Goal: Task Accomplishment & Management: Use online tool/utility

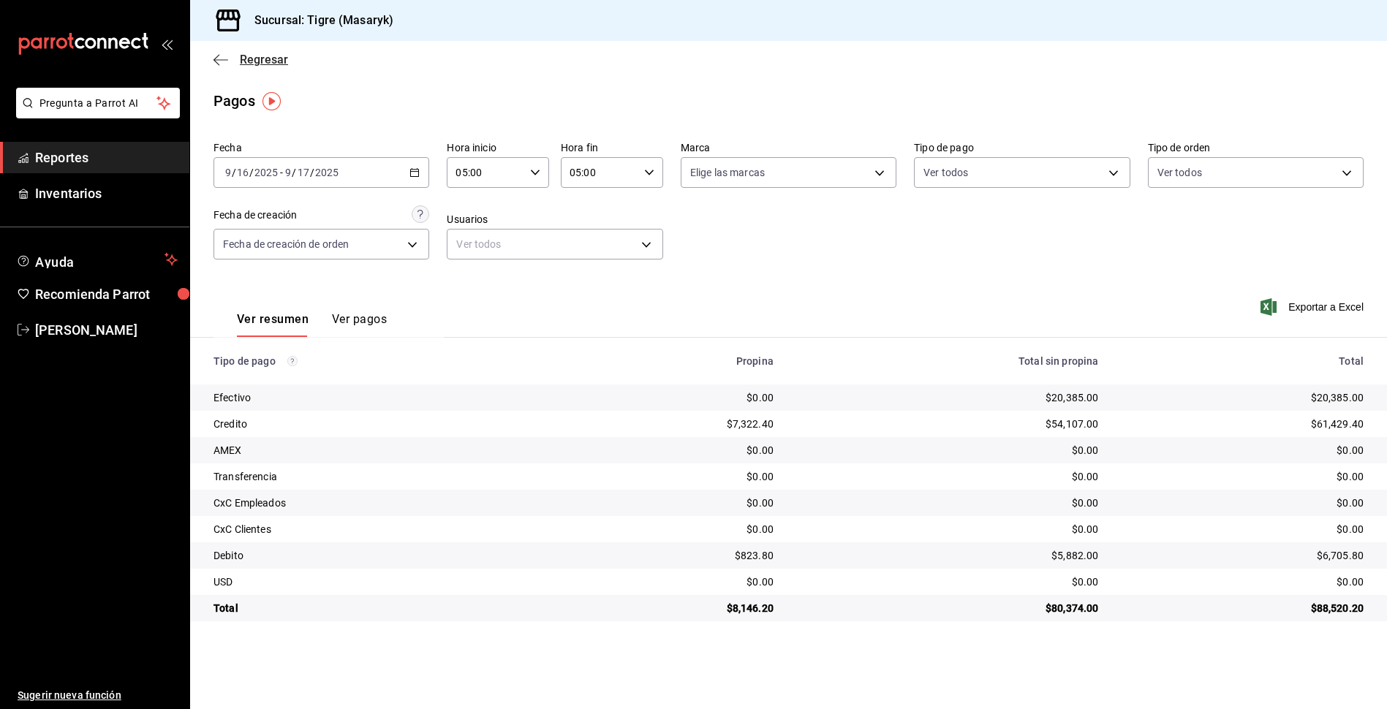
click at [216, 56] on icon "button" at bounding box center [220, 59] width 15 height 13
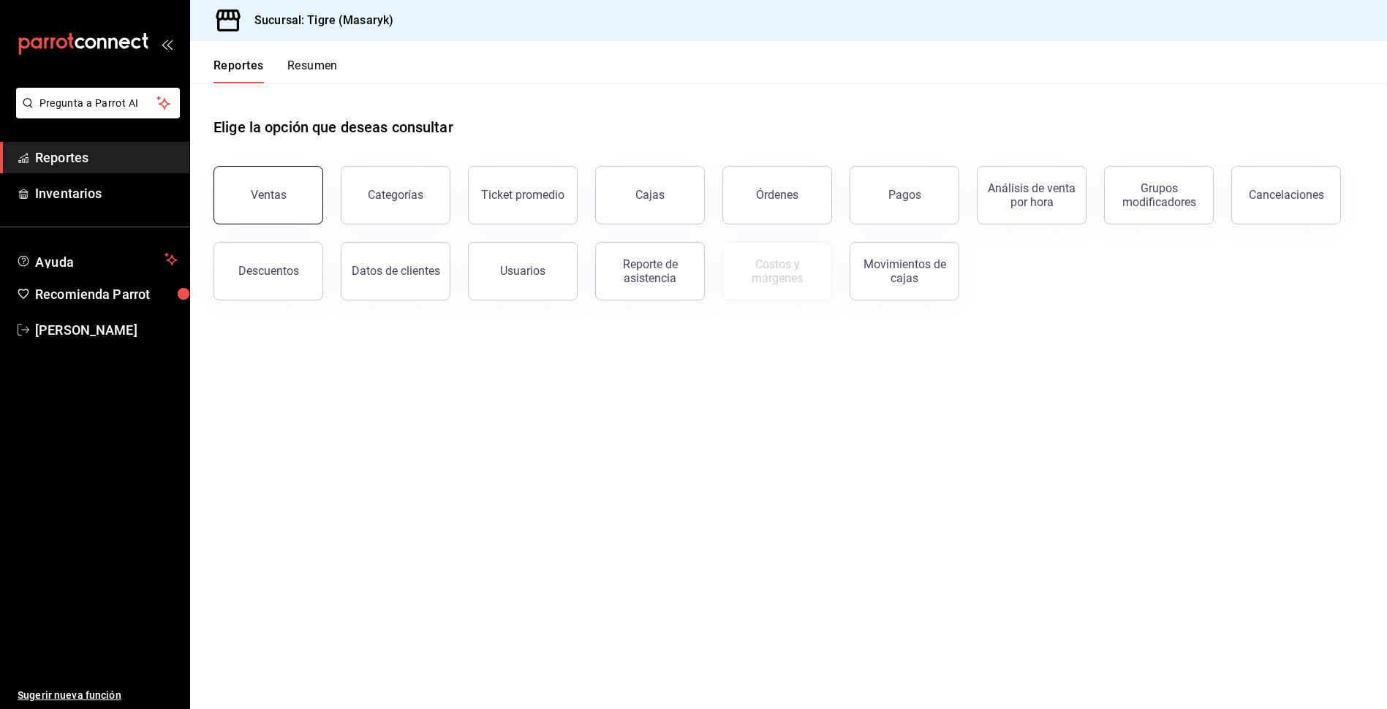
click at [260, 196] on div "Ventas" at bounding box center [269, 195] width 36 height 14
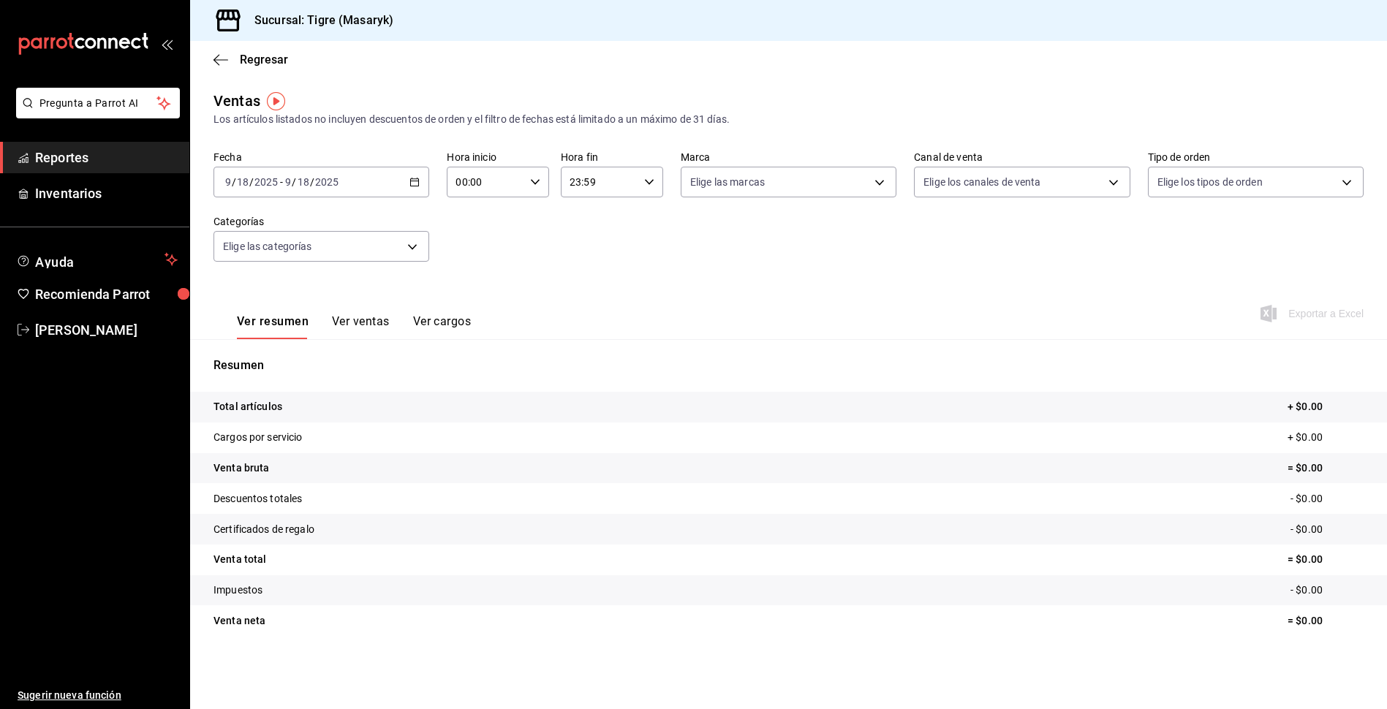
click at [412, 187] on div "[DATE] [DATE] - [DATE] [DATE]" at bounding box center [321, 182] width 216 height 31
click at [265, 353] on span "Rango de fechas" at bounding box center [282, 357] width 113 height 15
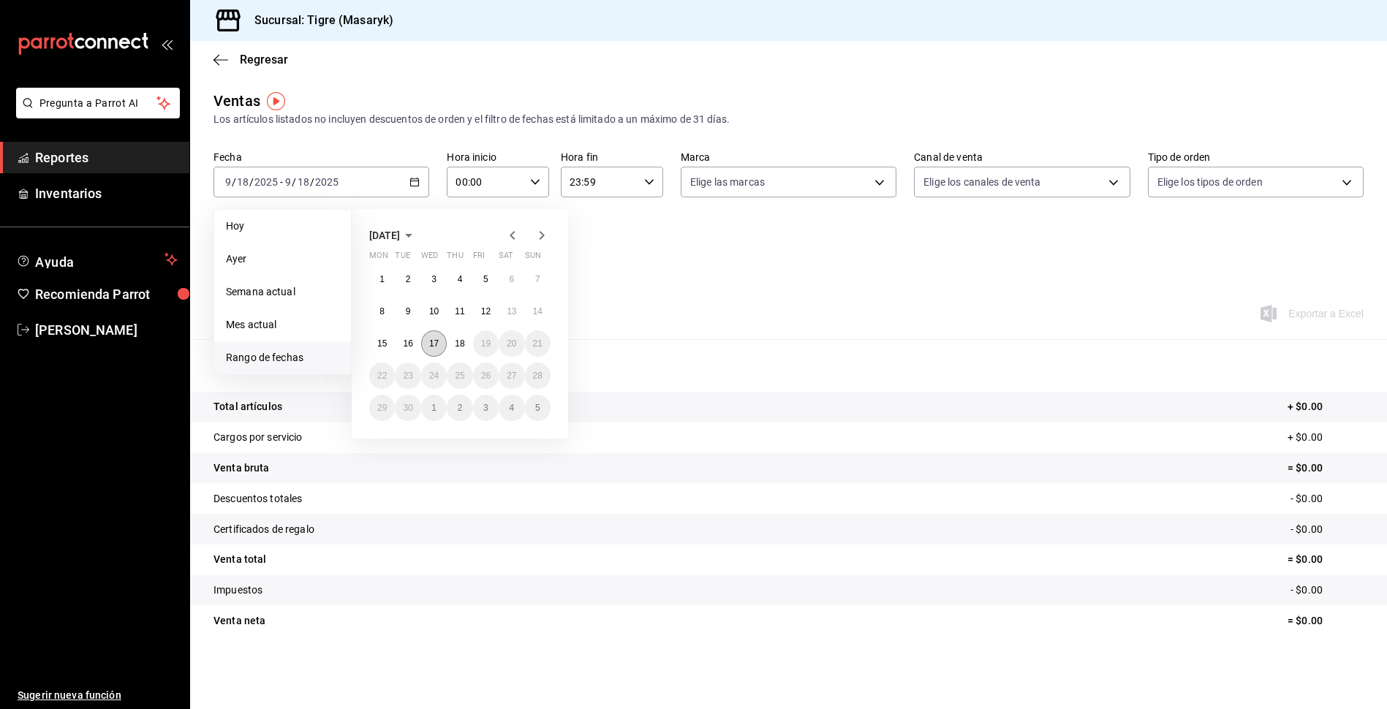
click at [433, 341] on abbr "17" at bounding box center [434, 343] width 10 height 10
click at [469, 340] on button "18" at bounding box center [460, 343] width 26 height 26
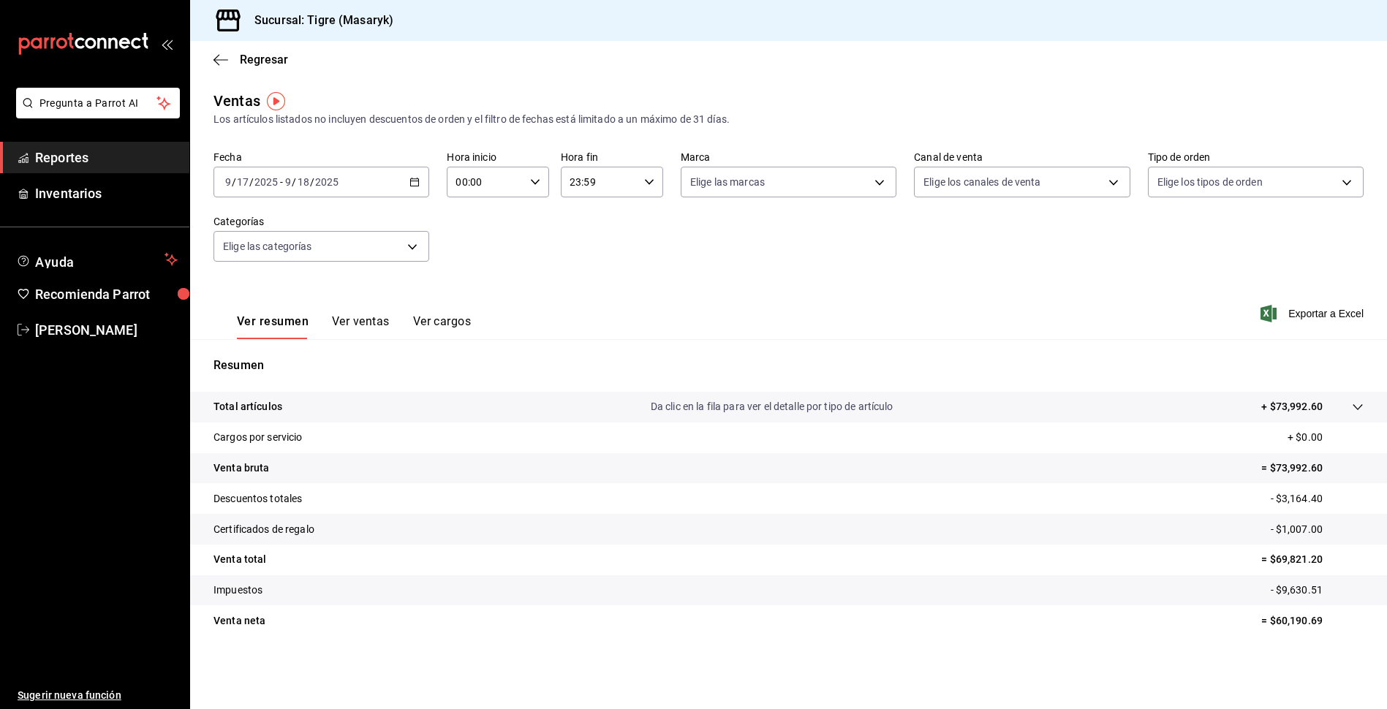
click at [503, 189] on input "00:00" at bounding box center [485, 181] width 77 height 29
click at [478, 243] on span "05" at bounding box center [472, 249] width 28 height 12
type input "05:00"
click at [590, 186] on div at bounding box center [693, 354] width 1387 height 709
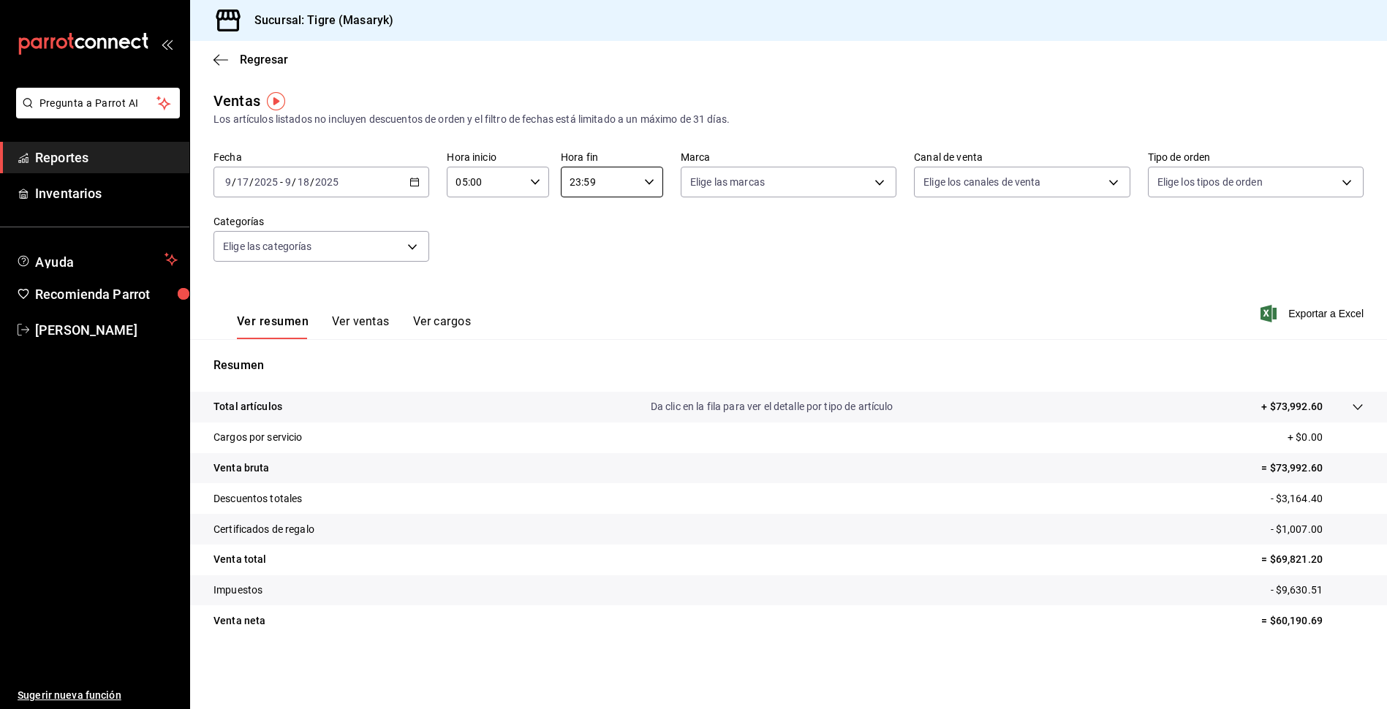
click at [590, 186] on input "23:59" at bounding box center [599, 181] width 77 height 29
drag, startPoint x: 572, startPoint y: 256, endPoint x: 580, endPoint y: 253, distance: 7.9
click at [578, 253] on span "05" at bounding box center [586, 255] width 28 height 12
click at [637, 221] on span "00" at bounding box center [637, 219] width 27 height 12
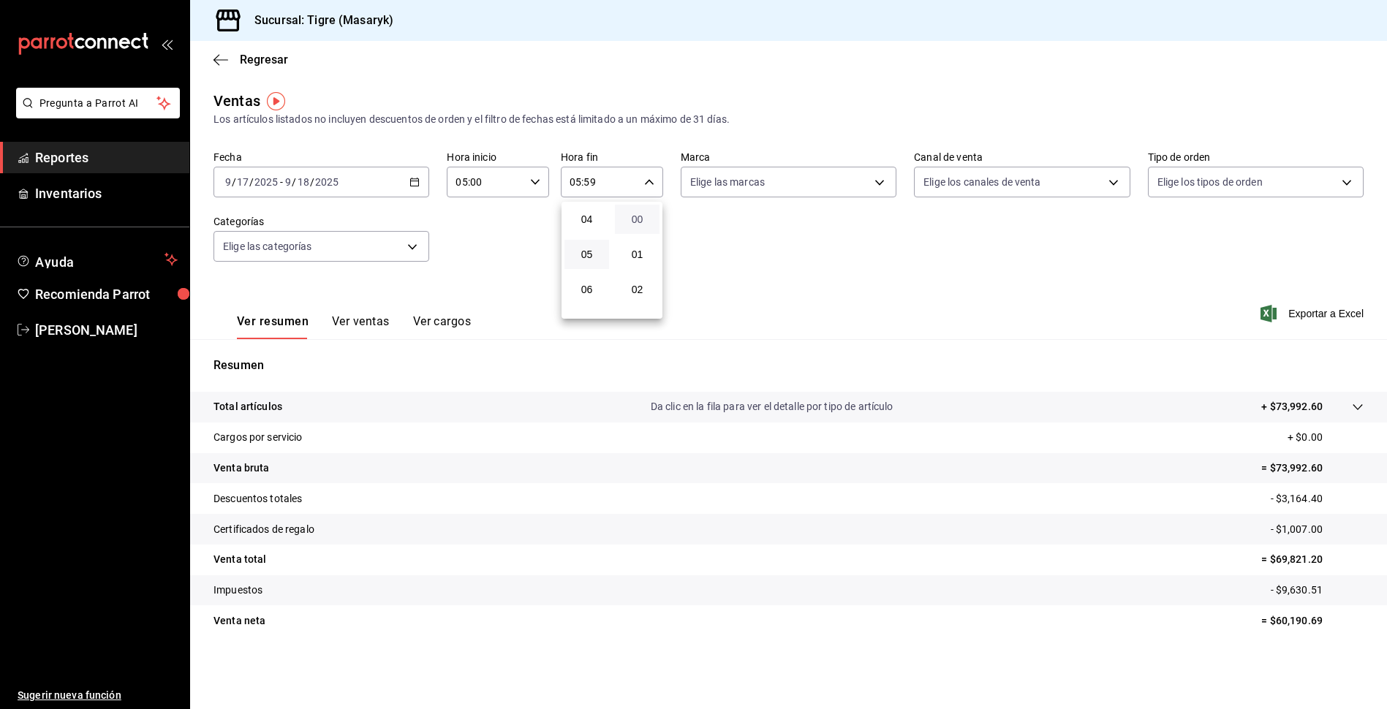
type input "05:00"
click at [739, 303] on div at bounding box center [693, 354] width 1387 height 709
click at [346, 244] on body "Pregunta a Parrot AI Reportes Inventarios Ayuda Recomienda Parrot Tigre [PERSON…" at bounding box center [693, 354] width 1387 height 709
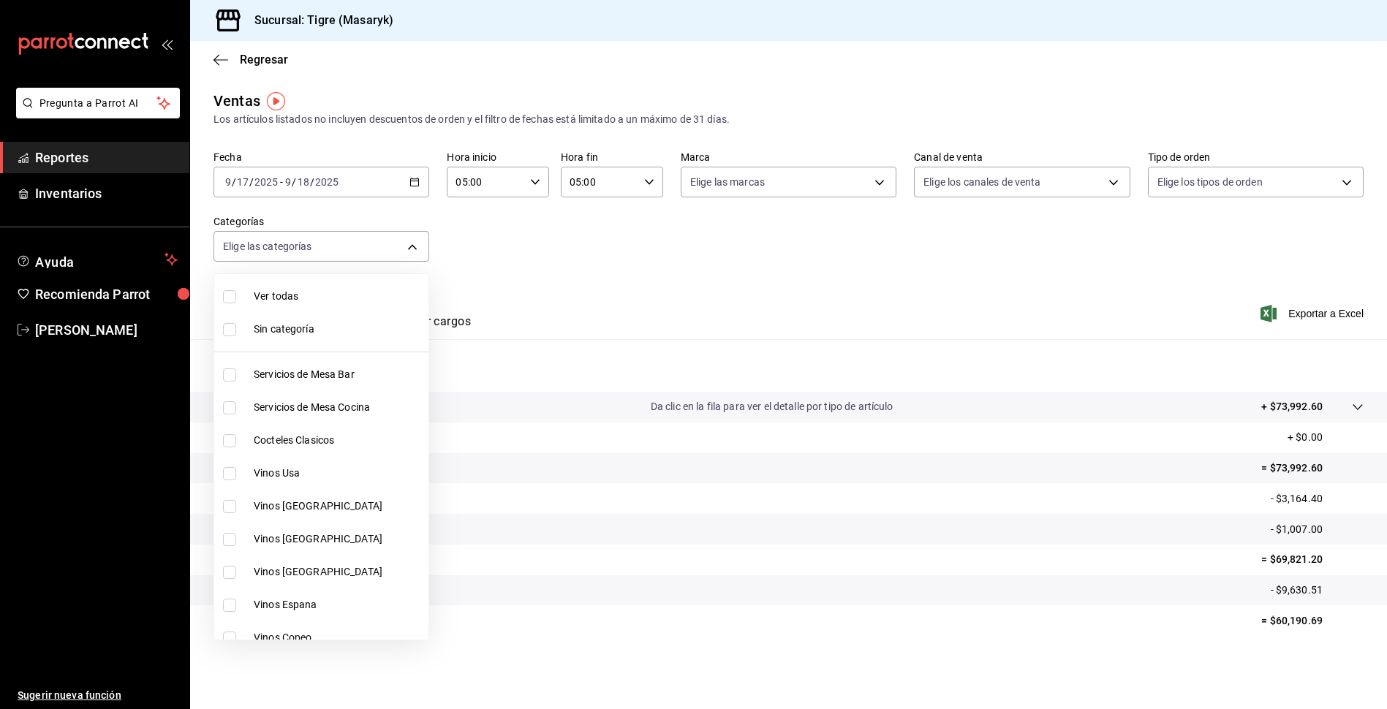
click at [231, 293] on input "checkbox" at bounding box center [229, 296] width 13 height 13
checkbox input "true"
type input "7cd27861-1019-4265-ada8-0a6349b72ebc,77c47ebf-2aa7-4ca3-900f-d4e8133ed13d,d84ff…"
checkbox input "true"
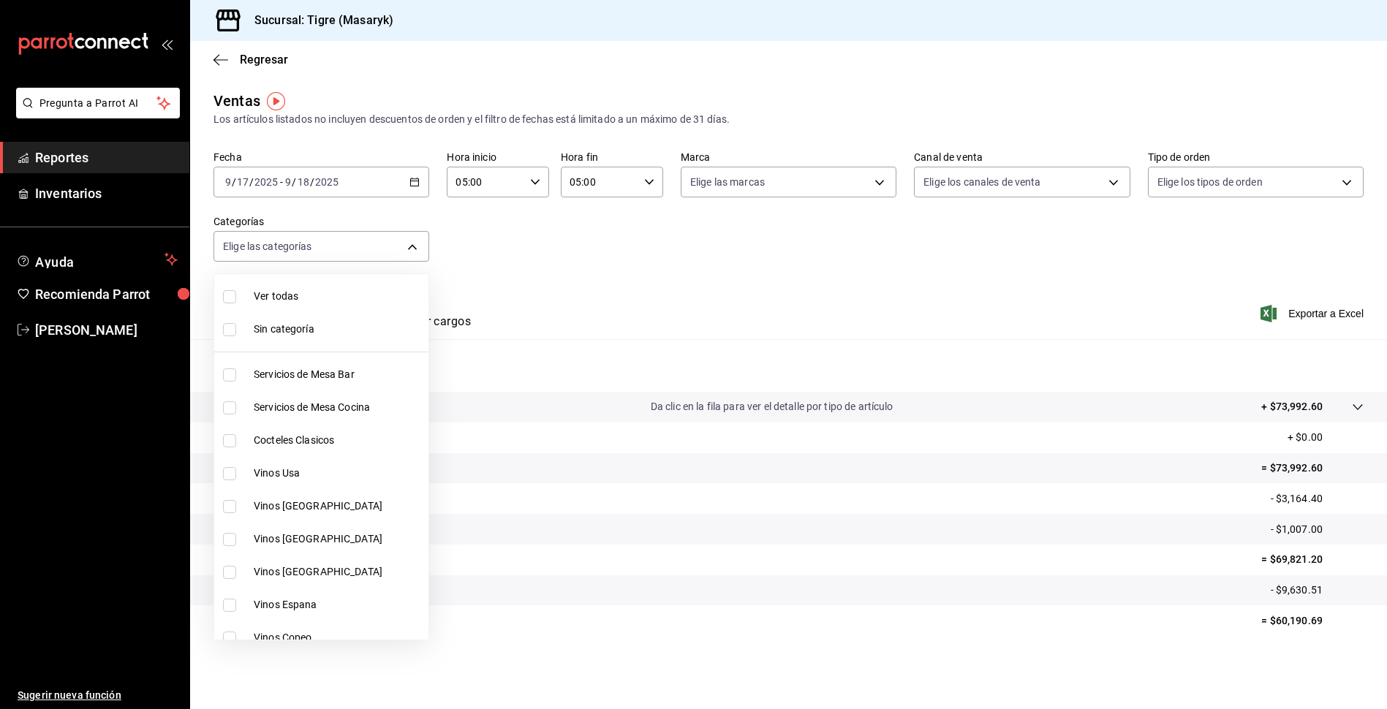
checkbox input "true"
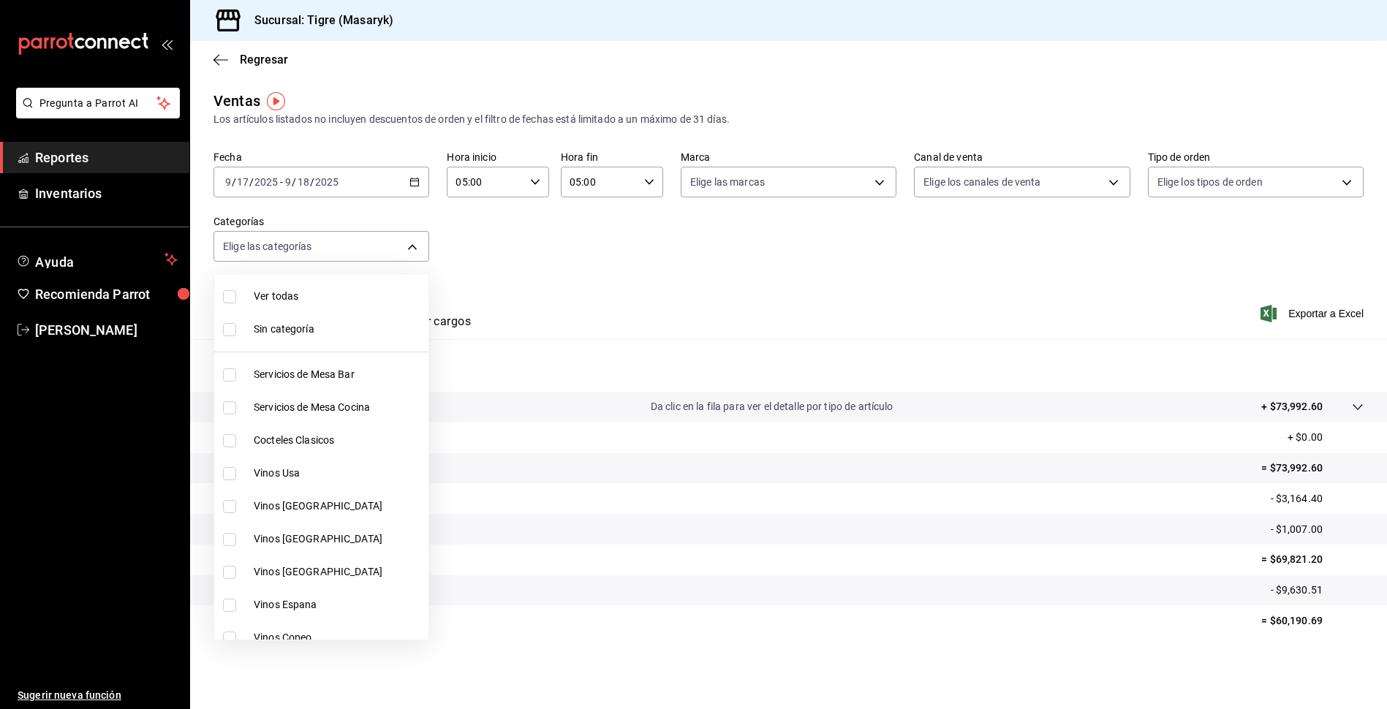
checkbox input "true"
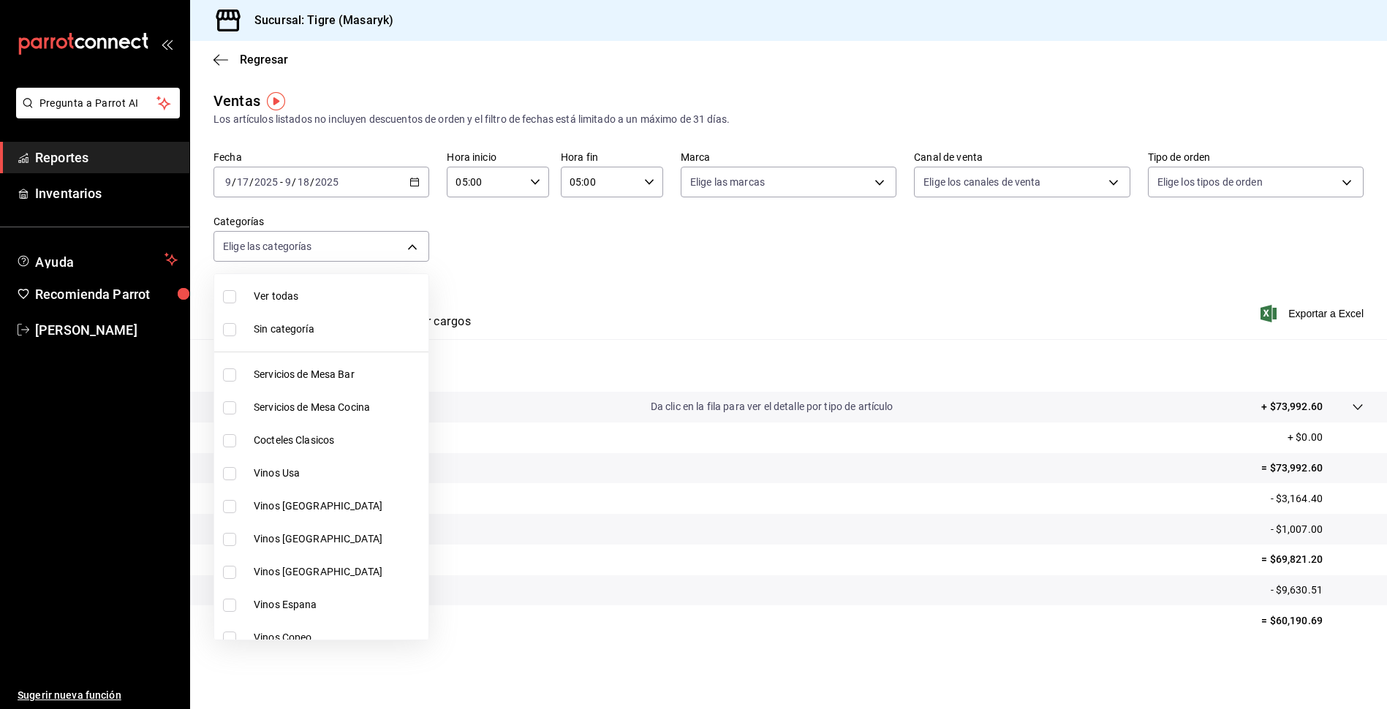
checkbox input "true"
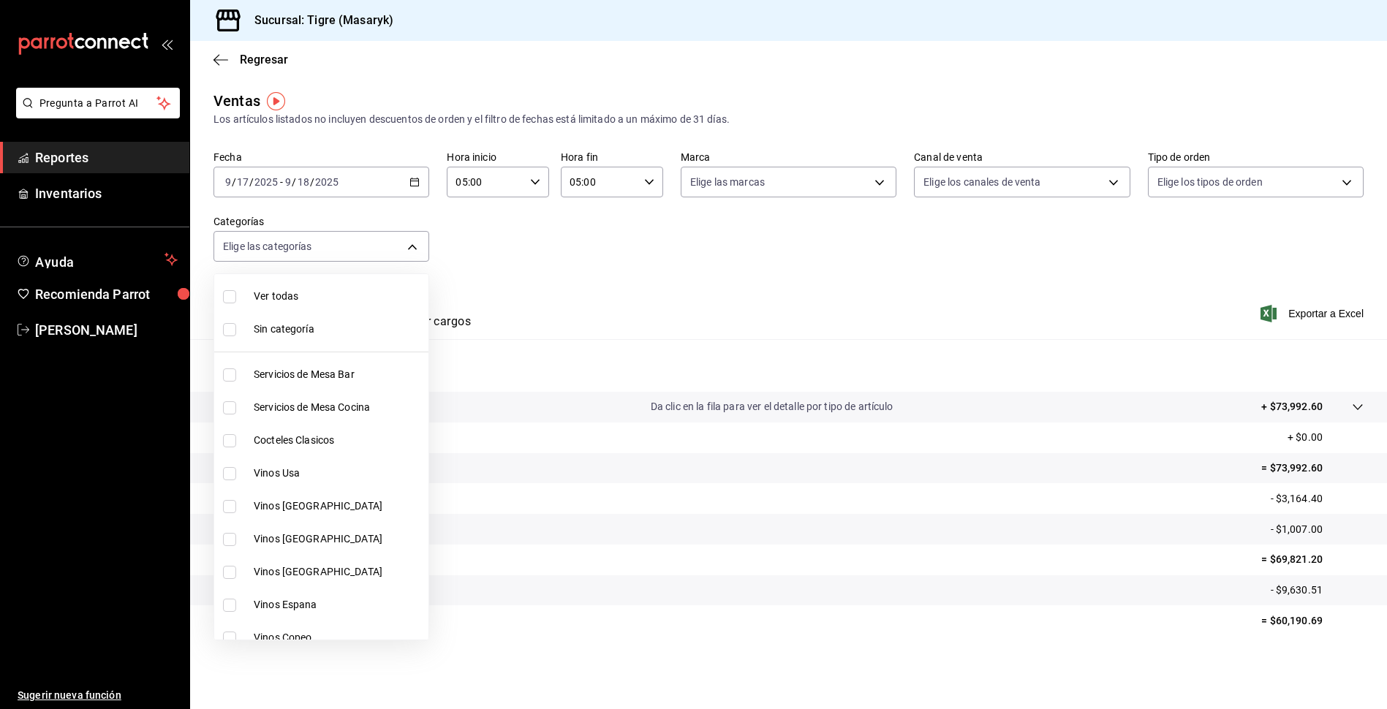
checkbox input "true"
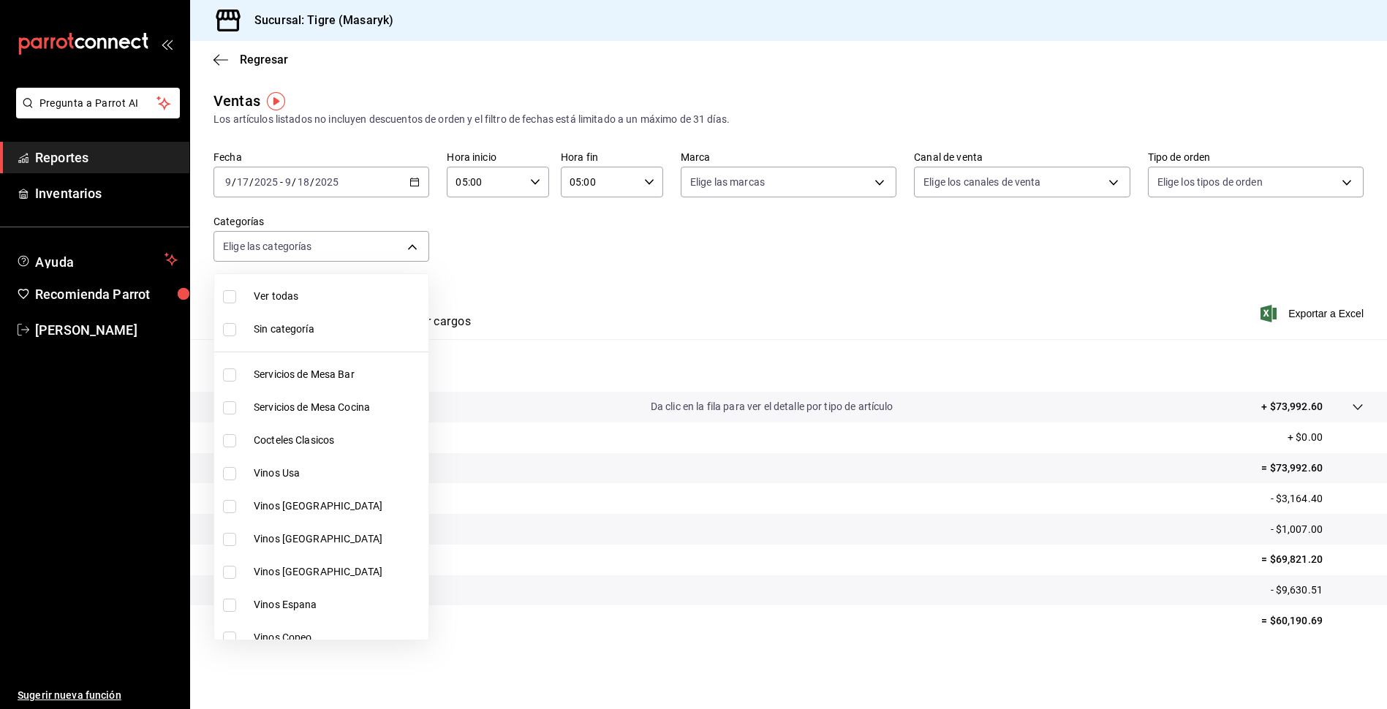
checkbox input "true"
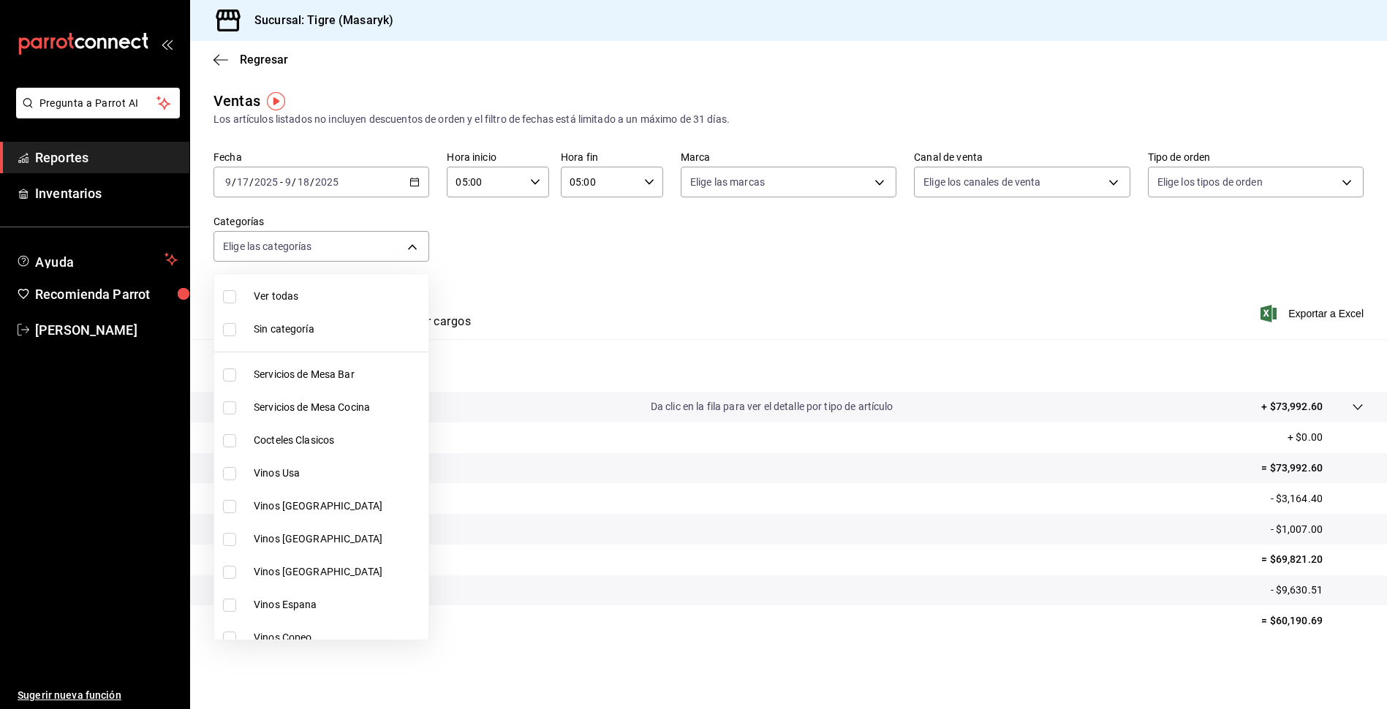
checkbox input "true"
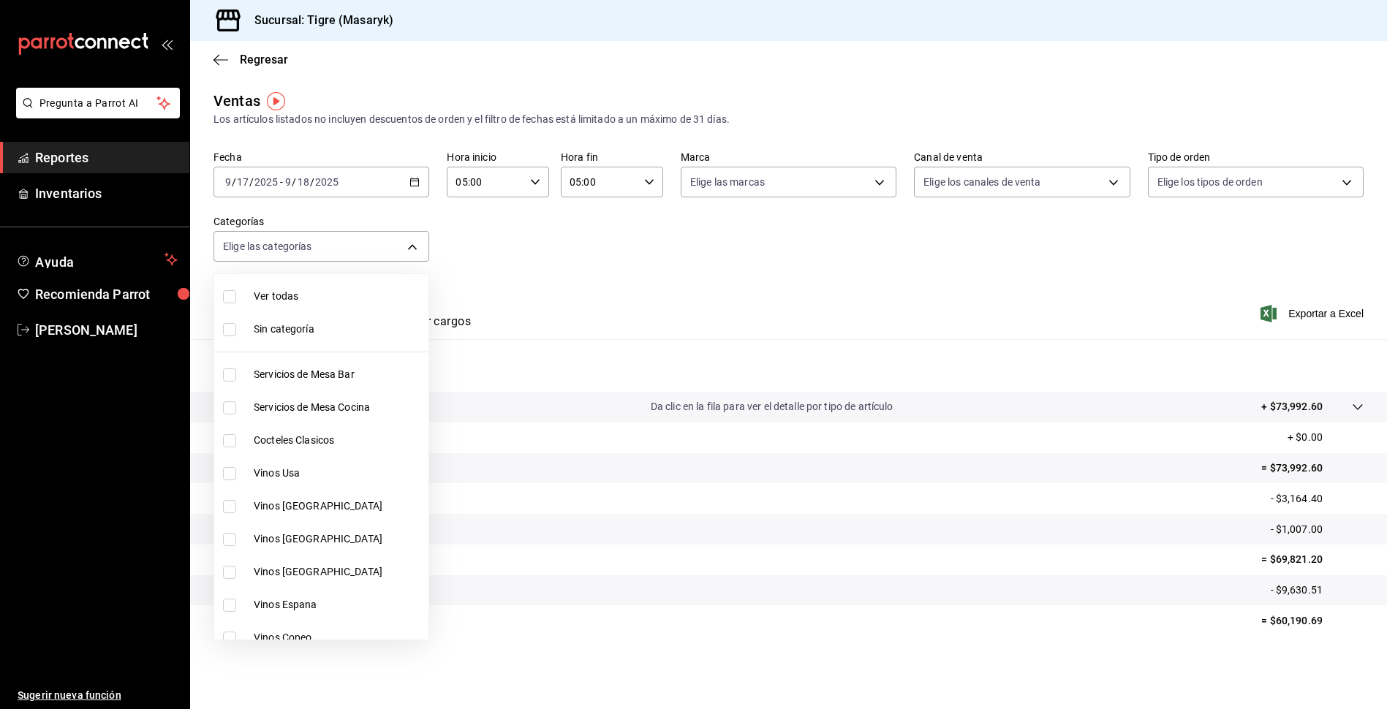
checkbox input "true"
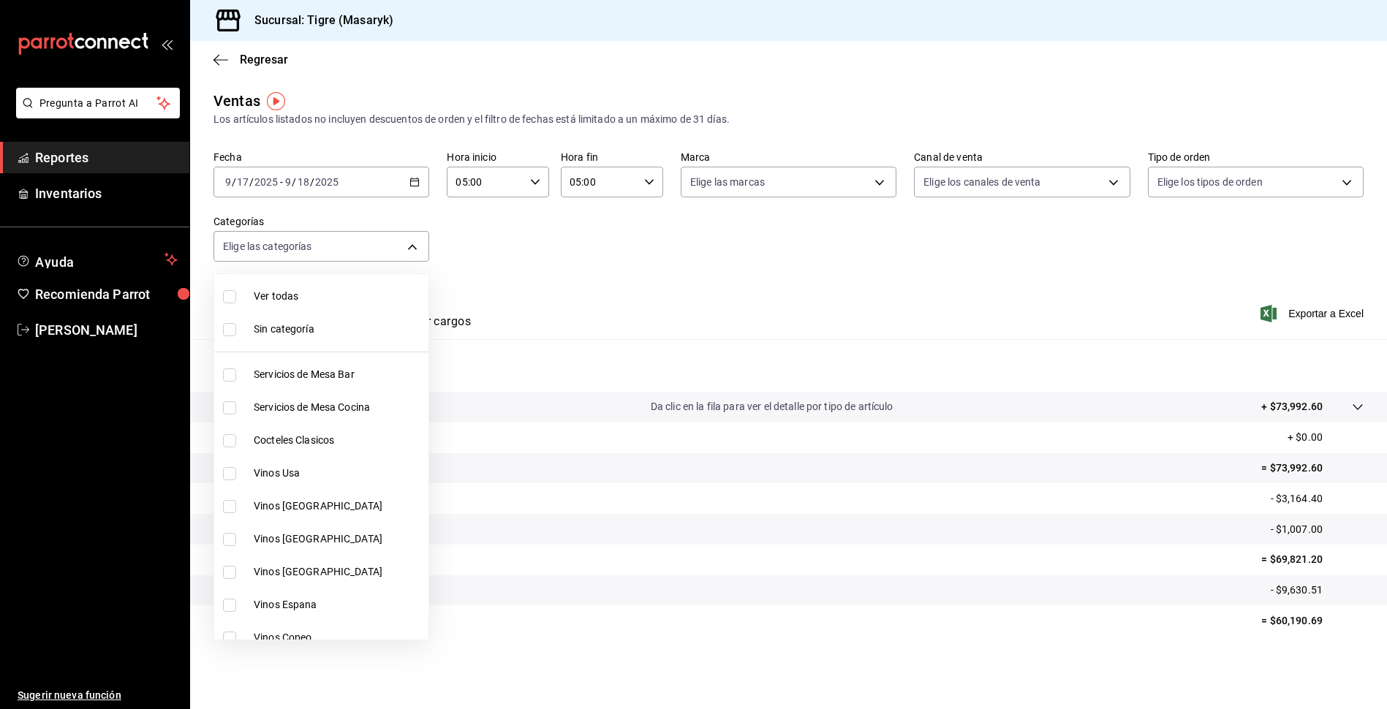
checkbox input "true"
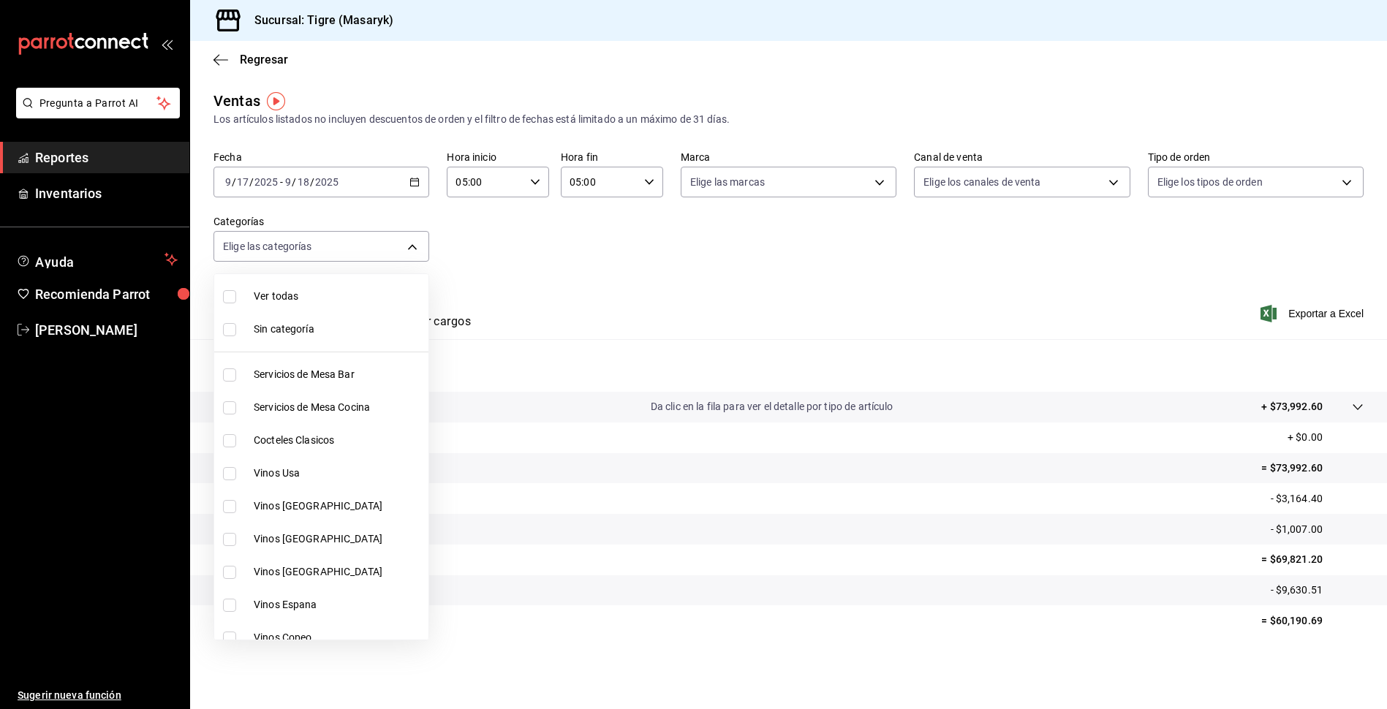
checkbox input "true"
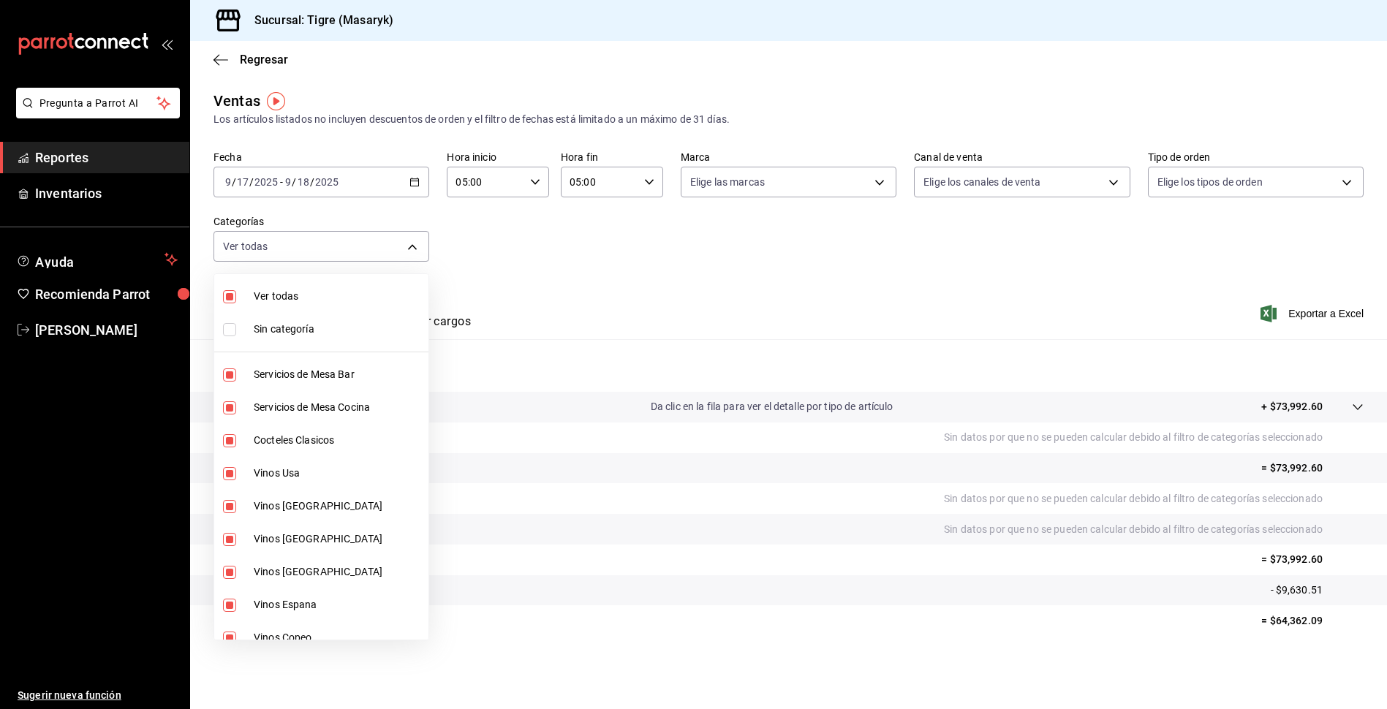
click at [229, 438] on input "checkbox" at bounding box center [229, 440] width 13 height 13
checkbox input "false"
type input "7cd27861-1019-4265-ada8-0a6349b72ebc,77c47ebf-2aa7-4ca3-900f-d4e8133ed13d,da111…"
checkbox input "false"
click at [232, 463] on li "Vinos Usa" at bounding box center [321, 473] width 214 height 33
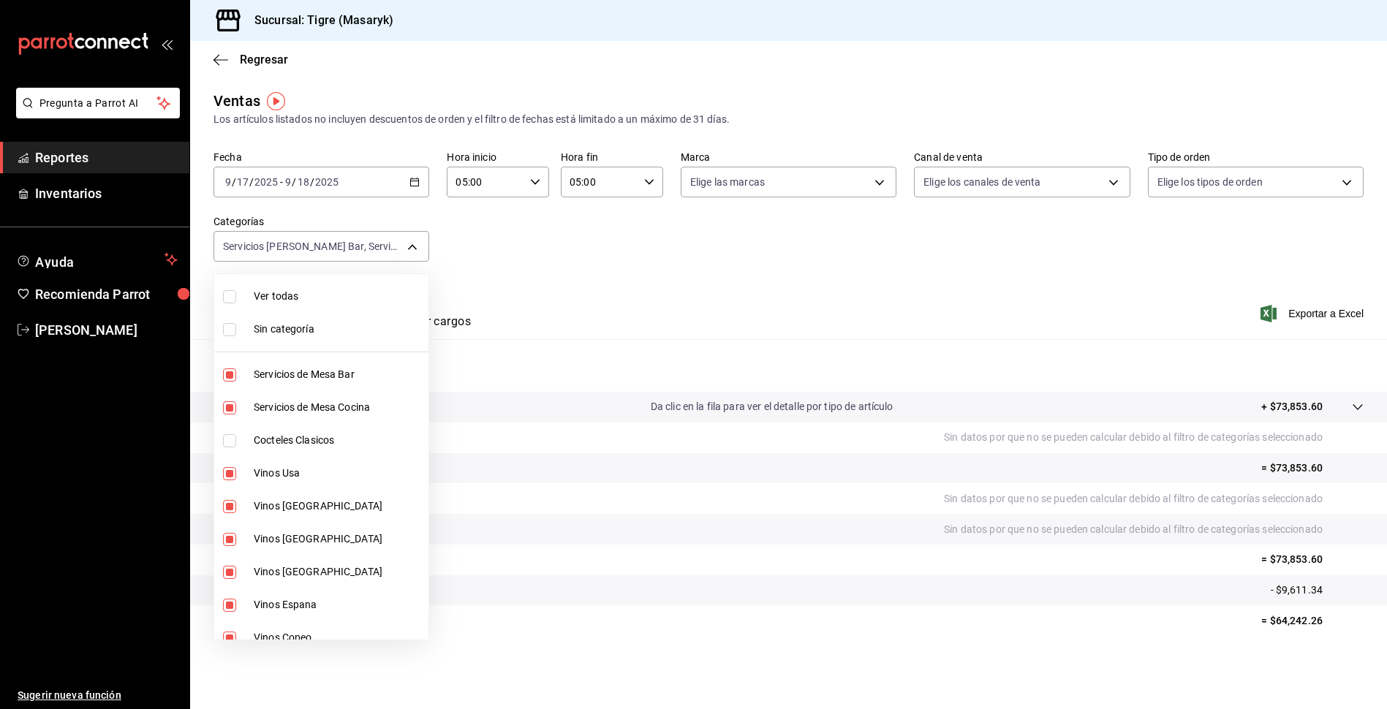
type input "7cd27861-1019-4265-ada8-0a6349b72ebc,77c47ebf-2aa7-4ca3-900f-d4e8133ed13d,57fa0…"
checkbox input "false"
click at [225, 500] on input "checkbox" at bounding box center [229, 506] width 13 height 13
checkbox input "false"
type input "7cd27861-1019-4265-ada8-0a6349b72ebc,77c47ebf-2aa7-4ca3-900f-d4e8133ed13d,8e2b4…"
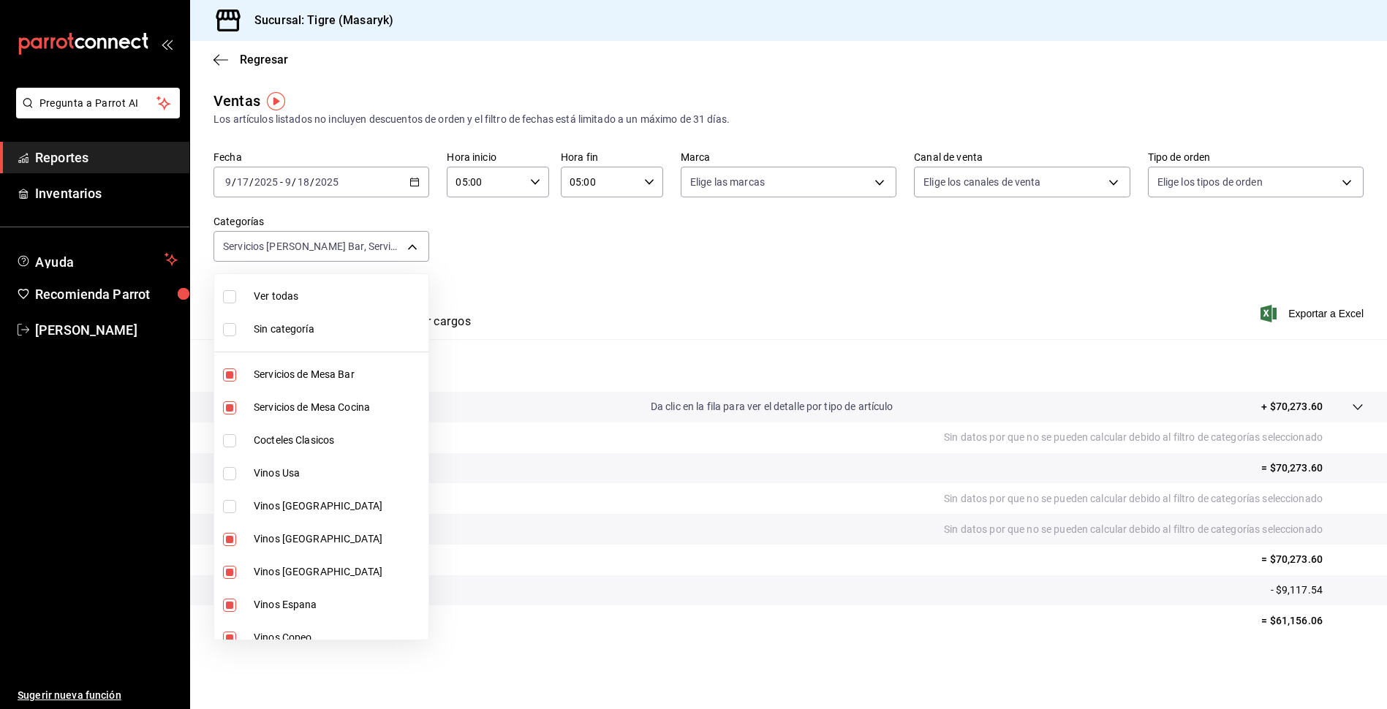
click at [224, 542] on input "checkbox" at bounding box center [229, 539] width 13 height 13
checkbox input "false"
type input "7cd27861-1019-4265-ada8-0a6349b72ebc,77c47ebf-2aa7-4ca3-900f-d4e8133ed13d,8fa89…"
click at [230, 578] on input "checkbox" at bounding box center [229, 572] width 13 height 13
checkbox input "false"
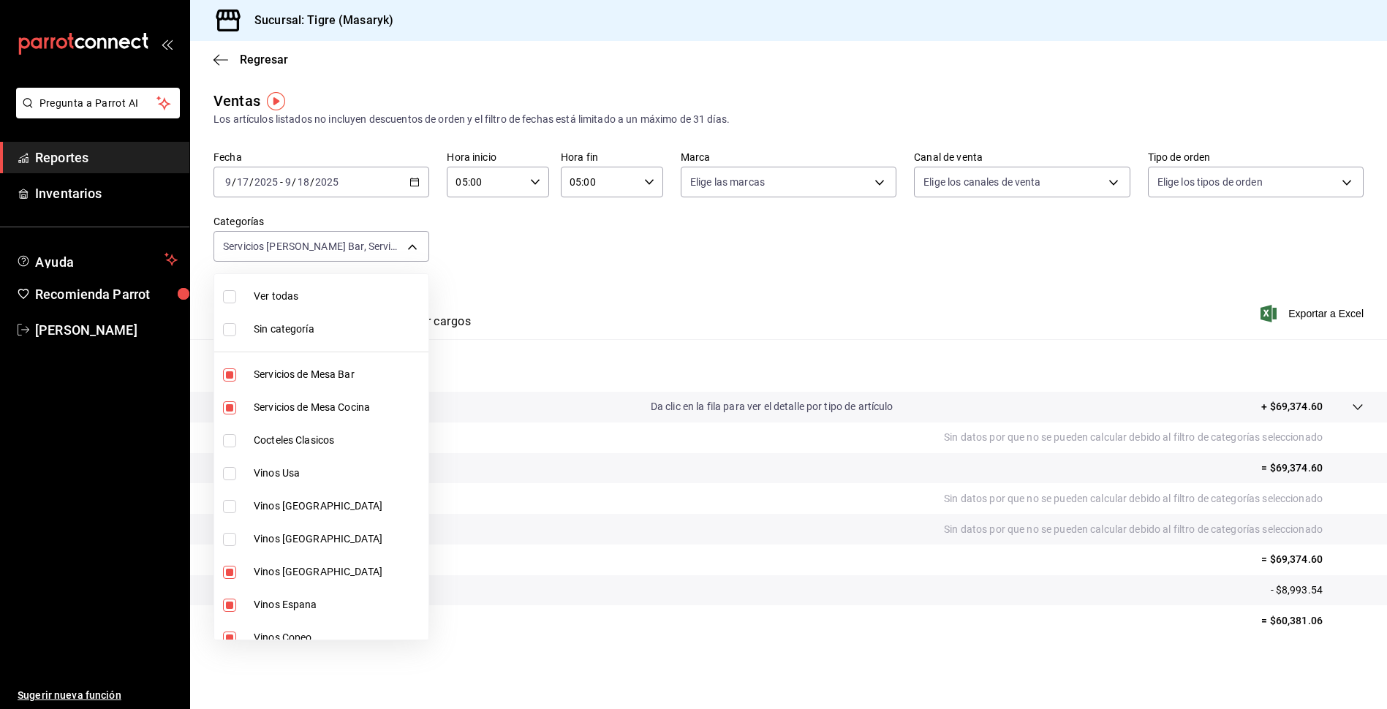
type input "7cd27861-1019-4265-ada8-0a6349b72ebc,77c47ebf-2aa7-4ca3-900f-d4e8133ed13d,64b7a…"
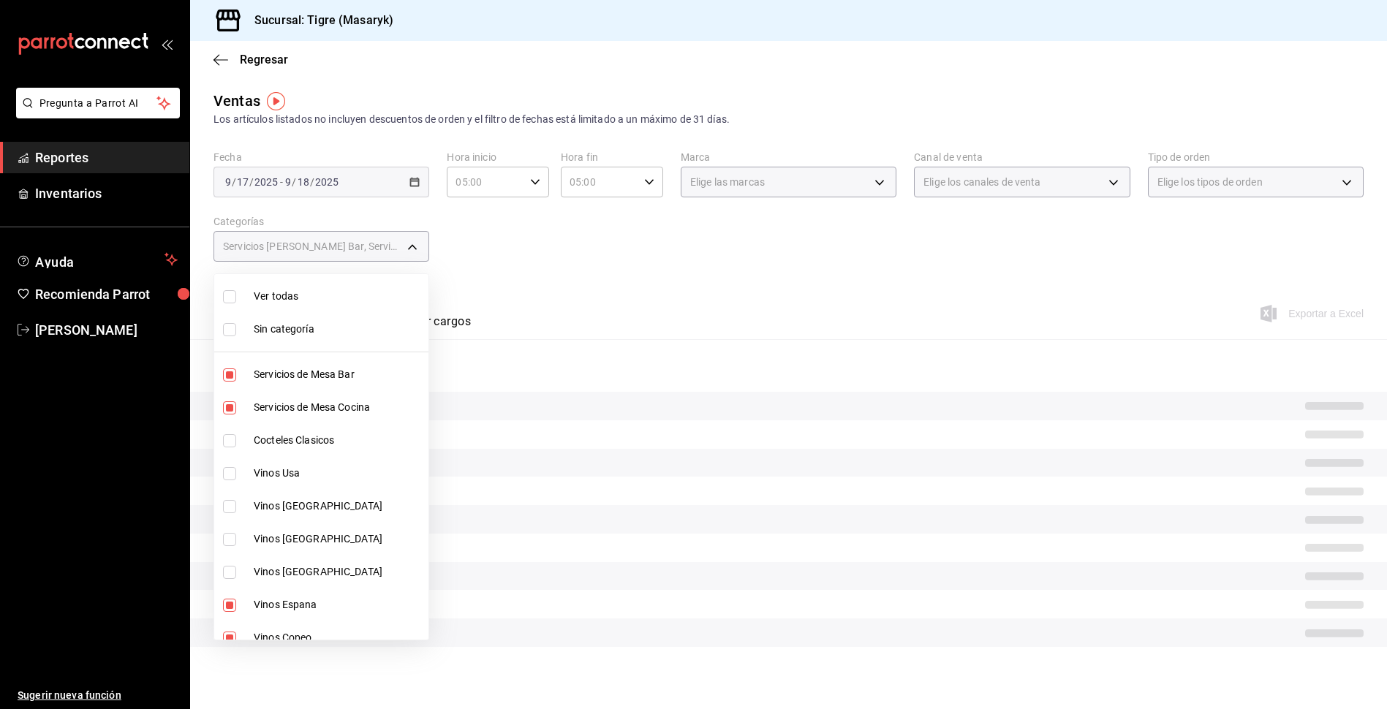
click at [230, 599] on input "checkbox" at bounding box center [229, 605] width 13 height 13
checkbox input "false"
type input "7cd27861-1019-4265-ada8-0a6349b72ebc,77c47ebf-2aa7-4ca3-900f-d4e8133ed13d,7dc68…"
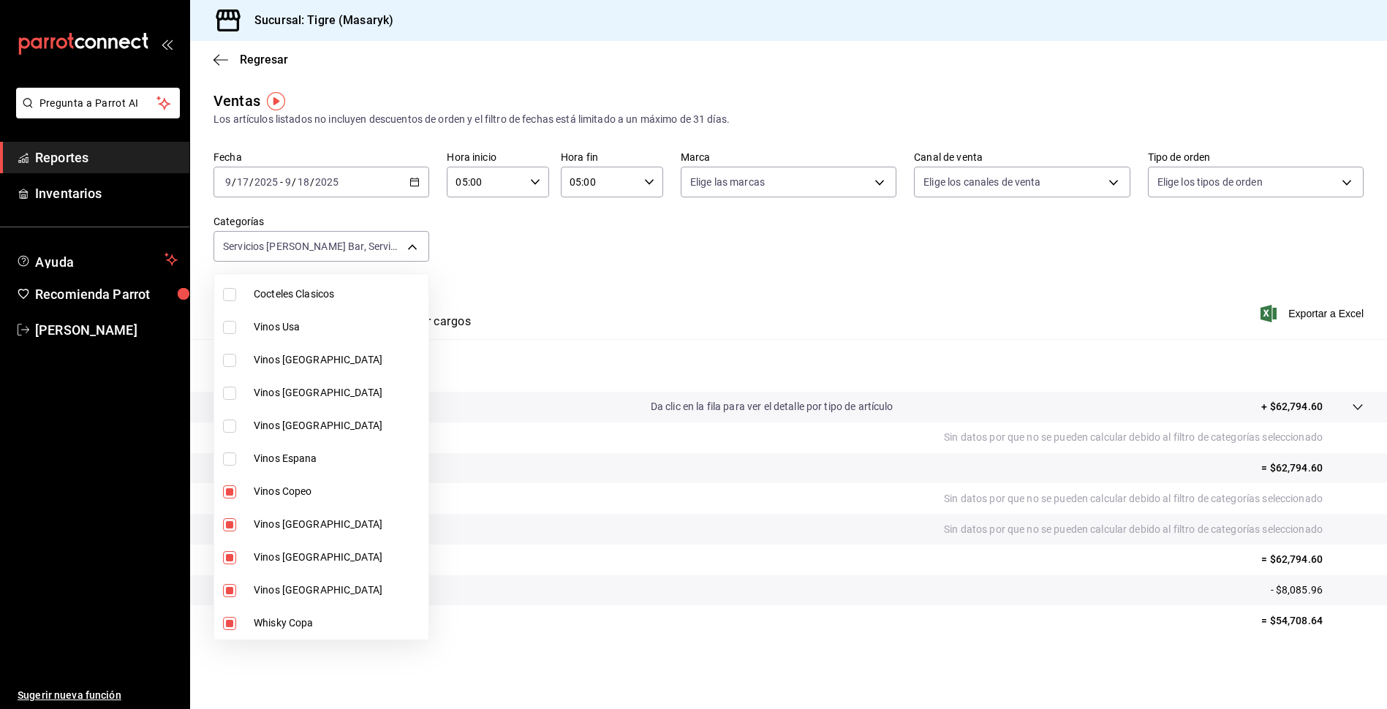
scroll to position [219, 0]
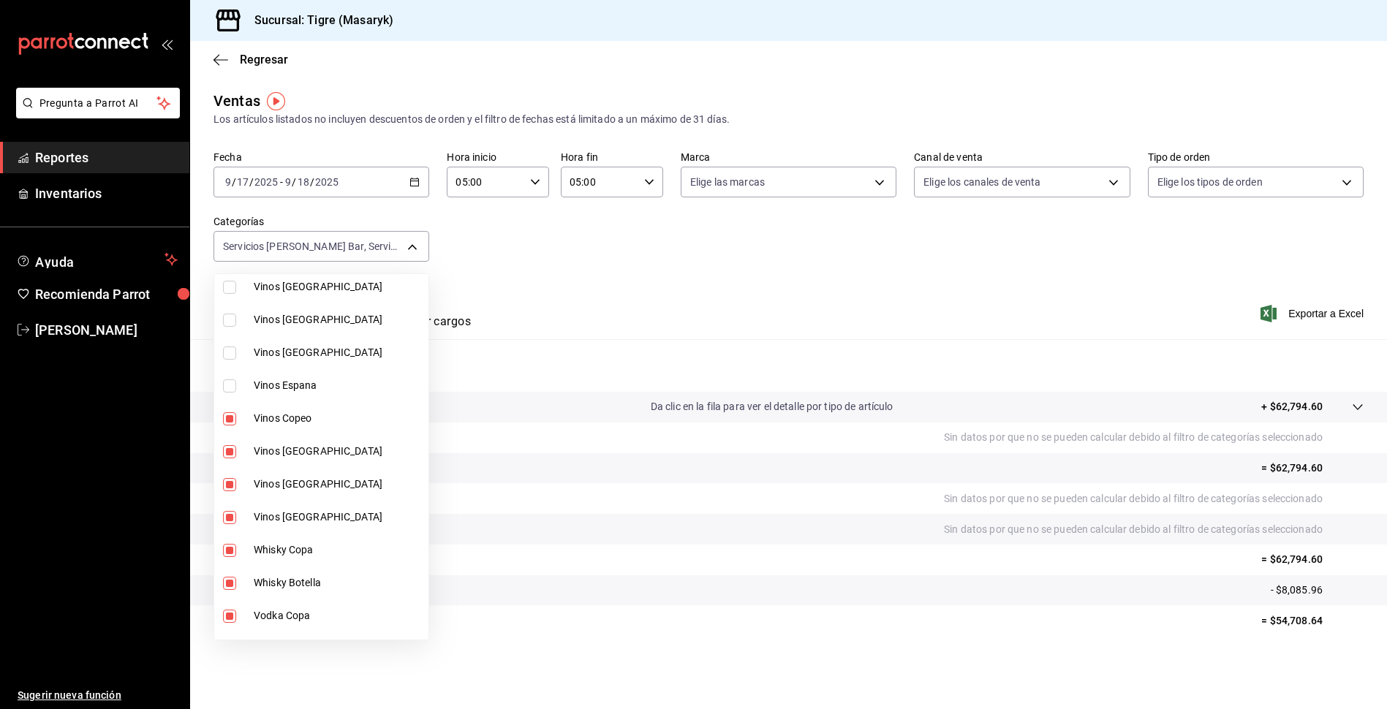
click at [224, 423] on input "checkbox" at bounding box center [229, 418] width 13 height 13
checkbox input "false"
type input "7cd27861-1019-4265-ada8-0a6349b72ebc,77c47ebf-2aa7-4ca3-900f-d4e8133ed13d,fed26…"
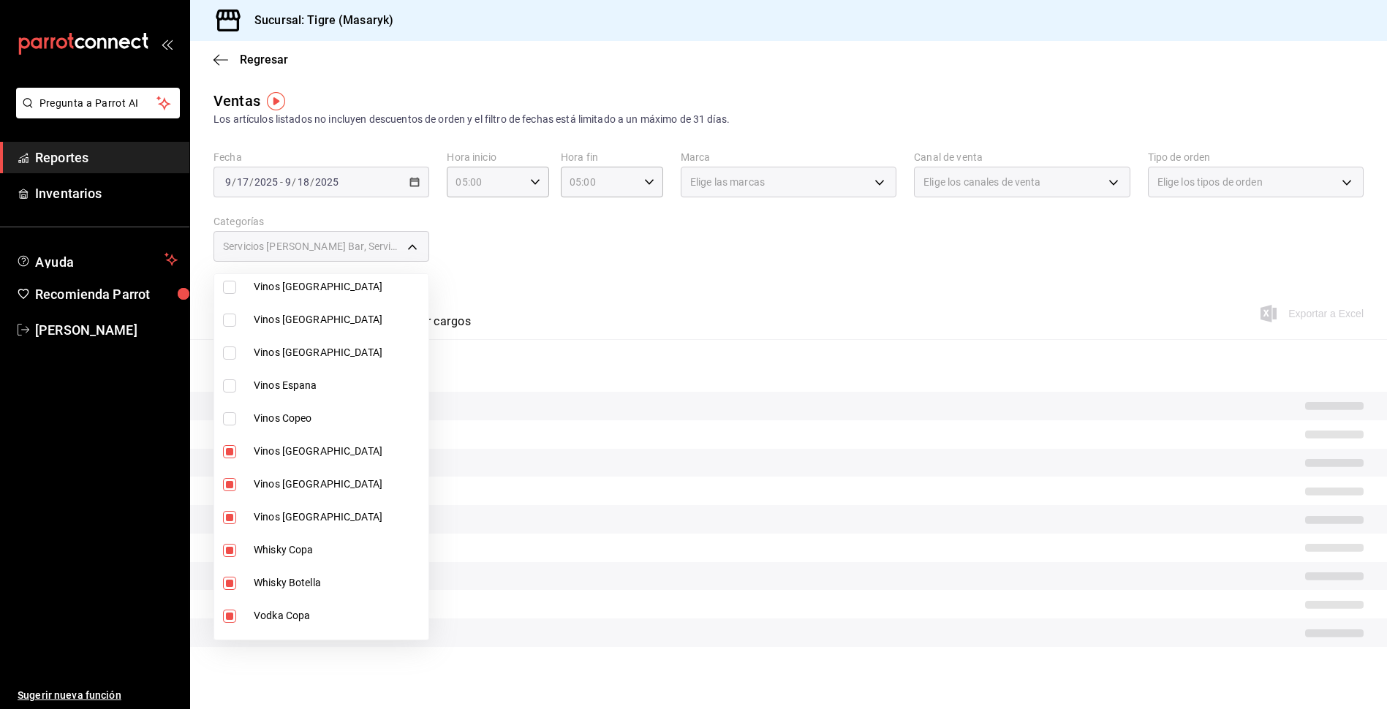
click at [230, 454] on input "checkbox" at bounding box center [229, 451] width 13 height 13
checkbox input "false"
type input "7cd27861-1019-4265-ada8-0a6349b72ebc,77c47ebf-2aa7-4ca3-900f-d4e8133ed13d,11212…"
click at [225, 483] on input "checkbox" at bounding box center [229, 484] width 13 height 13
checkbox input "false"
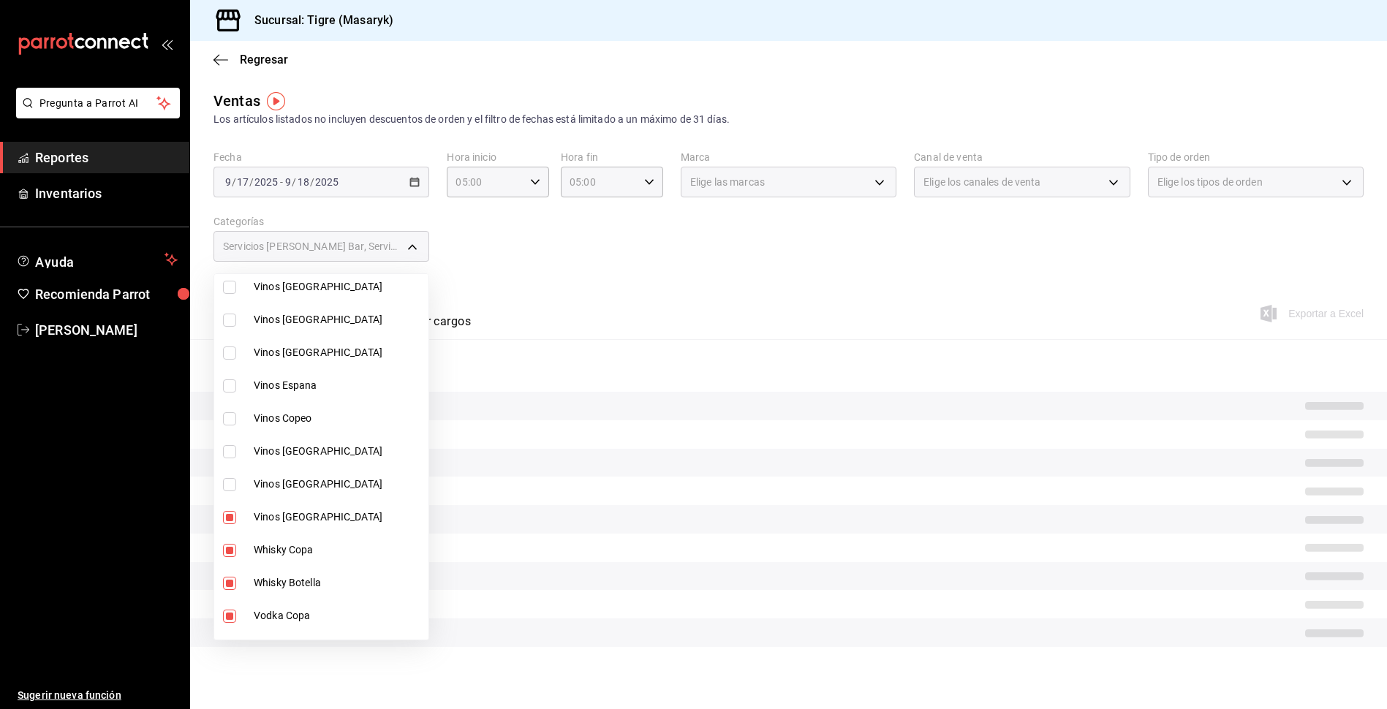
click at [225, 510] on li "Vinos [GEOGRAPHIC_DATA]" at bounding box center [321, 517] width 214 height 33
type input "7cd27861-1019-4265-ada8-0a6349b72ebc,77c47ebf-2aa7-4ca3-900f-d4e8133ed13d,bb178…"
checkbox input "false"
click at [231, 554] on input "checkbox" at bounding box center [229, 550] width 13 height 13
checkbox input "false"
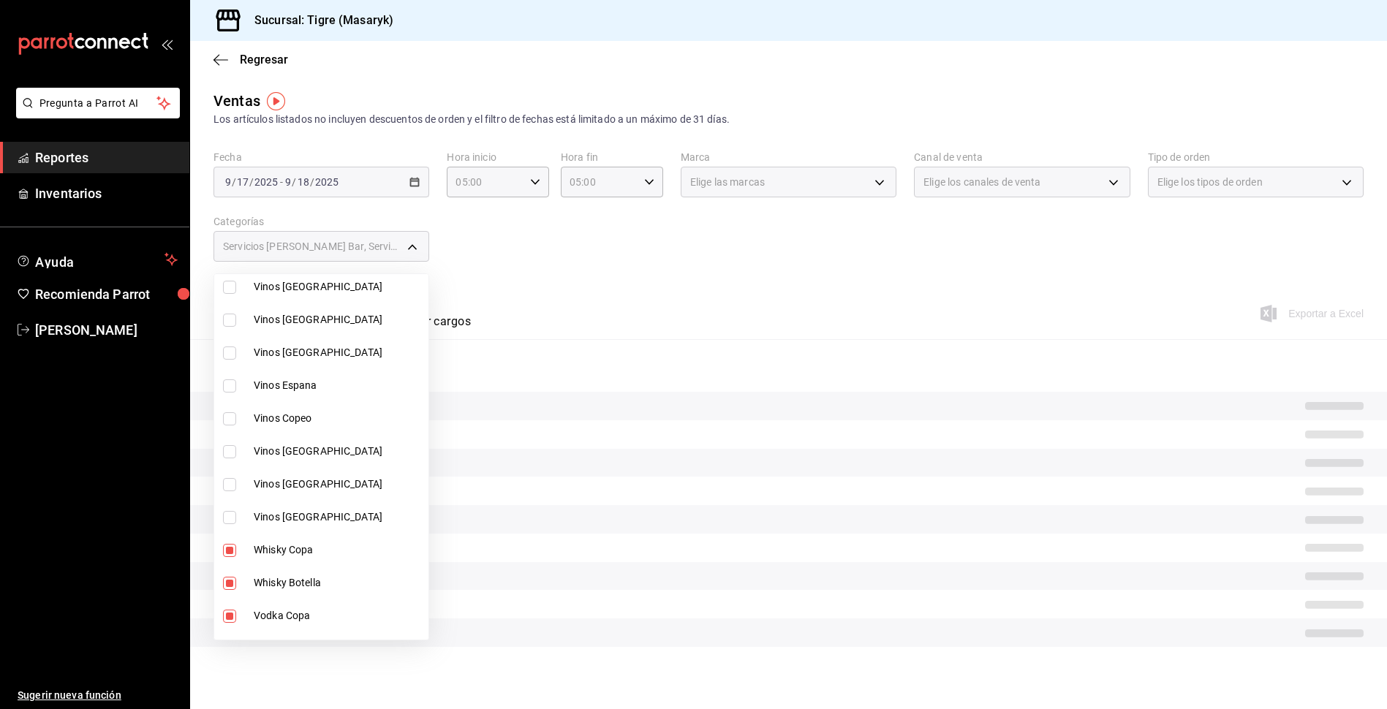
type input "7cd27861-1019-4265-ada8-0a6349b72ebc,77c47ebf-2aa7-4ca3-900f-d4e8133ed13d,8f0cc…"
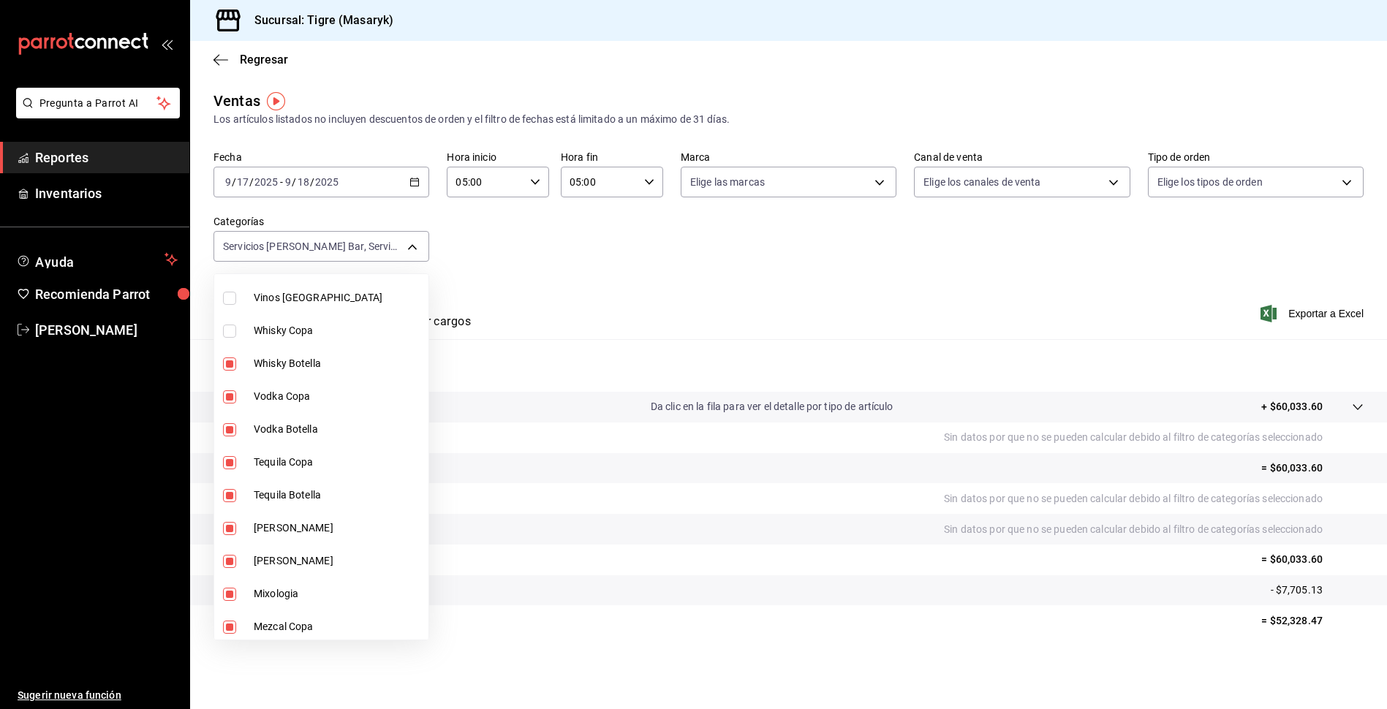
click at [233, 364] on input "checkbox" at bounding box center [229, 363] width 13 height 13
checkbox input "false"
type input "7cd27861-1019-4265-ada8-0a6349b72ebc,77c47ebf-2aa7-4ca3-900f-d4e8133ed13d,ed143…"
click at [230, 396] on input "checkbox" at bounding box center [229, 396] width 13 height 13
checkbox input "false"
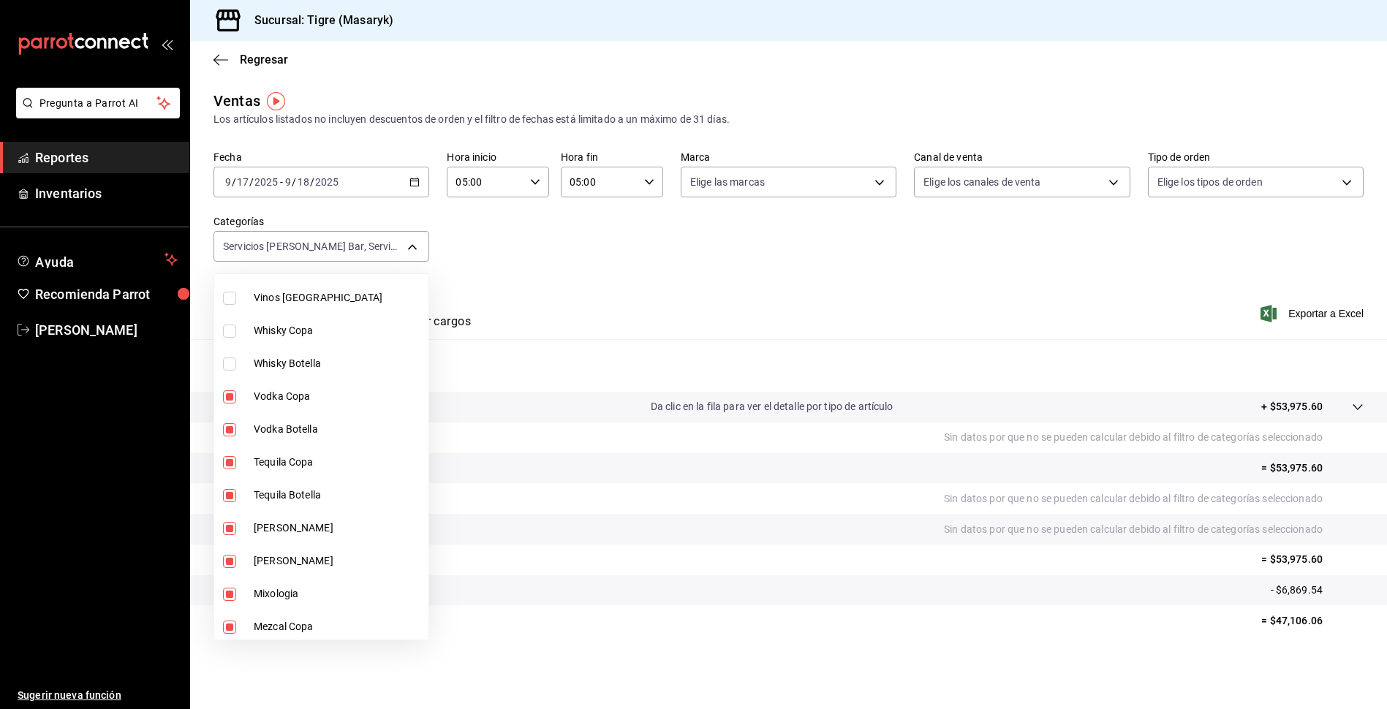
type input "7cd27861-1019-4265-ada8-0a6349b72ebc,77c47ebf-2aa7-4ca3-900f-d4e8133ed13d,d8037…"
click at [227, 428] on input "checkbox" at bounding box center [229, 429] width 13 height 13
checkbox input "false"
click at [230, 454] on li "Tequila Copa" at bounding box center [321, 462] width 214 height 33
type input "7cd27861-1019-4265-ada8-0a6349b72ebc,77c47ebf-2aa7-4ca3-900f-d4e8133ed13d,e8a27…"
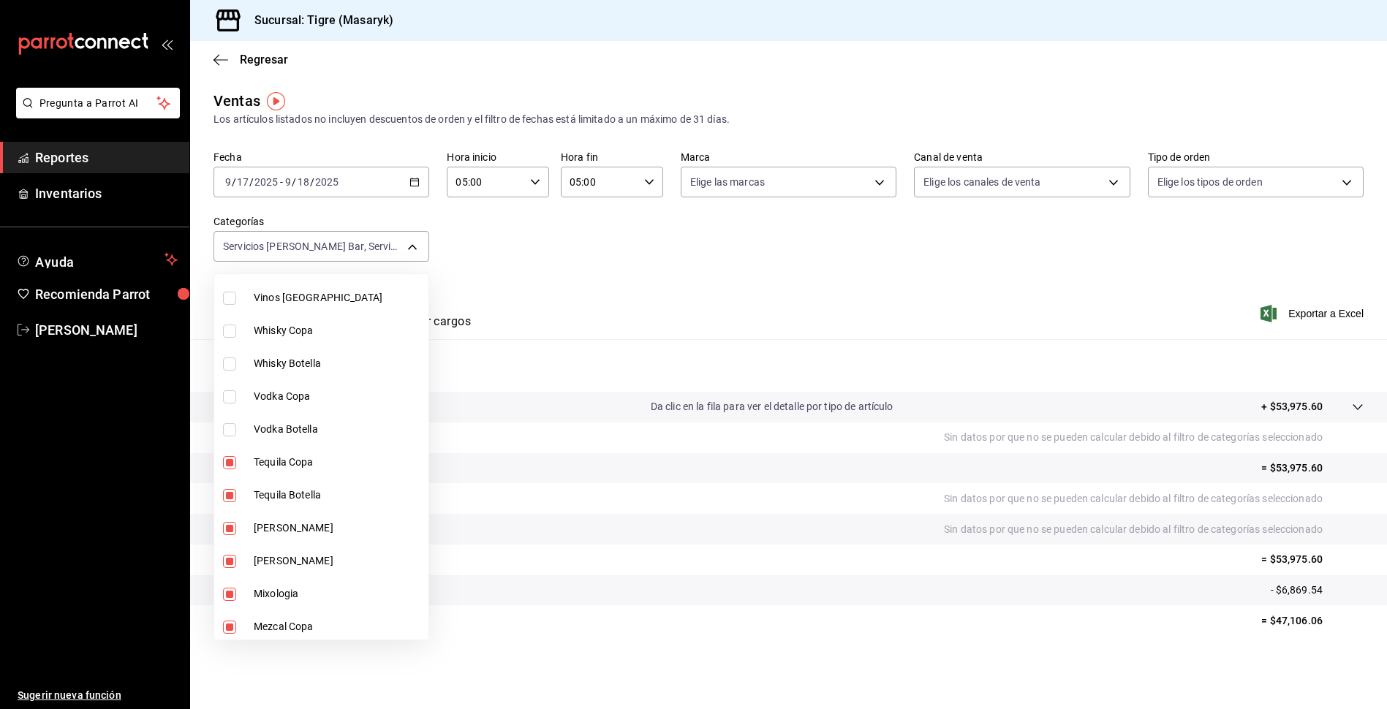
checkbox input "false"
click at [230, 498] on input "checkbox" at bounding box center [229, 495] width 13 height 13
checkbox input "false"
click at [222, 530] on li "[PERSON_NAME]" at bounding box center [321, 528] width 214 height 33
type input "7cd27861-1019-4265-ada8-0a6349b72ebc,77c47ebf-2aa7-4ca3-900f-d4e8133ed13d,65412…"
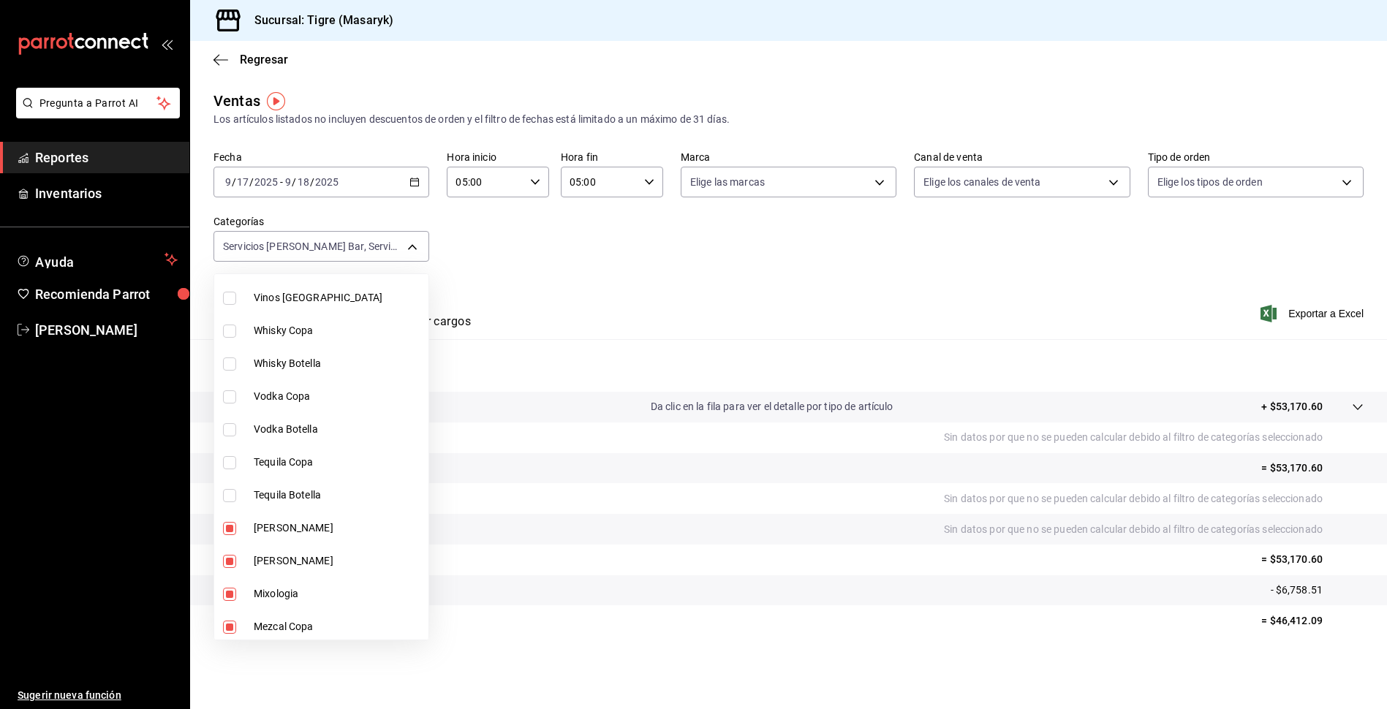
checkbox input "false"
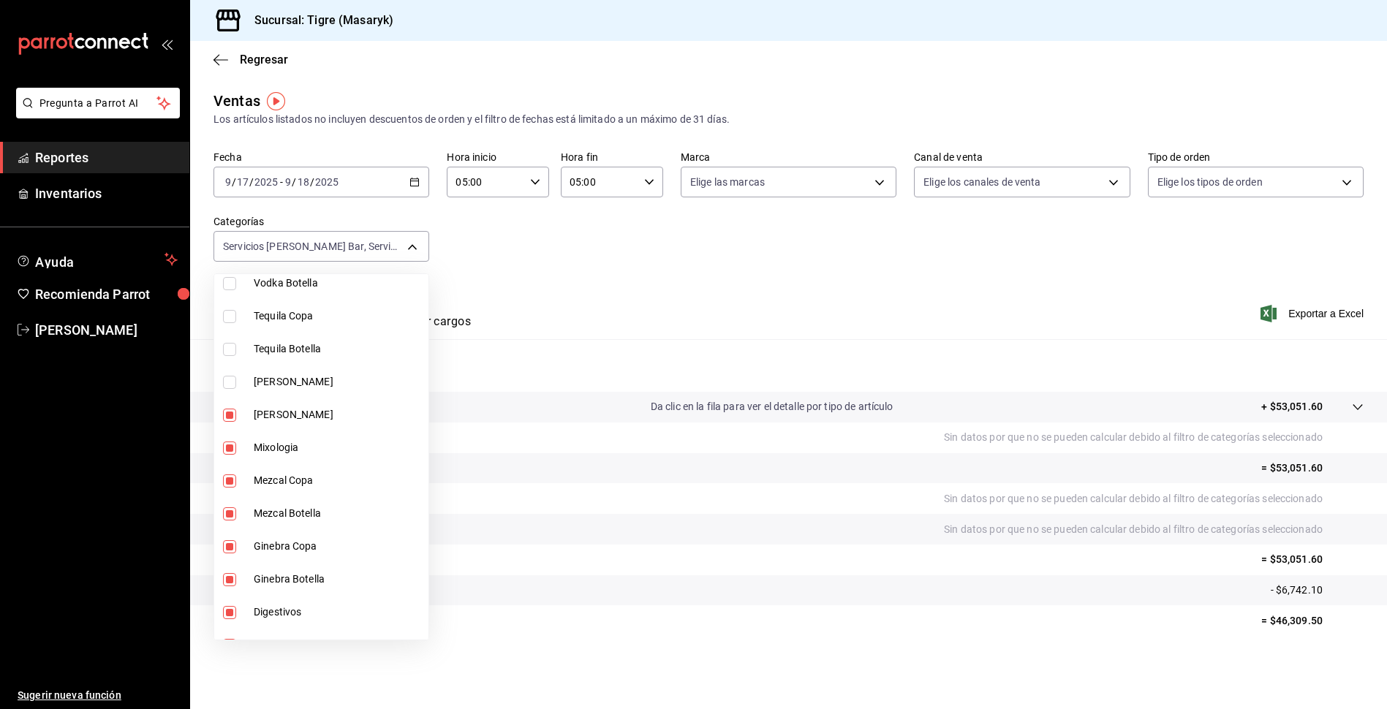
click at [230, 421] on input "checkbox" at bounding box center [229, 415] width 13 height 13
checkbox input "false"
type input "7cd27861-1019-4265-ada8-0a6349b72ebc,77c47ebf-2aa7-4ca3-900f-d4e8133ed13d,93a0e…"
click at [232, 450] on input "checkbox" at bounding box center [229, 448] width 13 height 13
checkbox input "false"
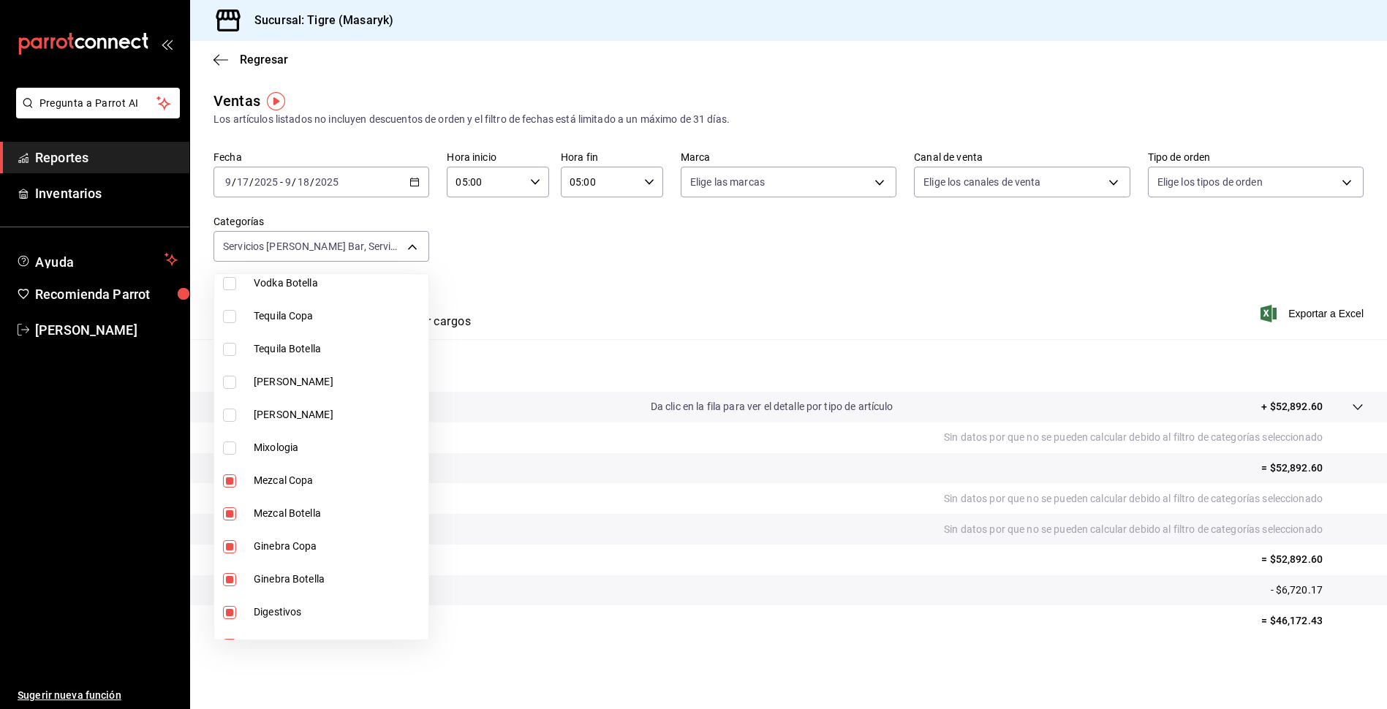
click at [223, 467] on li "Mezcal Copa" at bounding box center [321, 480] width 214 height 33
type input "7cd27861-1019-4265-ada8-0a6349b72ebc,77c47ebf-2aa7-4ca3-900f-d4e8133ed13d,dd3da…"
checkbox input "false"
click at [234, 521] on li "Mezcal Botella" at bounding box center [321, 513] width 214 height 33
type input "7cd27861-1019-4265-ada8-0a6349b72ebc,77c47ebf-2aa7-4ca3-900f-d4e8133ed13d,86614…"
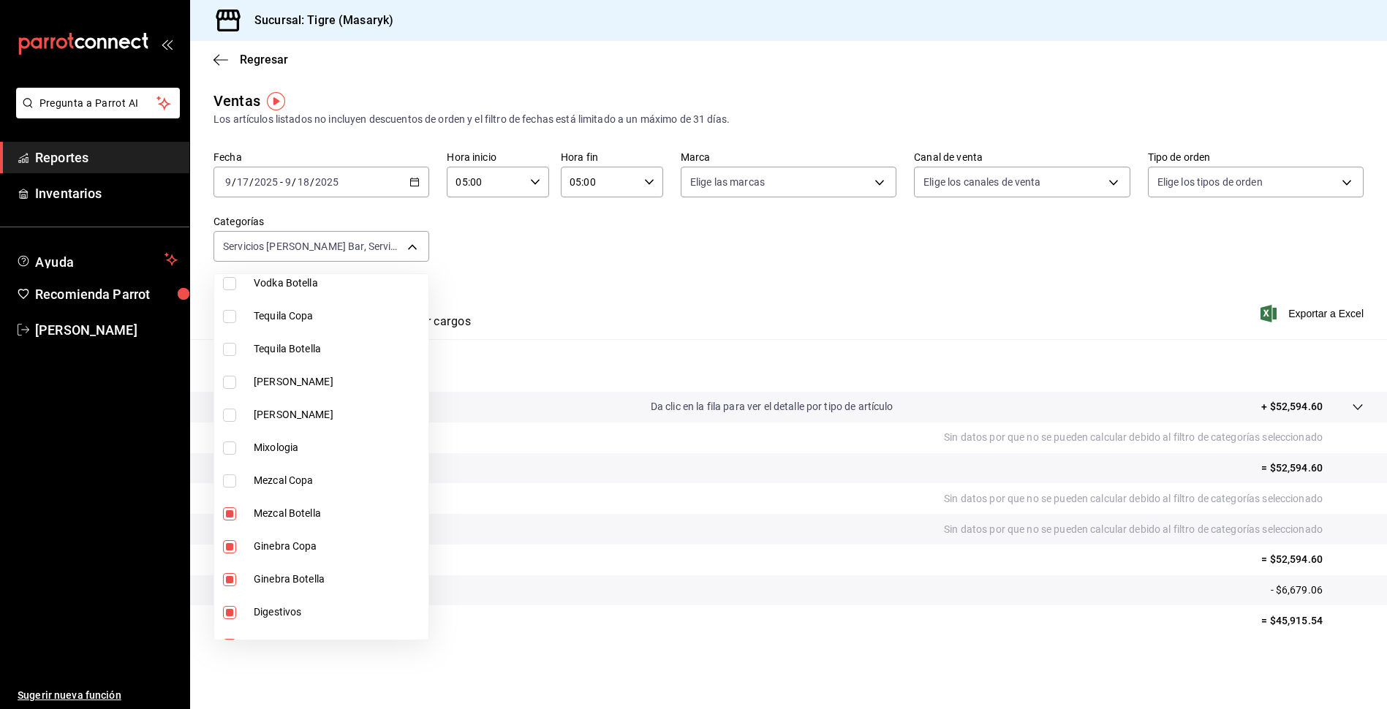
checkbox input "false"
click at [232, 539] on li "Ginebra Copa" at bounding box center [321, 546] width 214 height 33
type input "7cd27861-1019-4265-ada8-0a6349b72ebc,77c47ebf-2aa7-4ca3-900f-d4e8133ed13d,b69e3…"
checkbox input "false"
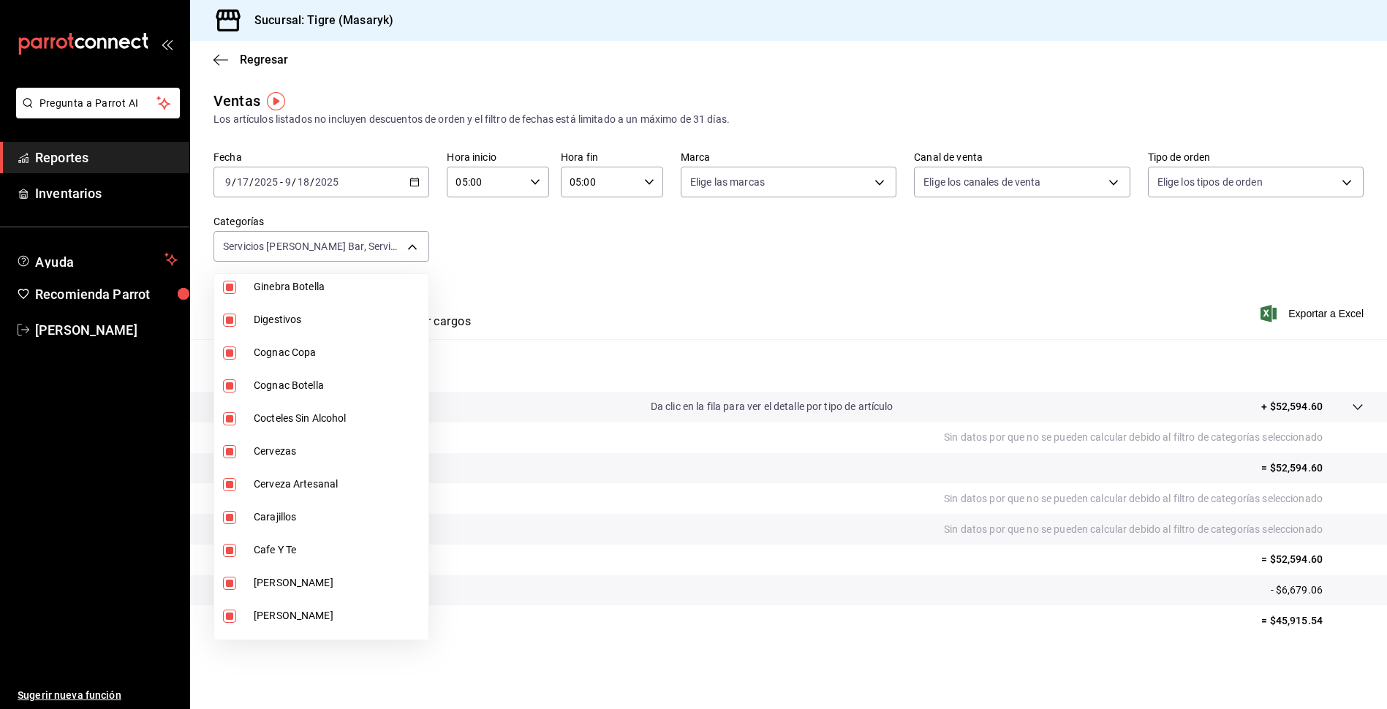
click at [227, 288] on input "checkbox" at bounding box center [229, 287] width 13 height 13
checkbox input "false"
type input "7cd27861-1019-4265-ada8-0a6349b72ebc,77c47ebf-2aa7-4ca3-900f-d4e8133ed13d,a1b12…"
click at [233, 318] on input "checkbox" at bounding box center [229, 320] width 13 height 13
checkbox input "false"
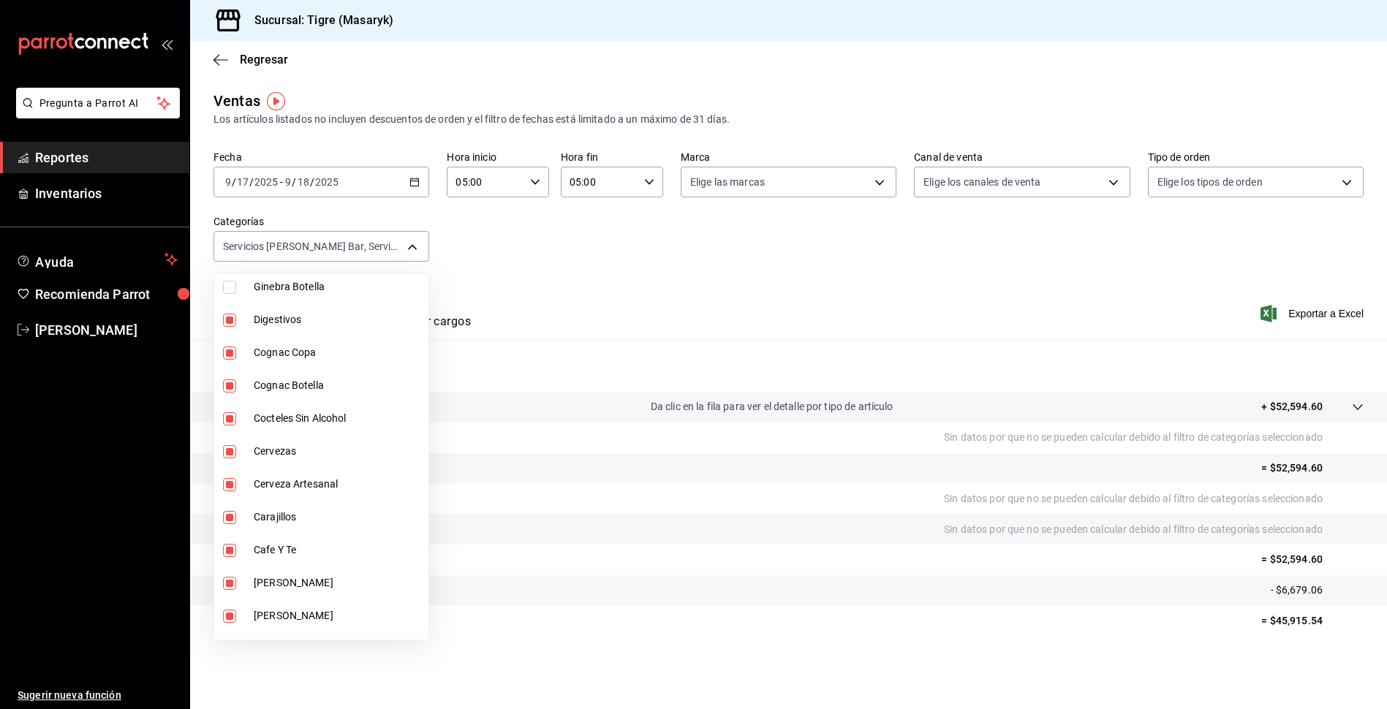
type input "7cd27861-1019-4265-ada8-0a6349b72ebc,77c47ebf-2aa7-4ca3-900f-d4e8133ed13d,44caf…"
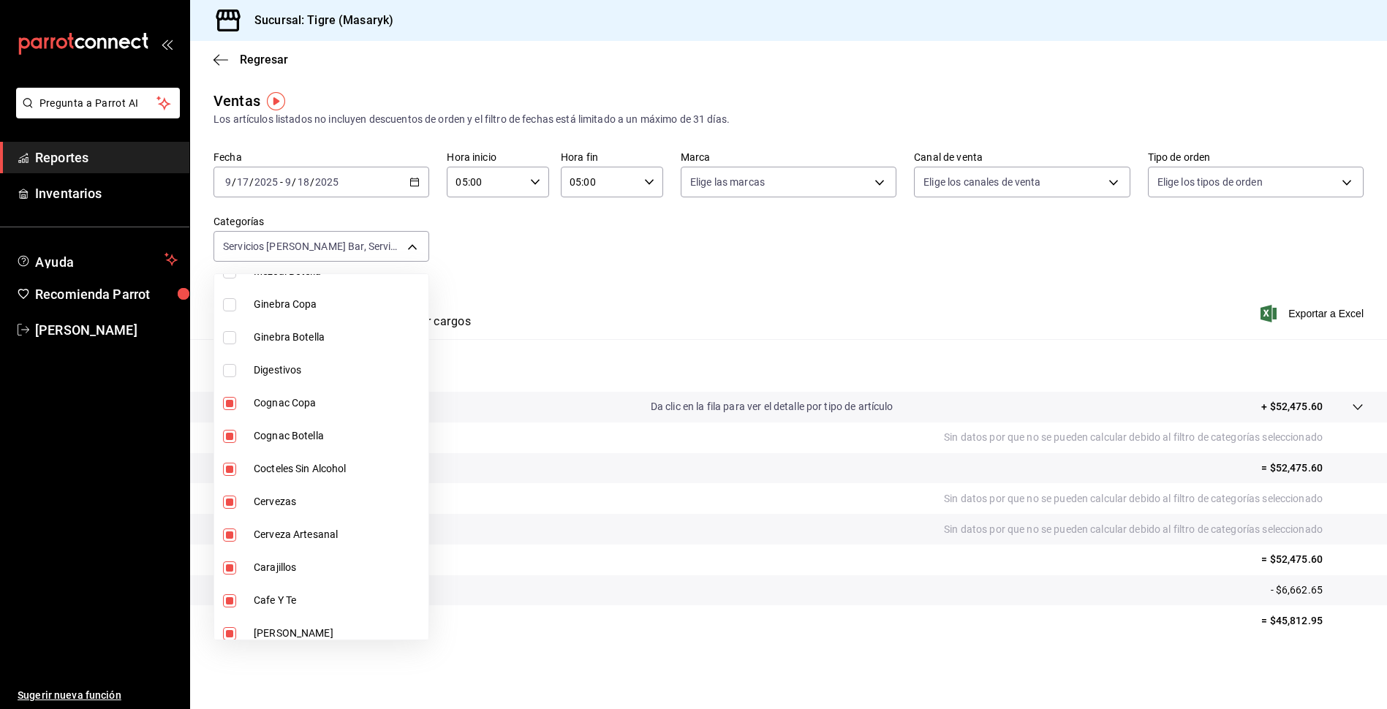
scroll to position [804, 0]
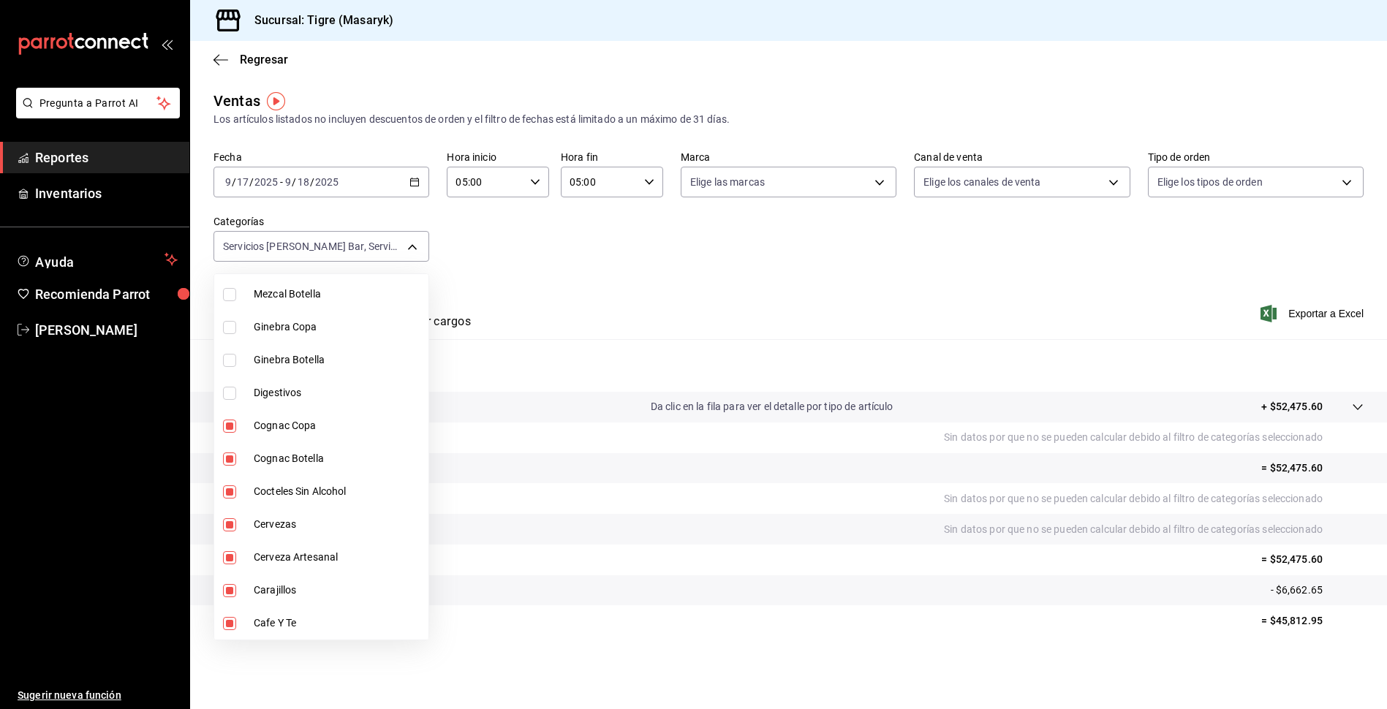
click at [231, 421] on input "checkbox" at bounding box center [229, 426] width 13 height 13
checkbox input "false"
click at [230, 451] on li "Cognac Botella" at bounding box center [321, 458] width 214 height 33
type input "7cd27861-1019-4265-ada8-0a6349b72ebc,77c47ebf-2aa7-4ca3-900f-d4e8133ed13d,ee8f2…"
checkbox input "false"
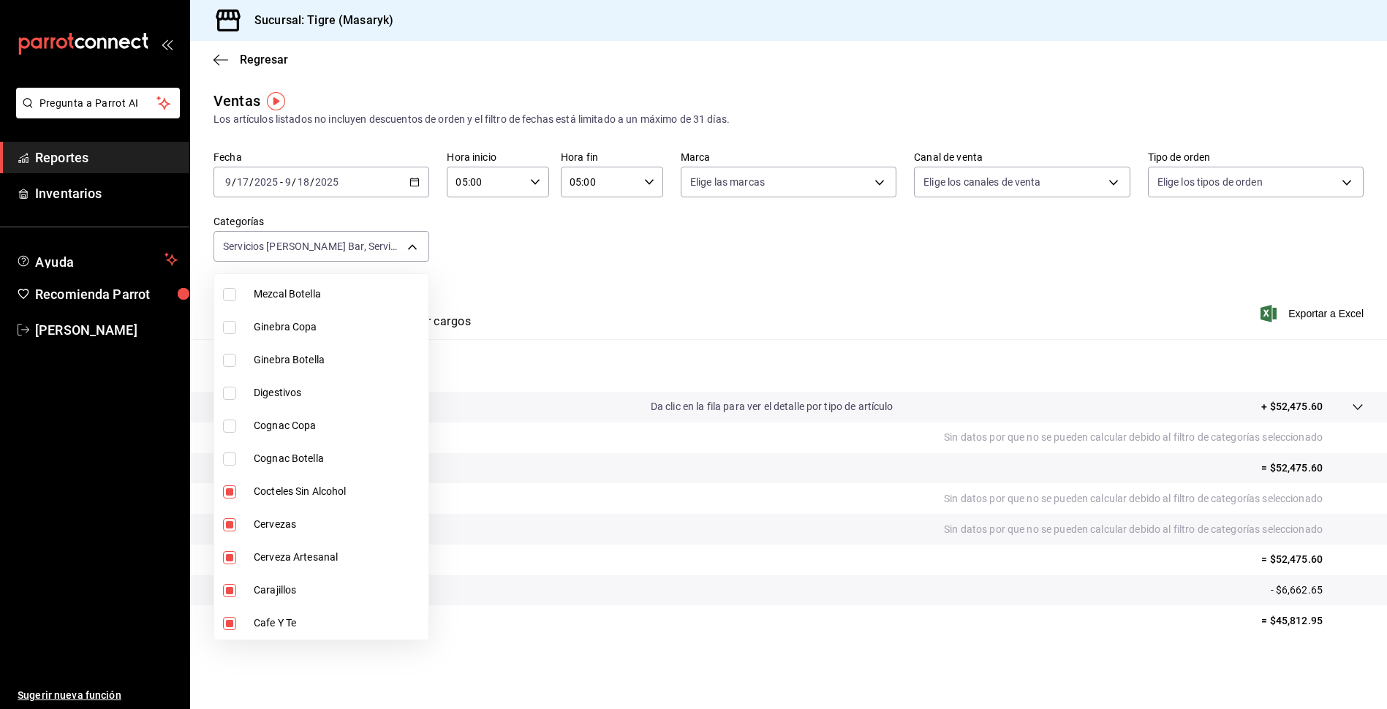
click at [230, 492] on input "checkbox" at bounding box center [229, 491] width 13 height 13
checkbox input "false"
type input "7cd27861-1019-4265-ada8-0a6349b72ebc,77c47ebf-2aa7-4ca3-900f-d4e8133ed13d,f2211…"
click at [234, 526] on input "checkbox" at bounding box center [229, 524] width 13 height 13
checkbox input "false"
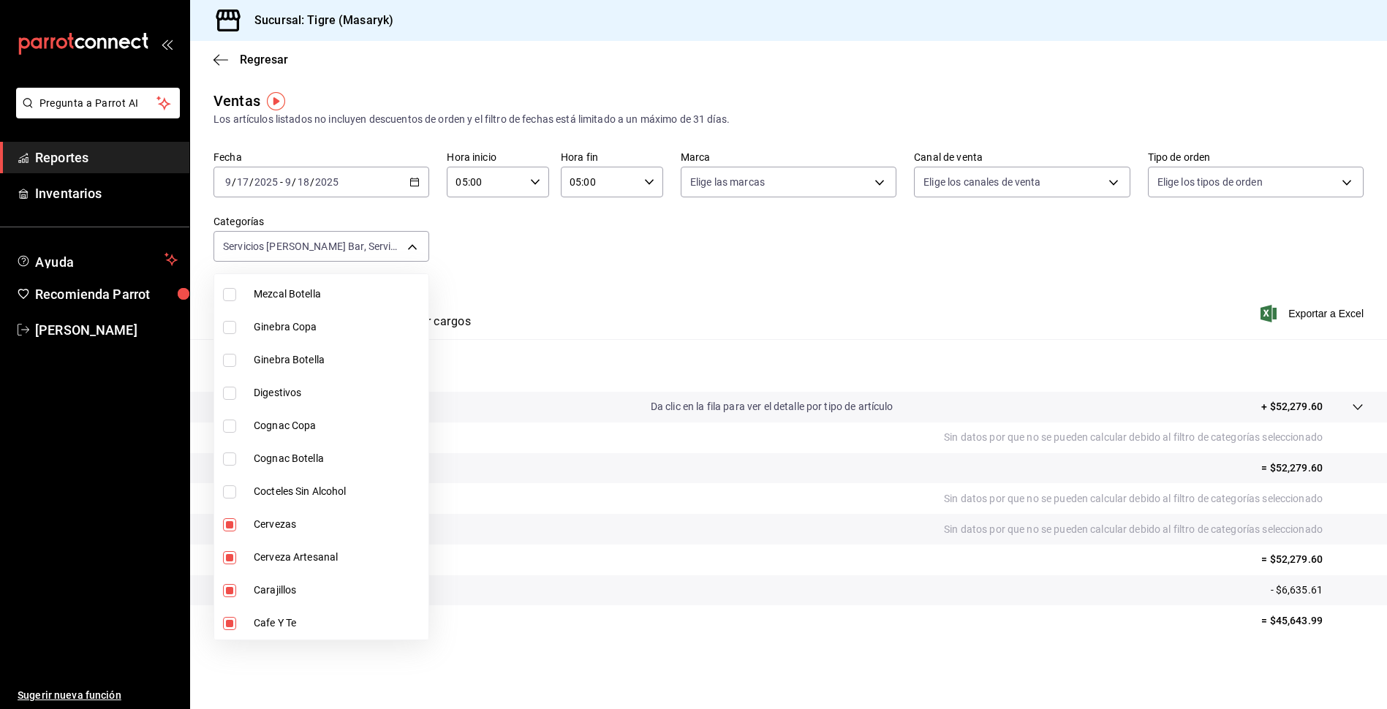
type input "7cd27861-1019-4265-ada8-0a6349b72ebc,77c47ebf-2aa7-4ca3-900f-d4e8133ed13d,a2a5a…"
click at [235, 551] on input "checkbox" at bounding box center [229, 557] width 13 height 13
checkbox input "false"
type input "7cd27861-1019-4265-ada8-0a6349b72ebc,77c47ebf-2aa7-4ca3-900f-d4e8133ed13d,84996…"
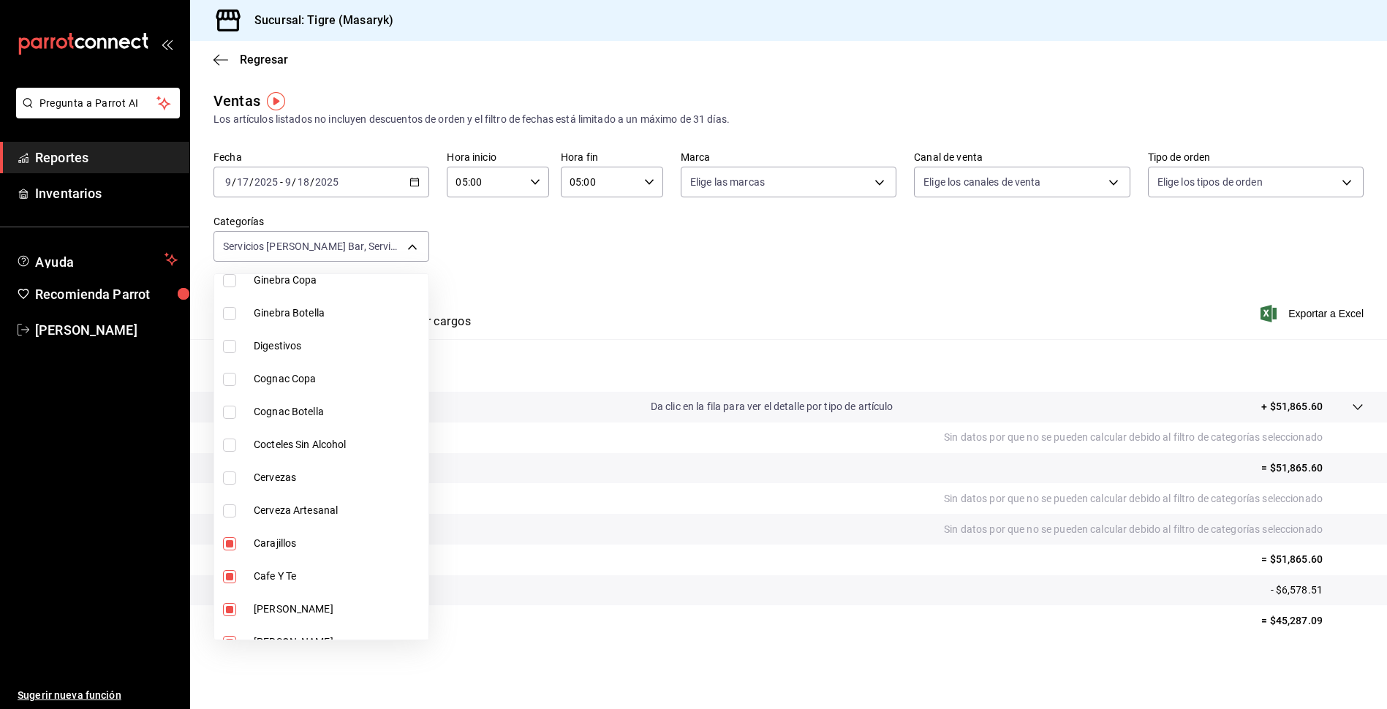
scroll to position [950, 0]
click at [230, 444] on input "checkbox" at bounding box center [229, 444] width 13 height 13
checkbox input "false"
type input "7cd27861-1019-4265-ada8-0a6349b72ebc,77c47ebf-2aa7-4ca3-900f-d4e8133ed13d,c8918…"
click at [230, 479] on input "checkbox" at bounding box center [229, 477] width 13 height 13
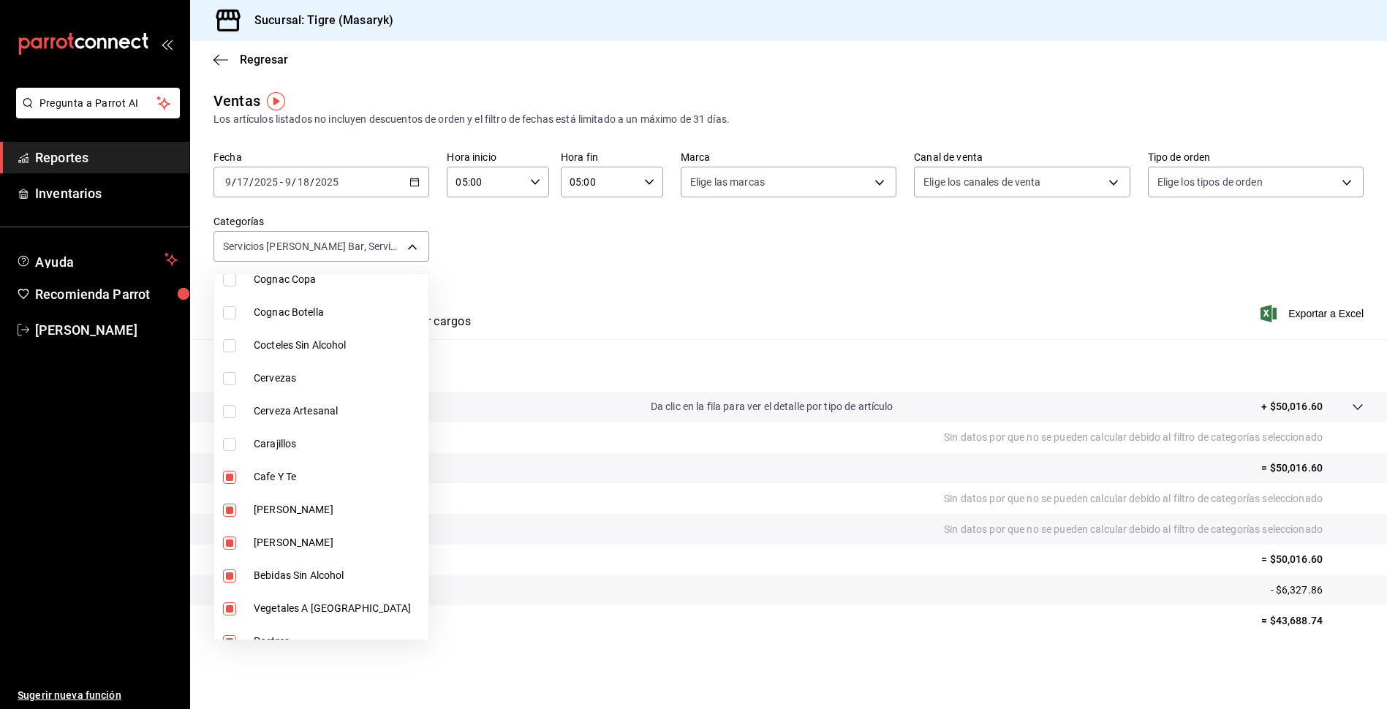
checkbox input "false"
type input "7cd27861-1019-4265-ada8-0a6349b72ebc,77c47ebf-2aa7-4ca3-900f-d4e8133ed13d,6c3e6…"
click at [232, 508] on input "checkbox" at bounding box center [229, 510] width 13 height 13
checkbox input "false"
type input "7cd27861-1019-4265-ada8-0a6349b72ebc,77c47ebf-2aa7-4ca3-900f-d4e8133ed13d,b5564…"
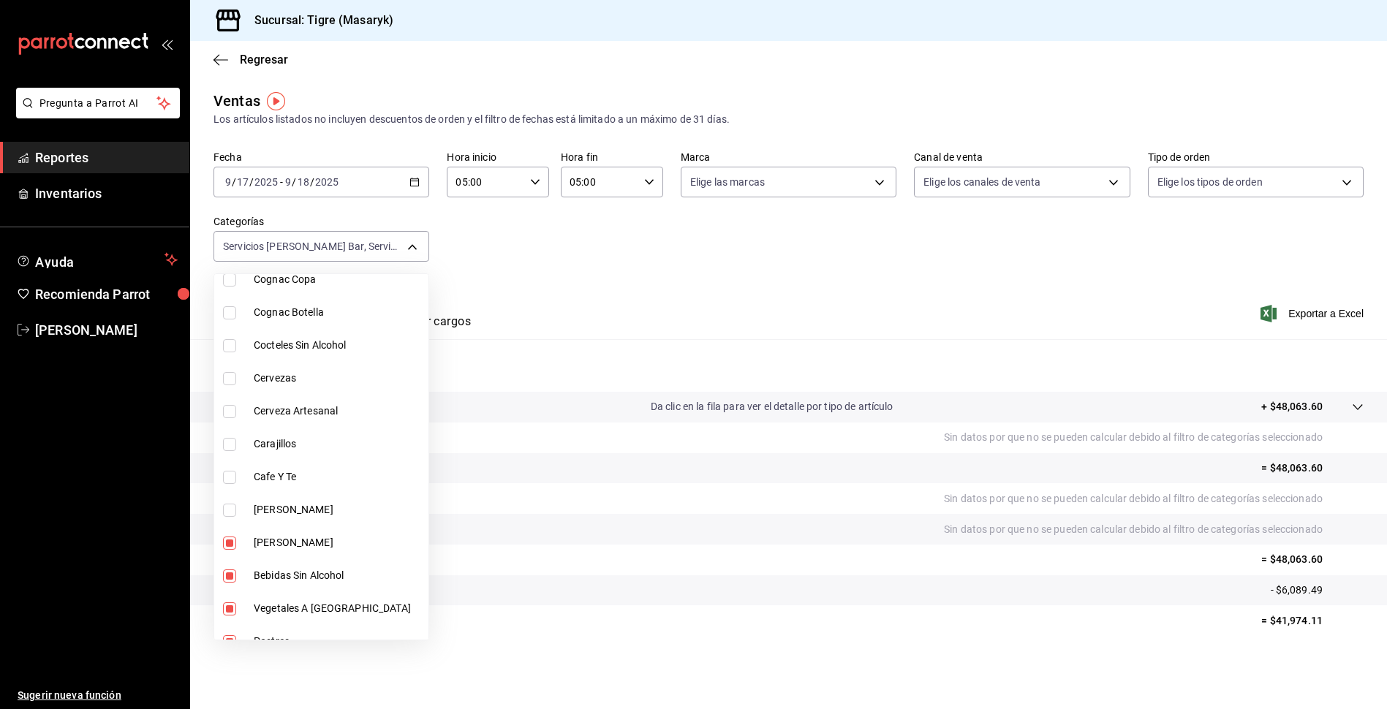
click at [224, 537] on input "checkbox" at bounding box center [229, 543] width 13 height 13
checkbox input "false"
type input "7cd27861-1019-4265-ada8-0a6349b72ebc,77c47ebf-2aa7-4ca3-900f-d4e8133ed13d,60391…"
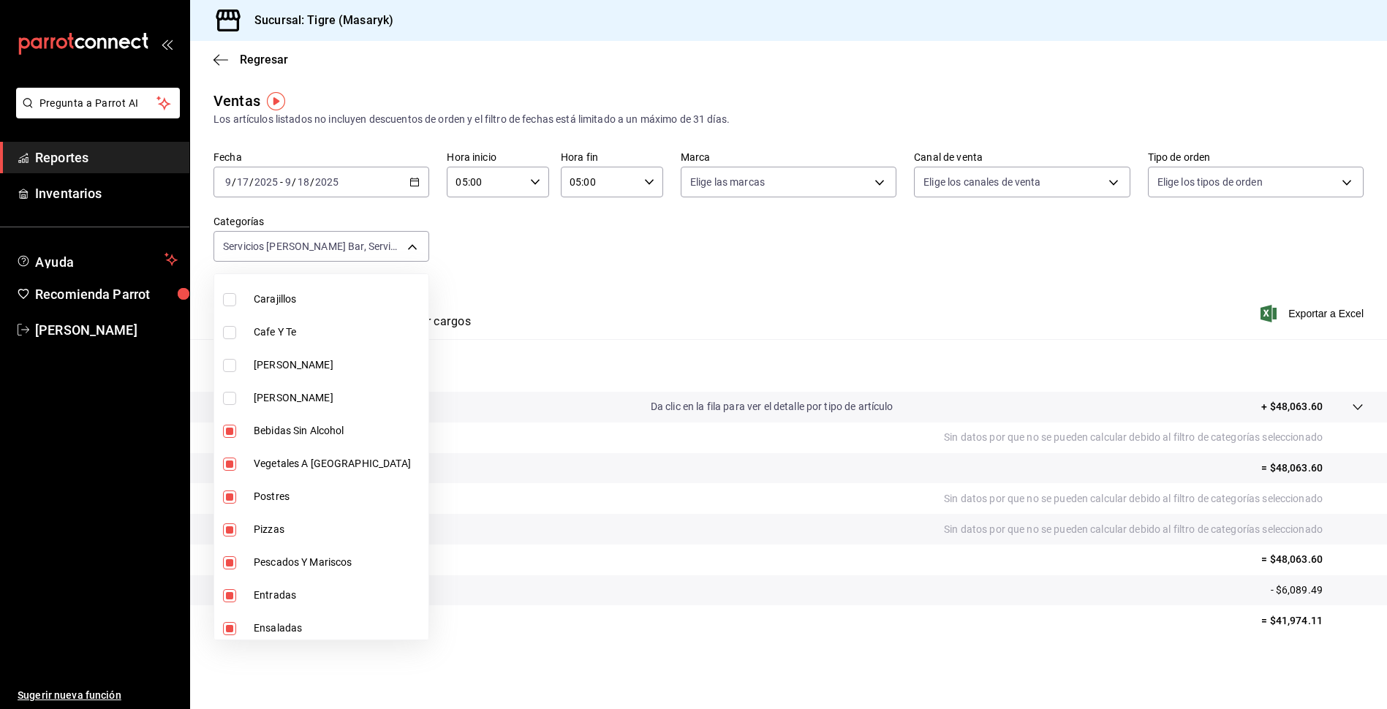
scroll to position [1097, 0]
click at [225, 434] on input "checkbox" at bounding box center [229, 429] width 13 height 13
checkbox input "false"
type input "7cd27861-1019-4265-ada8-0a6349b72ebc,77c47ebf-2aa7-4ca3-900f-d4e8133ed13d,e9083…"
click at [229, 469] on input "checkbox" at bounding box center [229, 462] width 13 height 13
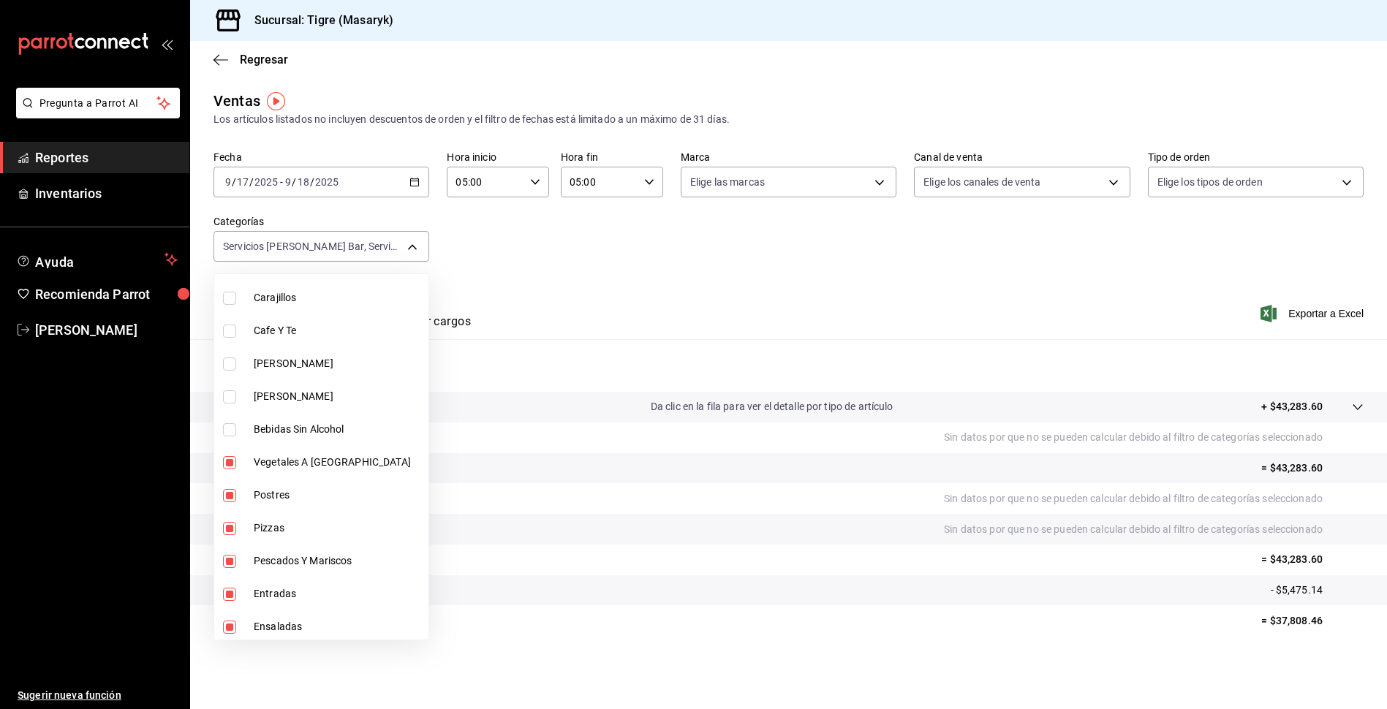
checkbox input "false"
type input "7cd27861-1019-4265-ada8-0a6349b72ebc,77c47ebf-2aa7-4ca3-900f-d4e8133ed13d,c9a19…"
click at [230, 501] on input "checkbox" at bounding box center [229, 495] width 13 height 13
checkbox input "false"
type input "7cd27861-1019-4265-ada8-0a6349b72ebc,77c47ebf-2aa7-4ca3-900f-d4e8133ed13d,6469a…"
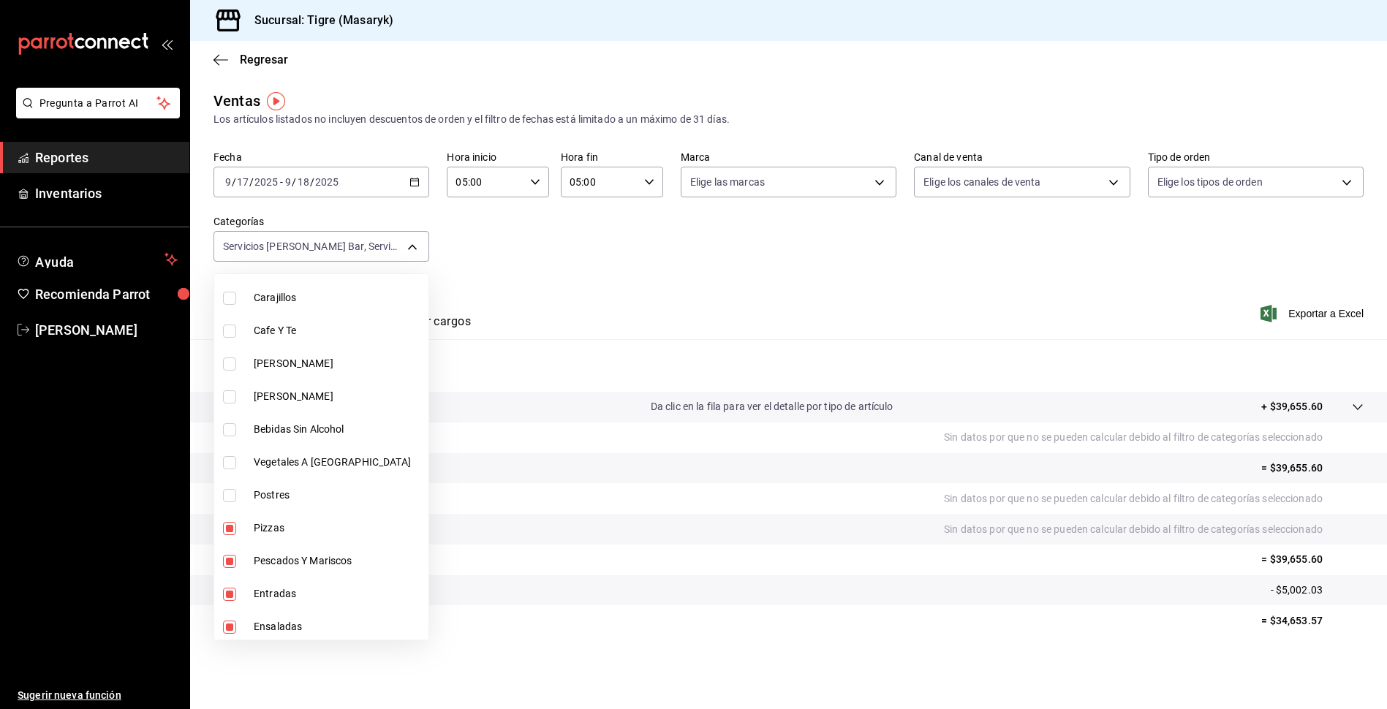
click at [231, 469] on input "checkbox" at bounding box center [229, 462] width 13 height 13
checkbox input "true"
type input "7cd27861-1019-4265-ada8-0a6349b72ebc,77c47ebf-2aa7-4ca3-900f-d4e8133ed13d,6469a…"
click at [226, 501] on input "checkbox" at bounding box center [229, 495] width 13 height 13
checkbox input "true"
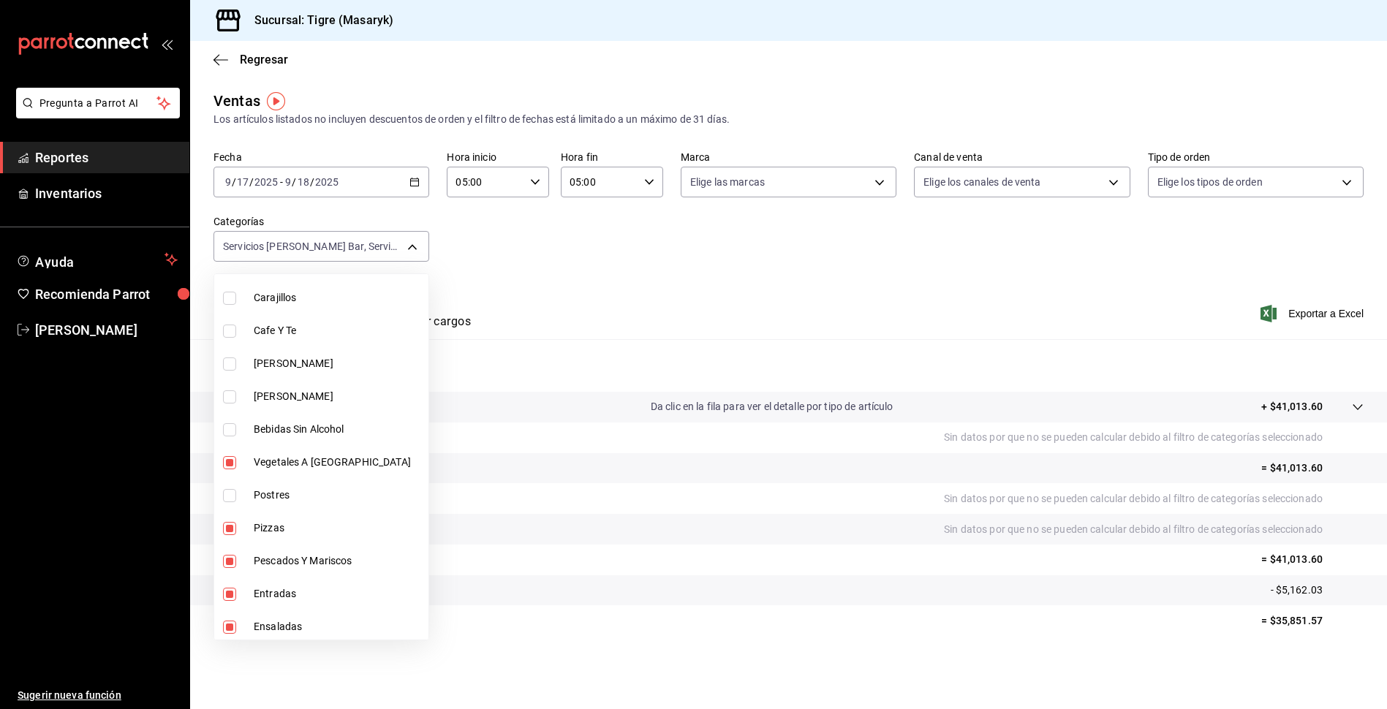
type input "7cd27861-1019-4265-ada8-0a6349b72ebc,77c47ebf-2aa7-4ca3-900f-d4e8133ed13d,6469a…"
click at [234, 464] on input "checkbox" at bounding box center [229, 462] width 13 height 13
checkbox input "false"
type input "7cd27861-1019-4265-ada8-0a6349b72ebc,77c47ebf-2aa7-4ca3-900f-d4e8133ed13d,6469a…"
click at [224, 499] on input "checkbox" at bounding box center [229, 495] width 13 height 13
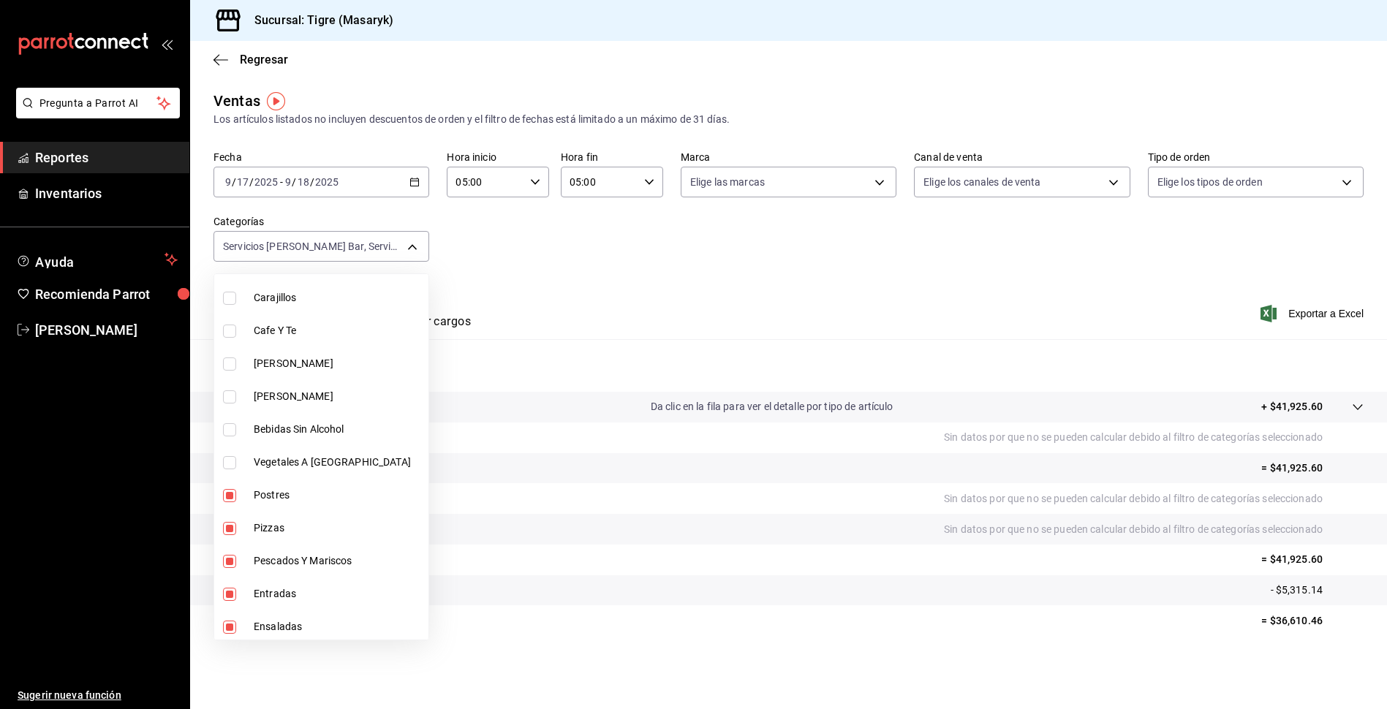
checkbox input "false"
type input "7cd27861-1019-4265-ada8-0a6349b72ebc,77c47ebf-2aa7-4ca3-900f-d4e8133ed13d,6469a…"
click at [224, 533] on input "checkbox" at bounding box center [229, 528] width 13 height 13
checkbox input "false"
type input "7cd27861-1019-4265-ada8-0a6349b72ebc,77c47ebf-2aa7-4ca3-900f-d4e8133ed13d,76c4e…"
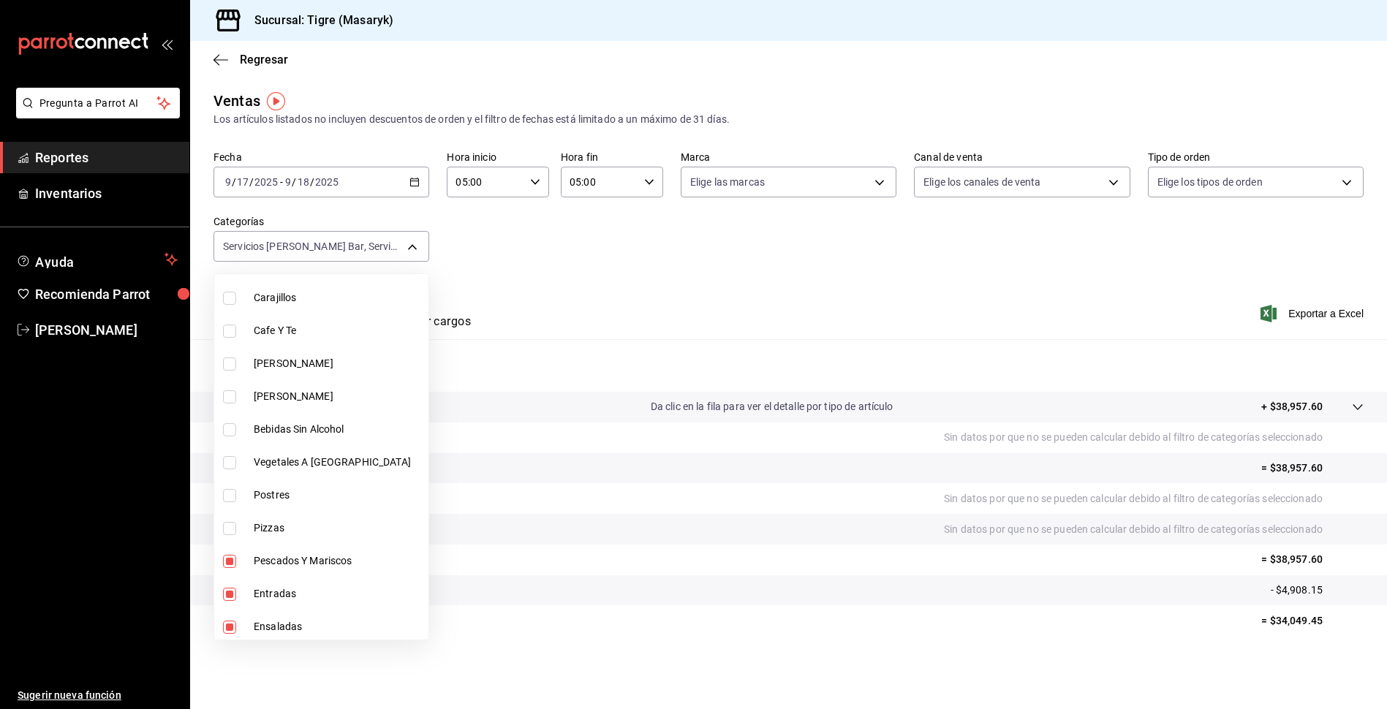
click at [232, 561] on input "checkbox" at bounding box center [229, 561] width 13 height 13
checkbox input "false"
type input "7cd27861-1019-4265-ada8-0a6349b72ebc,77c47ebf-2aa7-4ca3-900f-d4e8133ed13d,4faa3…"
drag, startPoint x: 236, startPoint y: 587, endPoint x: 227, endPoint y: 606, distance: 21.3
click at [232, 589] on label at bounding box center [232, 594] width 19 height 13
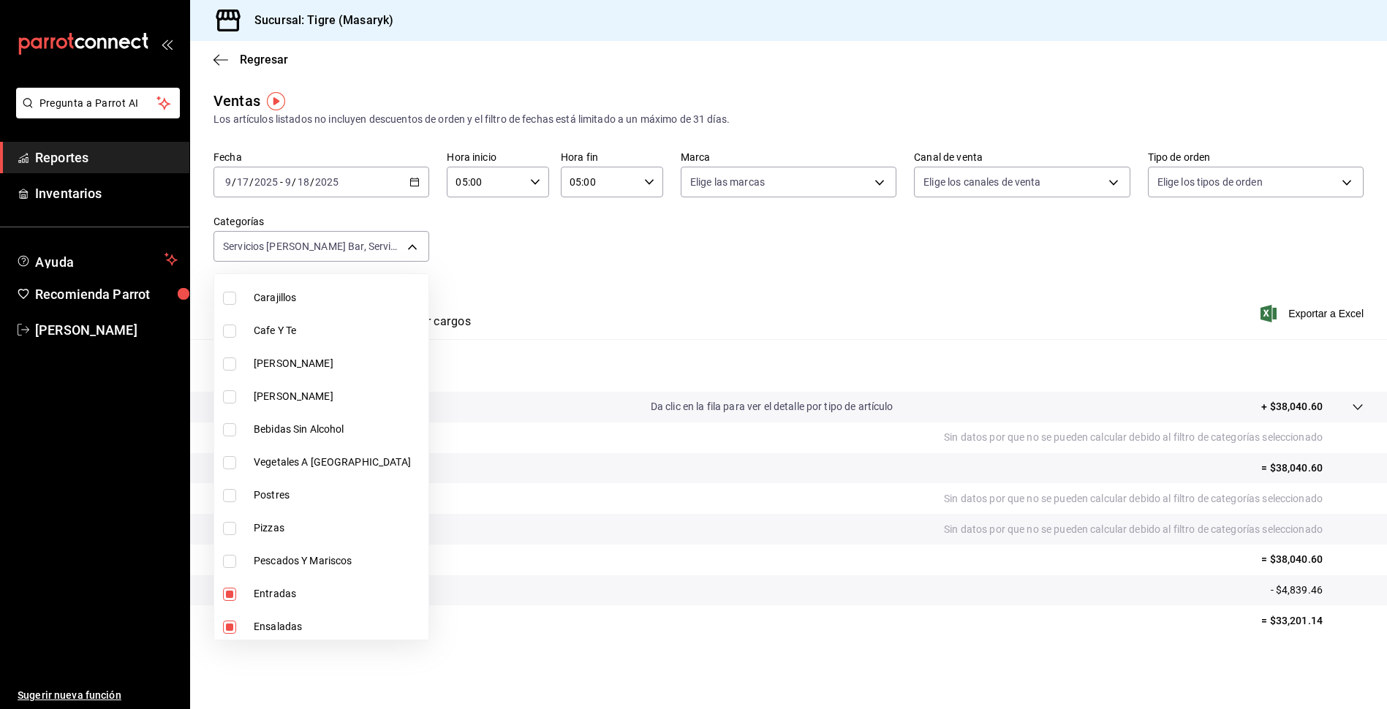
click at [232, 589] on input "checkbox" at bounding box center [229, 594] width 13 height 13
checkbox input "true"
type input "7cd27861-1019-4265-ada8-0a6349b72ebc,77c47ebf-2aa7-4ca3-900f-d4e8133ed13d,28451…"
click at [225, 621] on input "checkbox" at bounding box center [229, 627] width 13 height 13
checkbox input "false"
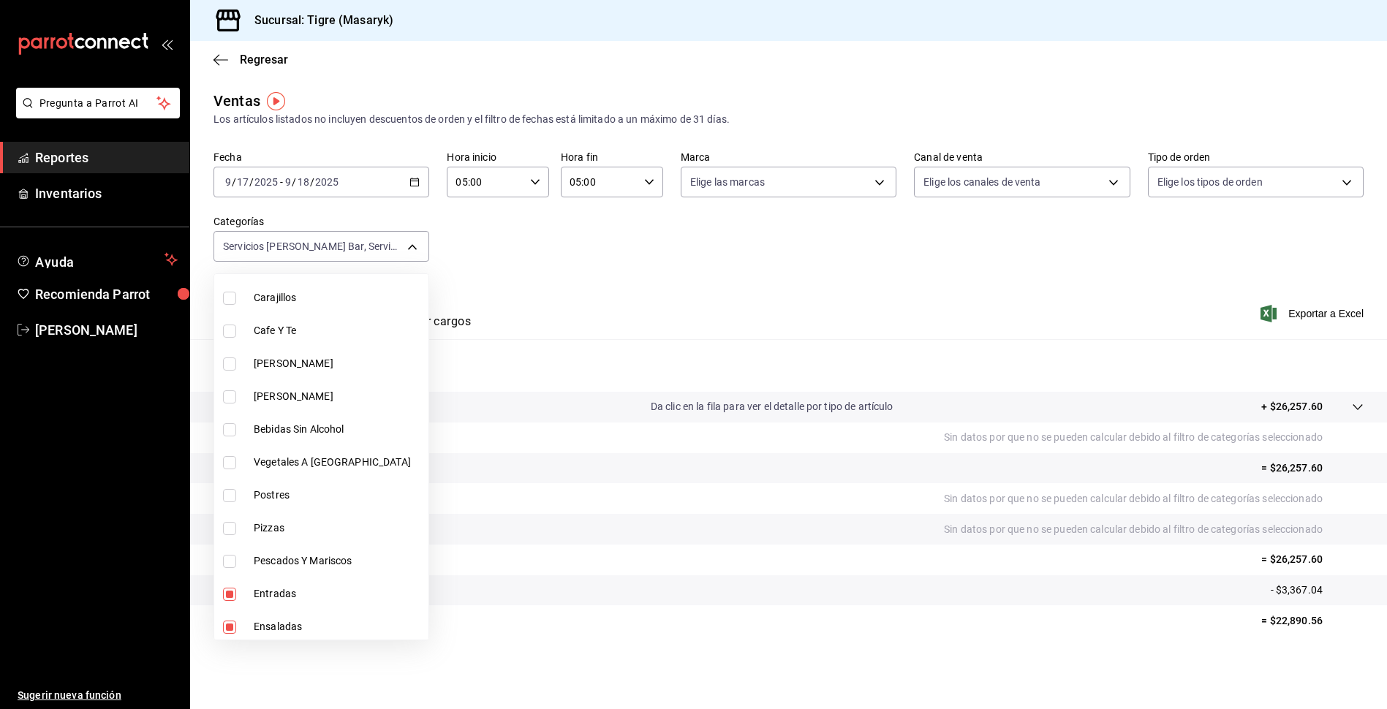
type input "7cd27861-1019-4265-ada8-0a6349b72ebc,77c47ebf-2aa7-4ca3-900f-d4e8133ed13d,f3a78…"
click at [227, 595] on input "checkbox" at bounding box center [229, 594] width 13 height 13
checkbox input "false"
type input "7cd27861-1019-4265-ada8-0a6349b72ebc,77c47ebf-2aa7-4ca3-900f-d4e8133ed13d,f3a78…"
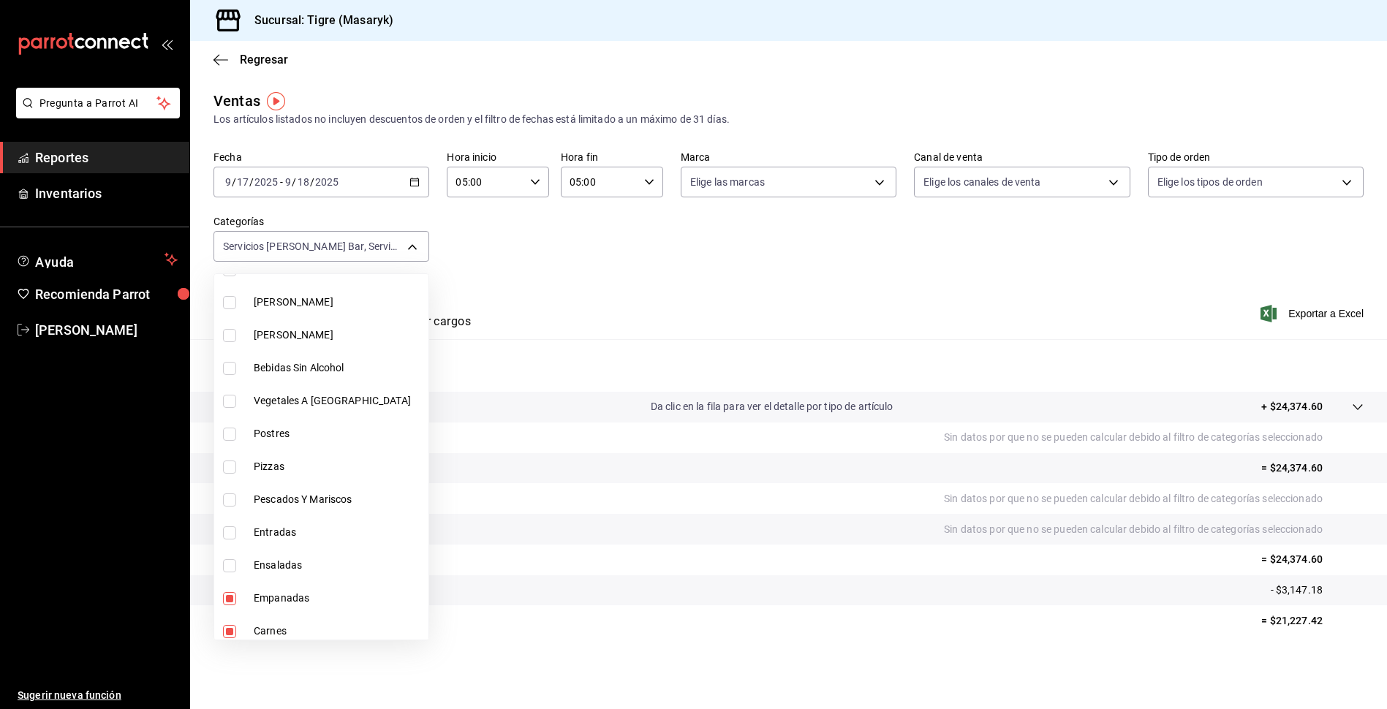
scroll to position [1232, 0]
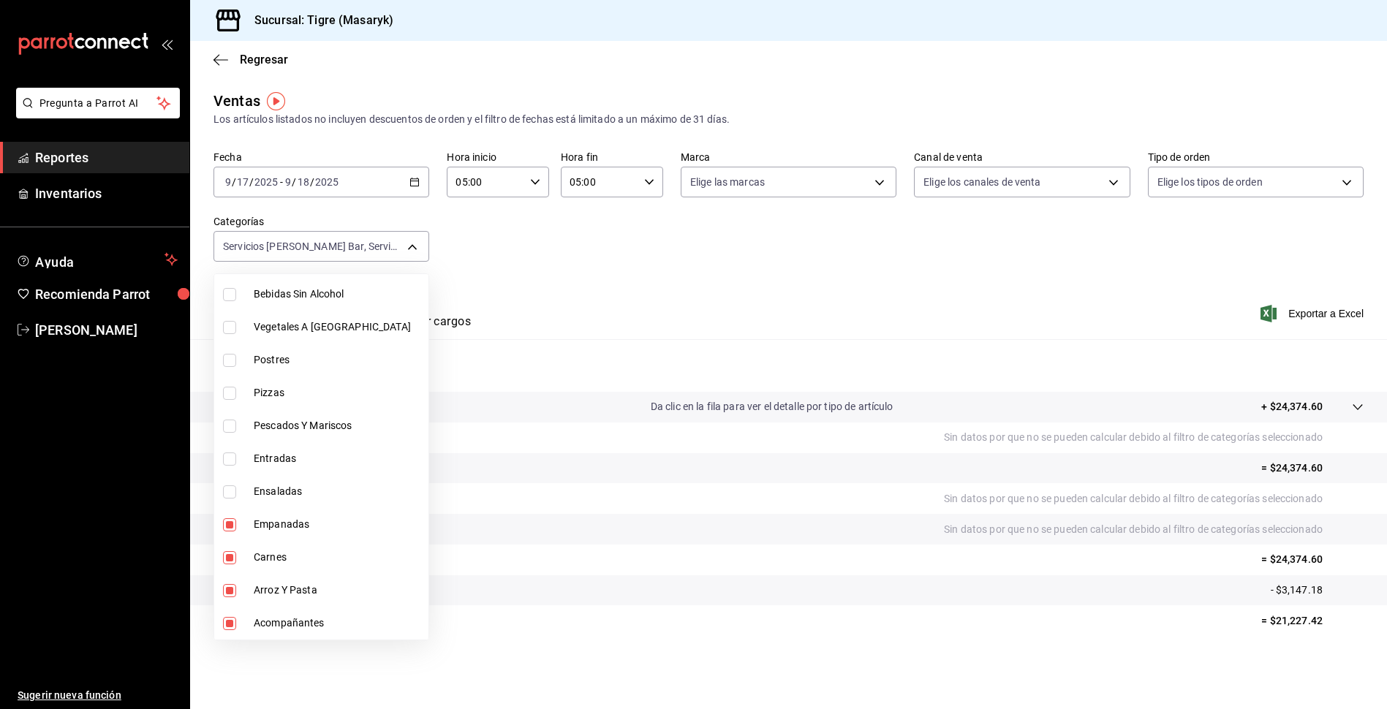
click at [226, 528] on input "checkbox" at bounding box center [229, 524] width 13 height 13
checkbox input "false"
type input "7cd27861-1019-4265-ada8-0a6349b72ebc,77c47ebf-2aa7-4ca3-900f-d4e8133ed13d,16629…"
click at [224, 564] on input "checkbox" at bounding box center [229, 557] width 13 height 13
checkbox input "false"
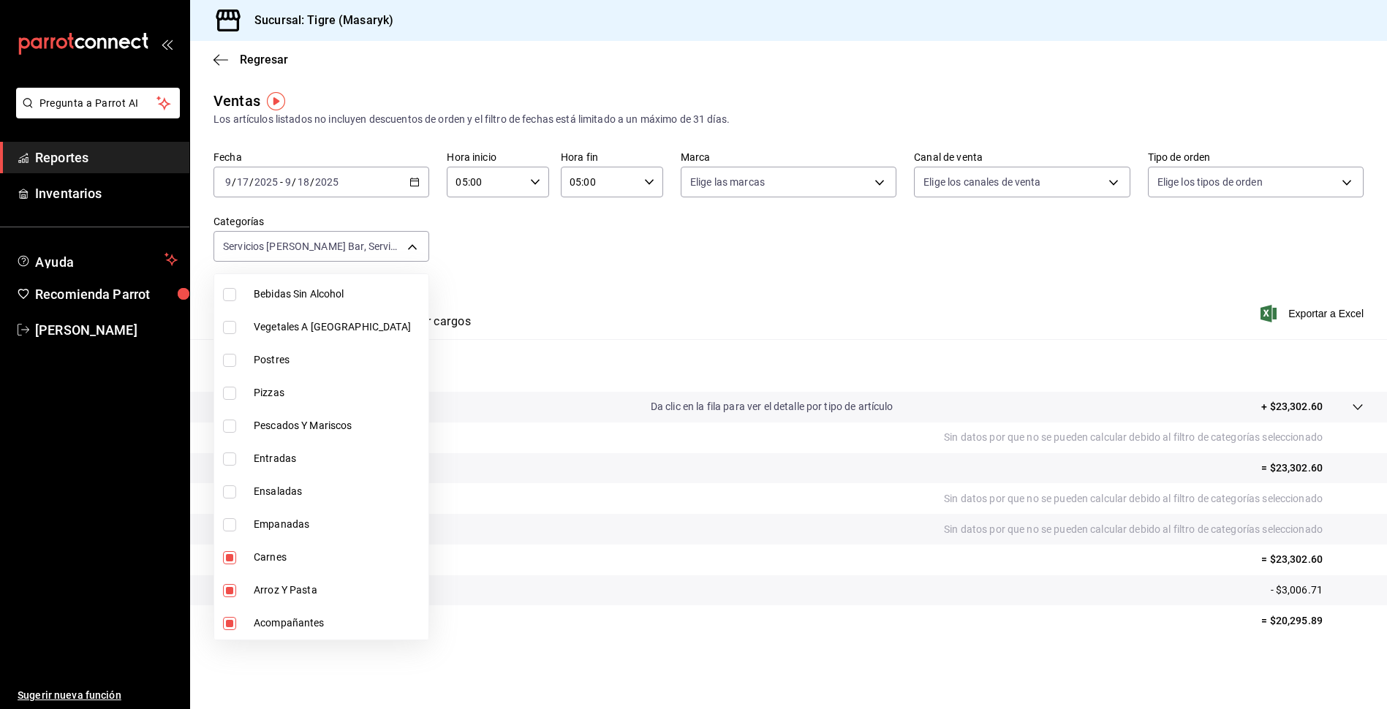
type input "7cd27861-1019-4265-ada8-0a6349b72ebc,77c47ebf-2aa7-4ca3-900f-d4e8133ed13d,cb091…"
click at [236, 588] on label at bounding box center [232, 590] width 19 height 13
click at [236, 588] on input "checkbox" at bounding box center [229, 590] width 13 height 13
checkbox input "true"
type input "7cd27861-1019-4265-ada8-0a6349b72ebc,77c47ebf-2aa7-4ca3-900f-d4e8133ed13d,33064…"
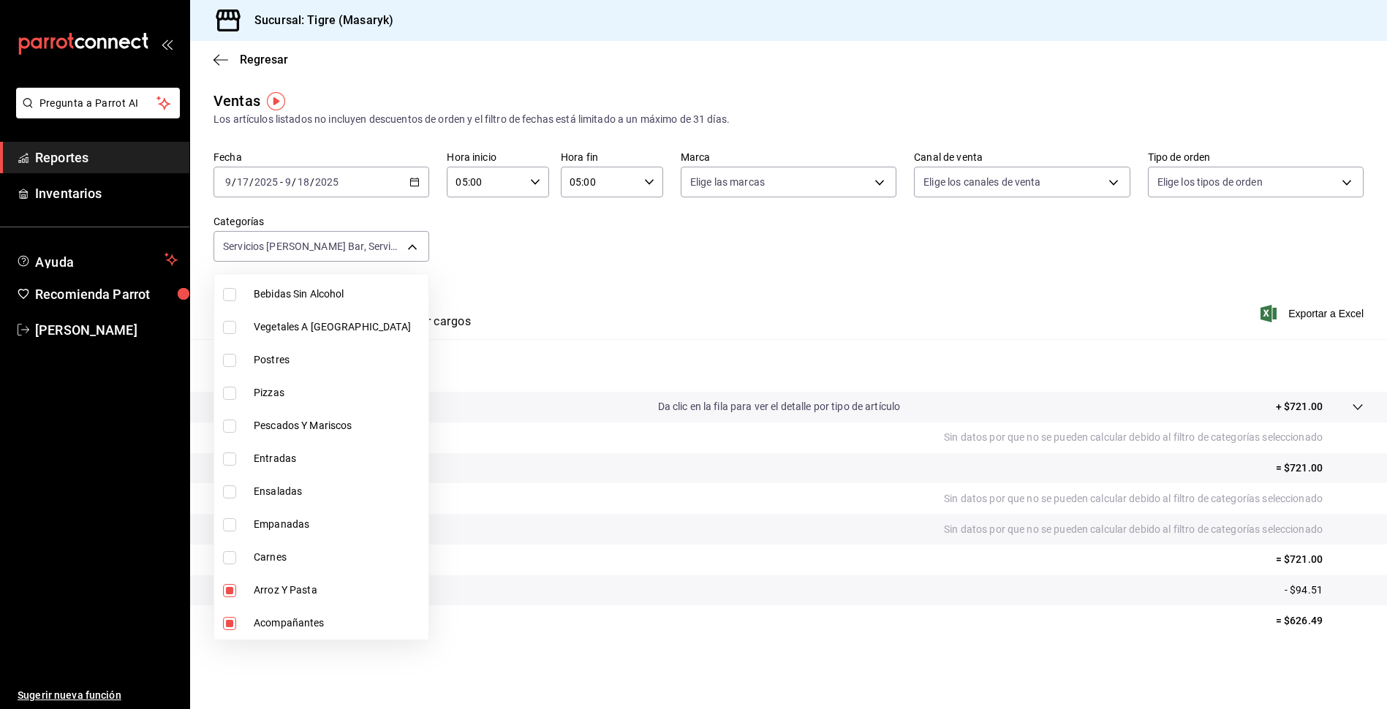
click at [232, 618] on input "checkbox" at bounding box center [229, 623] width 13 height 13
checkbox input "false"
type input "7cd27861-1019-4265-ada8-0a6349b72ebc,77c47ebf-2aa7-4ca3-900f-d4e8133ed13d,cb091…"
click at [224, 591] on input "checkbox" at bounding box center [229, 590] width 13 height 13
checkbox input "false"
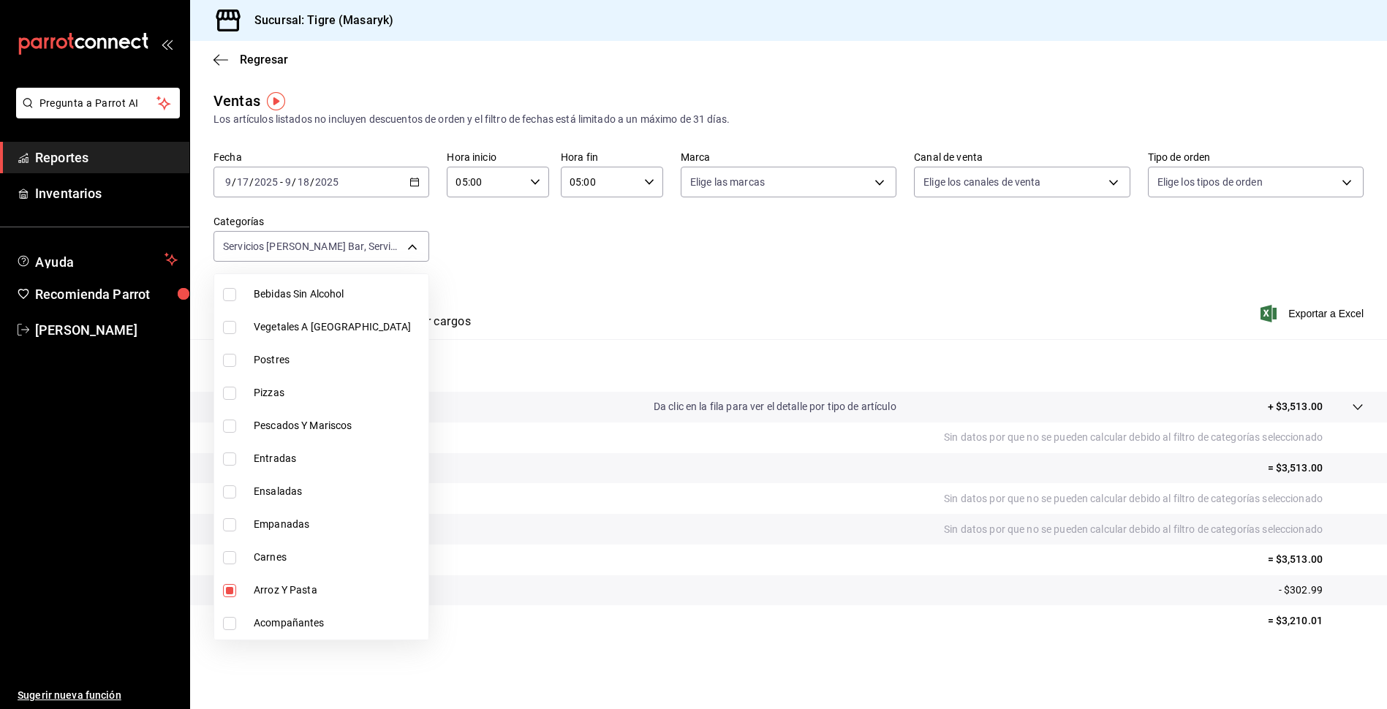
type input "7cd27861-1019-4265-ada8-0a6349b72ebc,77c47ebf-2aa7-4ca3-900f-d4e8133ed13d"
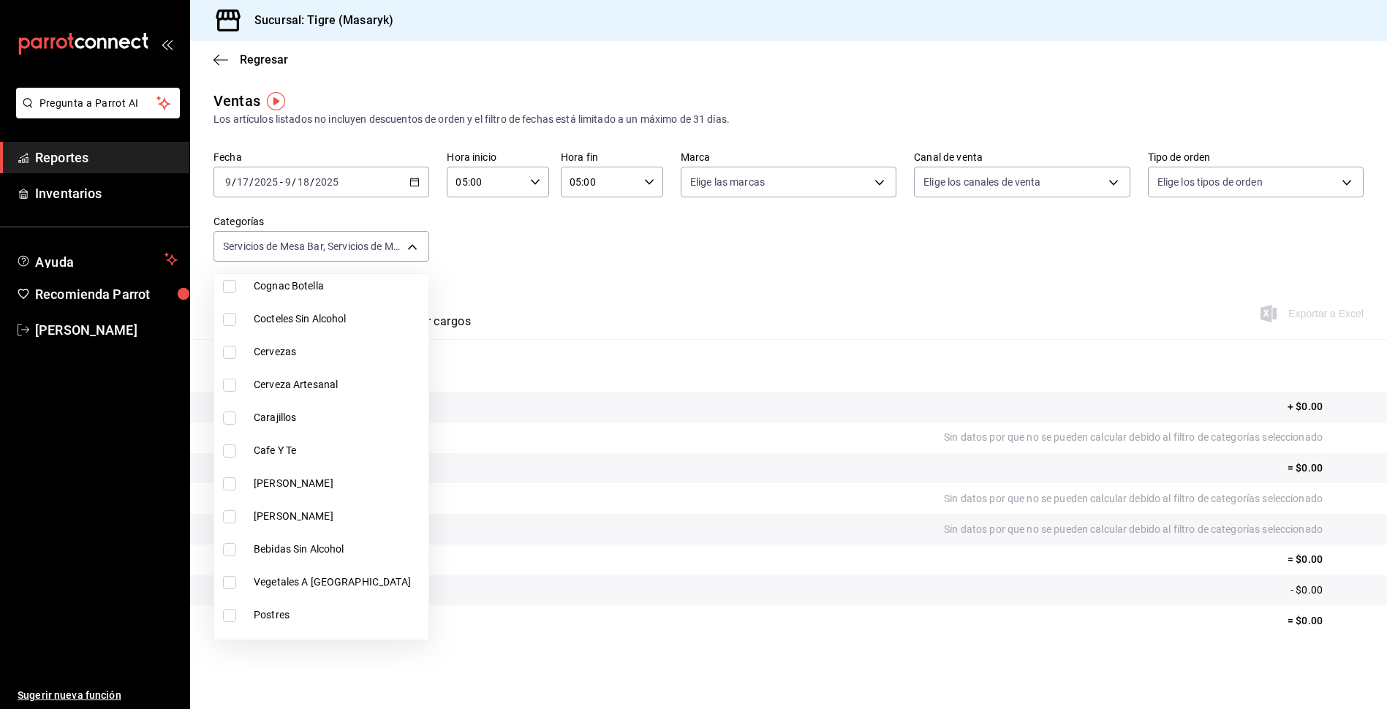
click at [227, 553] on input "checkbox" at bounding box center [229, 549] width 13 height 13
checkbox input "true"
type input "7cd27861-1019-4265-ada8-0a6349b72ebc,77c47ebf-2aa7-4ca3-900f-d4e8133ed13d,60391…"
click at [229, 521] on input "checkbox" at bounding box center [229, 516] width 13 height 13
checkbox input "true"
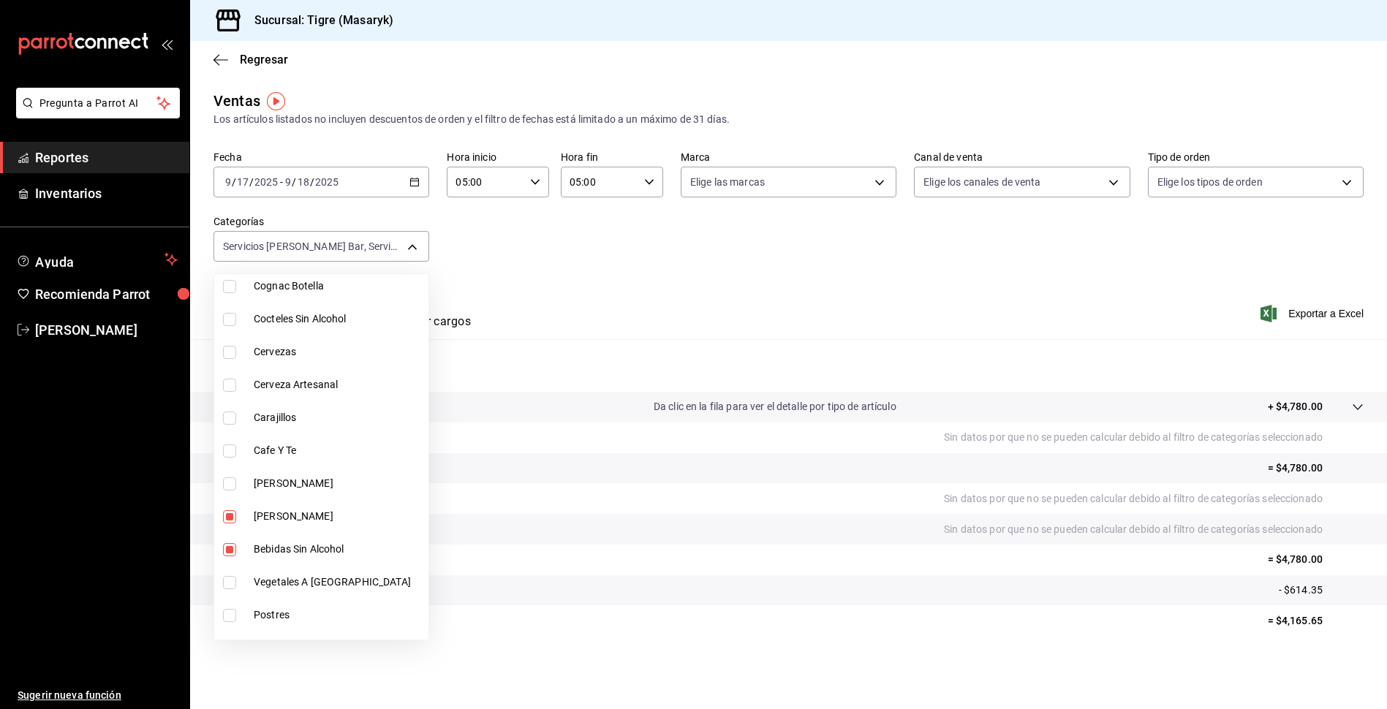
click at [230, 492] on li "[PERSON_NAME]" at bounding box center [321, 483] width 214 height 33
type input "7cd27861-1019-4265-ada8-0a6349b72ebc,77c47ebf-2aa7-4ca3-900f-d4e8133ed13d,60391…"
checkbox input "true"
click at [230, 447] on input "checkbox" at bounding box center [229, 450] width 13 height 13
checkbox input "true"
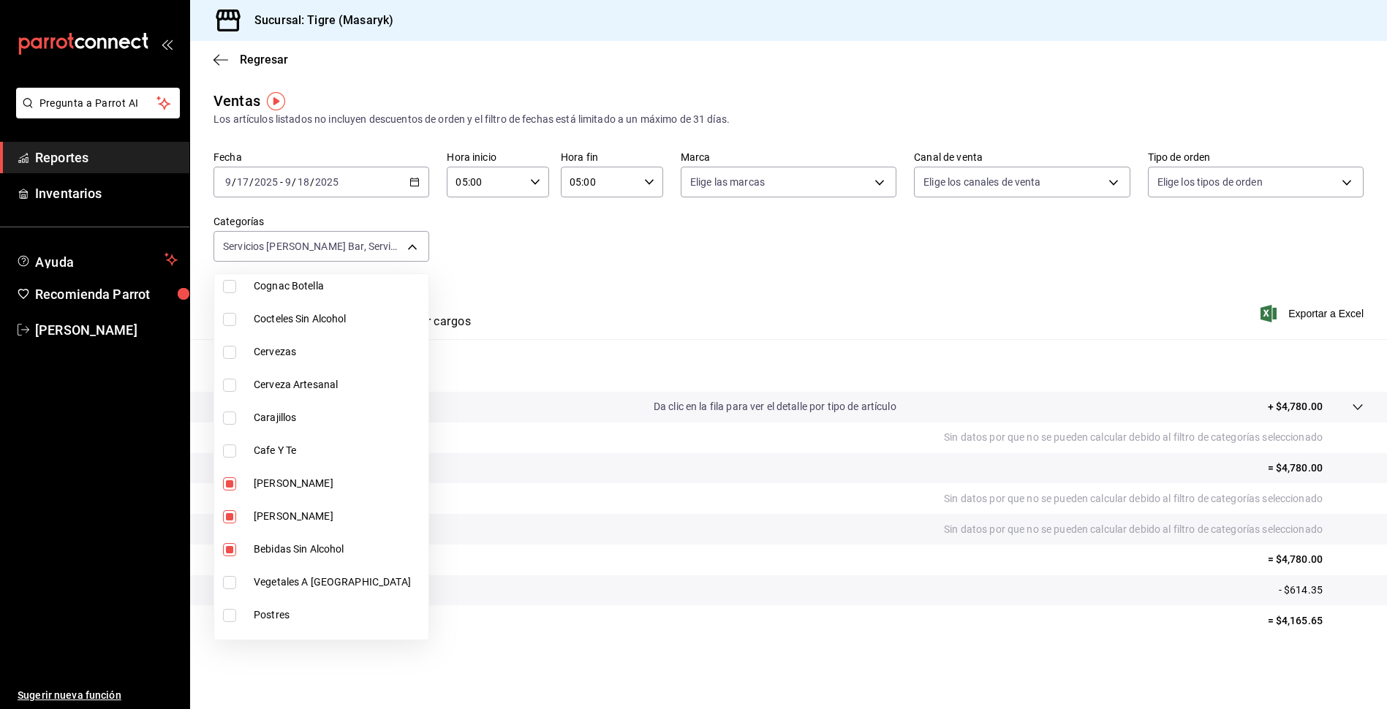
type input "7cd27861-1019-4265-ada8-0a6349b72ebc,77c47ebf-2aa7-4ca3-900f-d4e8133ed13d,60391…"
click at [231, 417] on input "checkbox" at bounding box center [229, 418] width 13 height 13
checkbox input "true"
click at [234, 393] on li "Cerveza Artesanal" at bounding box center [321, 384] width 214 height 33
type input "7cd27861-1019-4265-ada8-0a6349b72ebc,77c47ebf-2aa7-4ca3-900f-d4e8133ed13d,60391…"
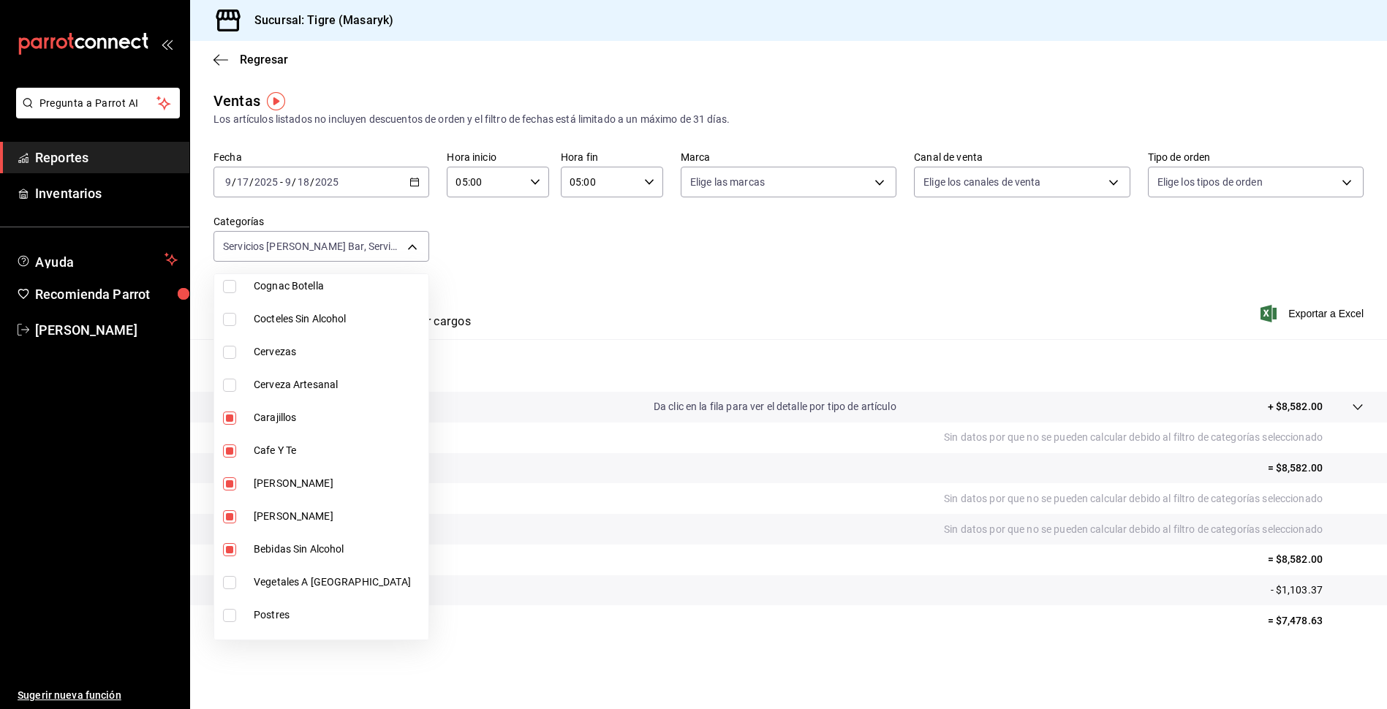
checkbox input "true"
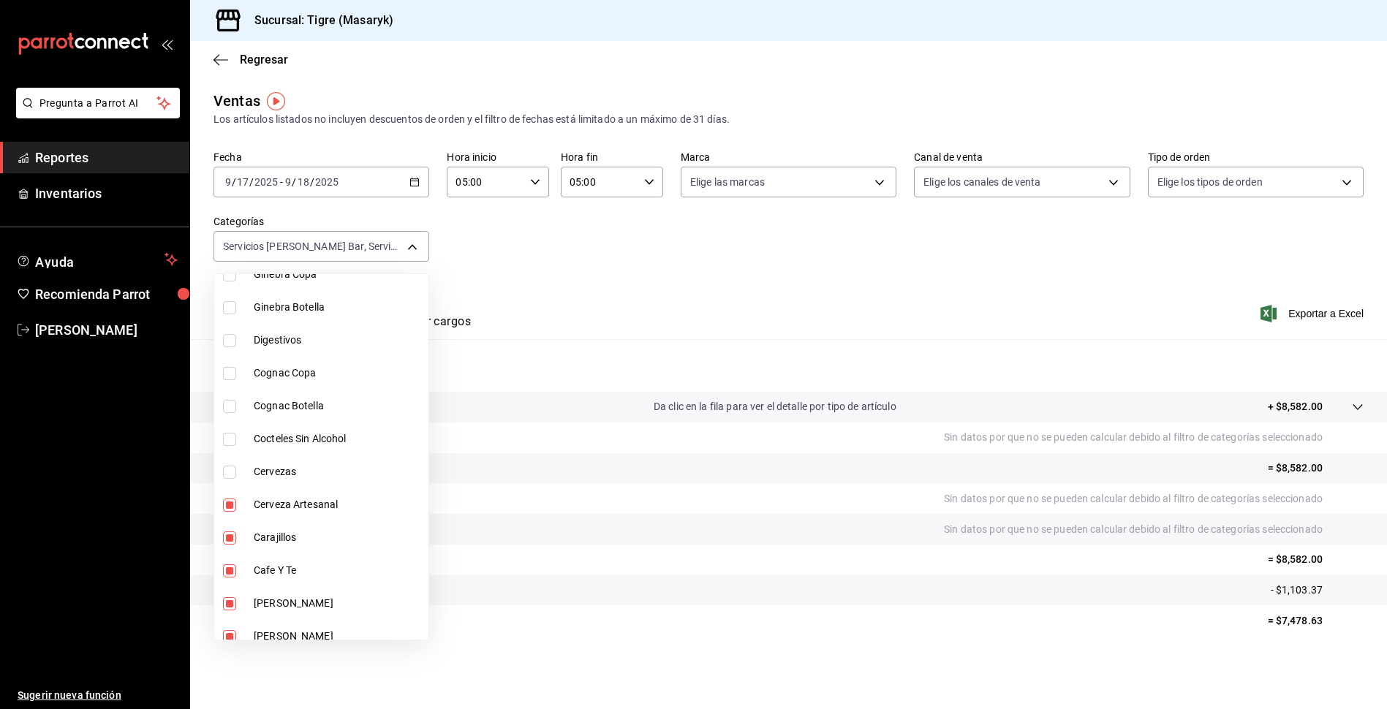
scroll to position [831, 0]
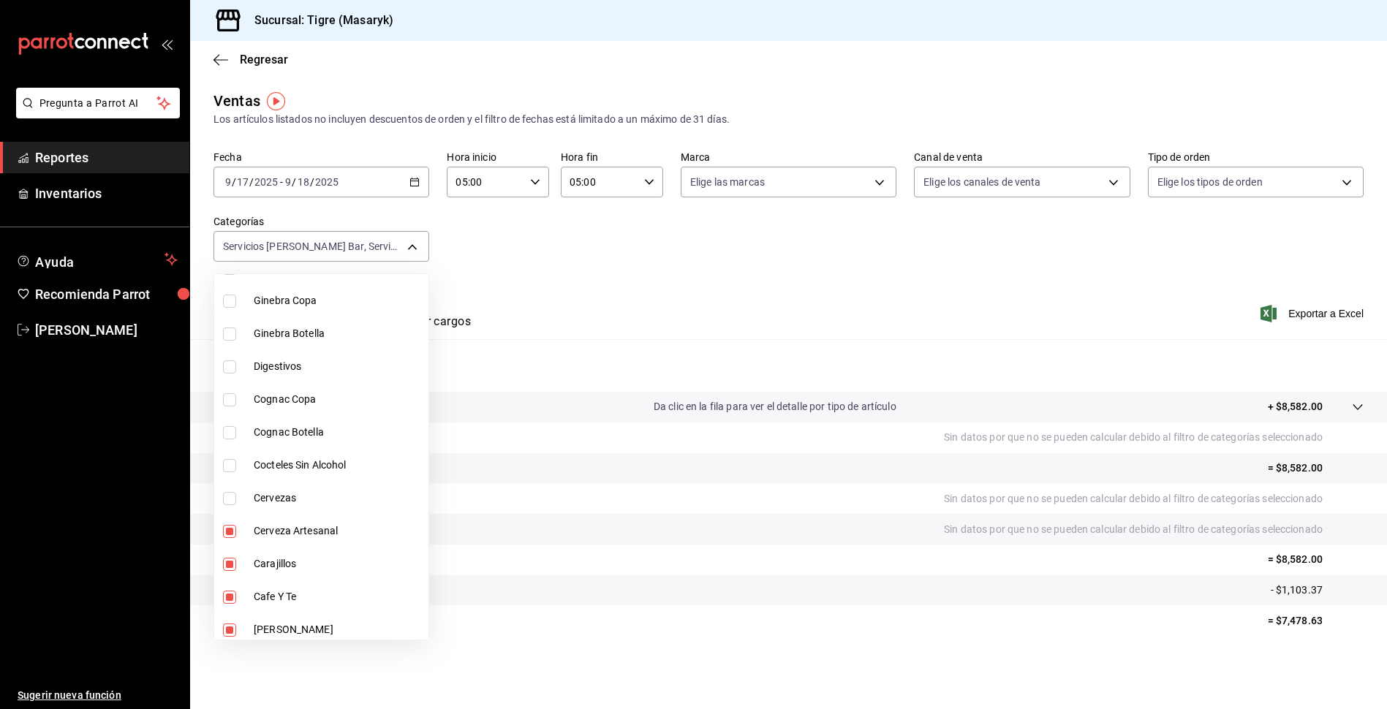
click at [227, 498] on input "checkbox" at bounding box center [229, 498] width 13 height 13
checkbox input "true"
type input "7cd27861-1019-4265-ada8-0a6349b72ebc,77c47ebf-2aa7-4ca3-900f-d4e8133ed13d,60391…"
click at [231, 464] on input "checkbox" at bounding box center [229, 465] width 13 height 13
checkbox input "true"
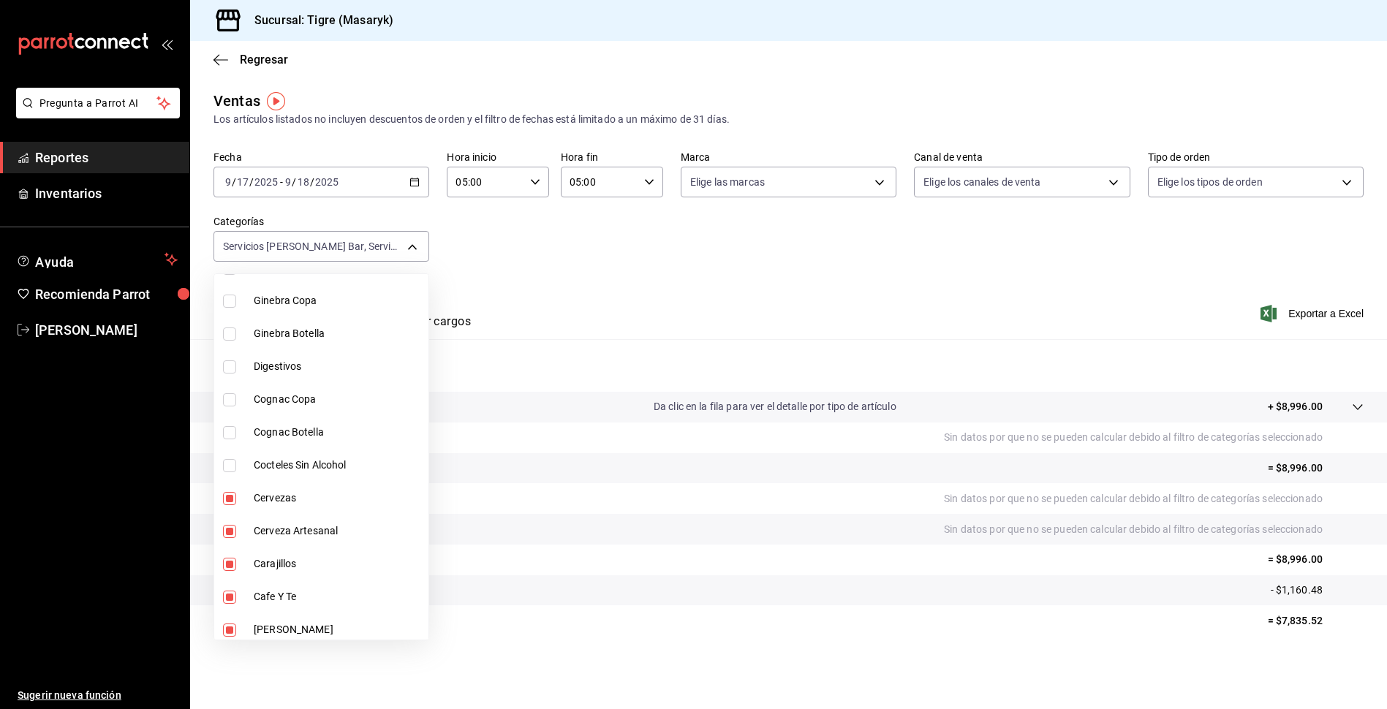
type input "7cd27861-1019-4265-ada8-0a6349b72ebc,77c47ebf-2aa7-4ca3-900f-d4e8133ed13d,60391…"
click at [228, 433] on input "checkbox" at bounding box center [229, 432] width 13 height 13
checkbox input "true"
type input "7cd27861-1019-4265-ada8-0a6349b72ebc,77c47ebf-2aa7-4ca3-900f-d4e8133ed13d,60391…"
click at [234, 397] on input "checkbox" at bounding box center [229, 399] width 13 height 13
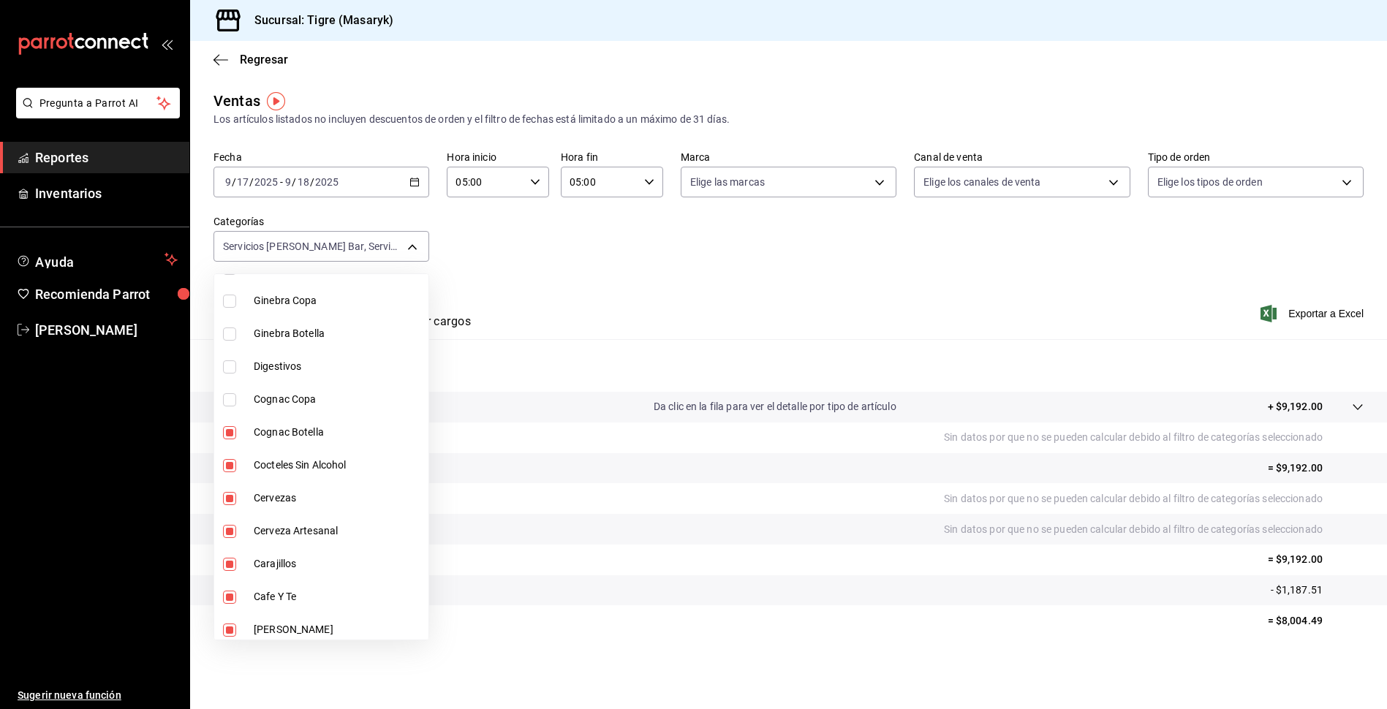
checkbox input "true"
type input "7cd27861-1019-4265-ada8-0a6349b72ebc,77c47ebf-2aa7-4ca3-900f-d4e8133ed13d,60391…"
click at [235, 371] on input "checkbox" at bounding box center [229, 366] width 13 height 13
checkbox input "true"
type input "7cd27861-1019-4265-ada8-0a6349b72ebc,77c47ebf-2aa7-4ca3-900f-d4e8133ed13d,60391…"
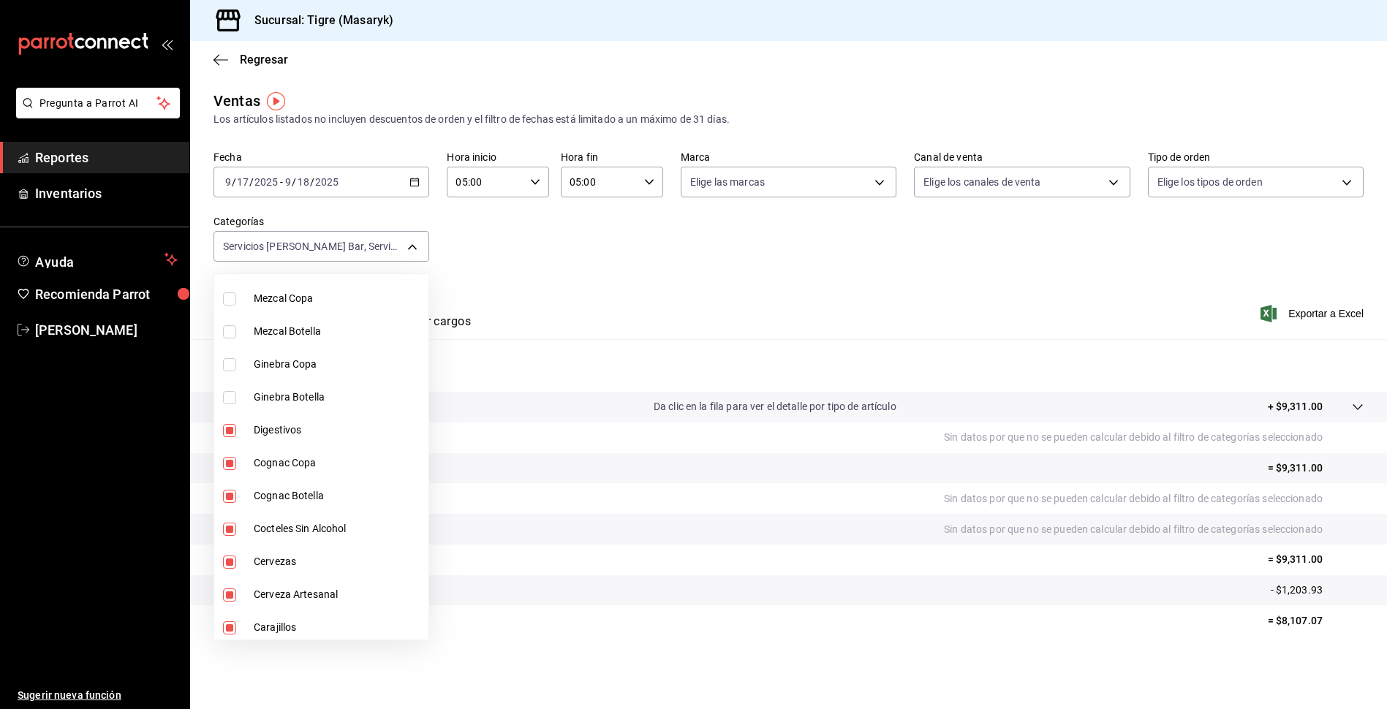
scroll to position [684, 0]
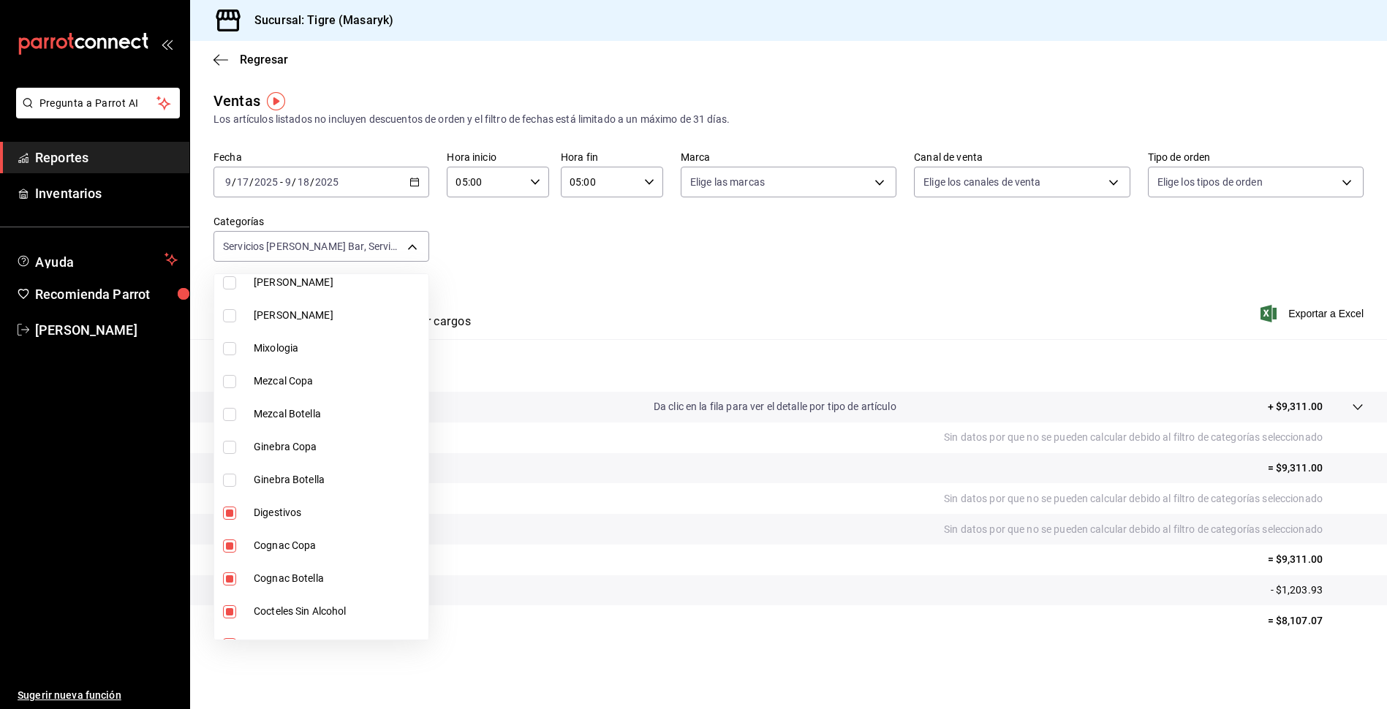
click at [227, 486] on input "checkbox" at bounding box center [229, 480] width 13 height 13
checkbox input "true"
type input "7cd27861-1019-4265-ada8-0a6349b72ebc,77c47ebf-2aa7-4ca3-900f-d4e8133ed13d,60391…"
click at [234, 447] on input "checkbox" at bounding box center [229, 447] width 13 height 13
checkbox input "true"
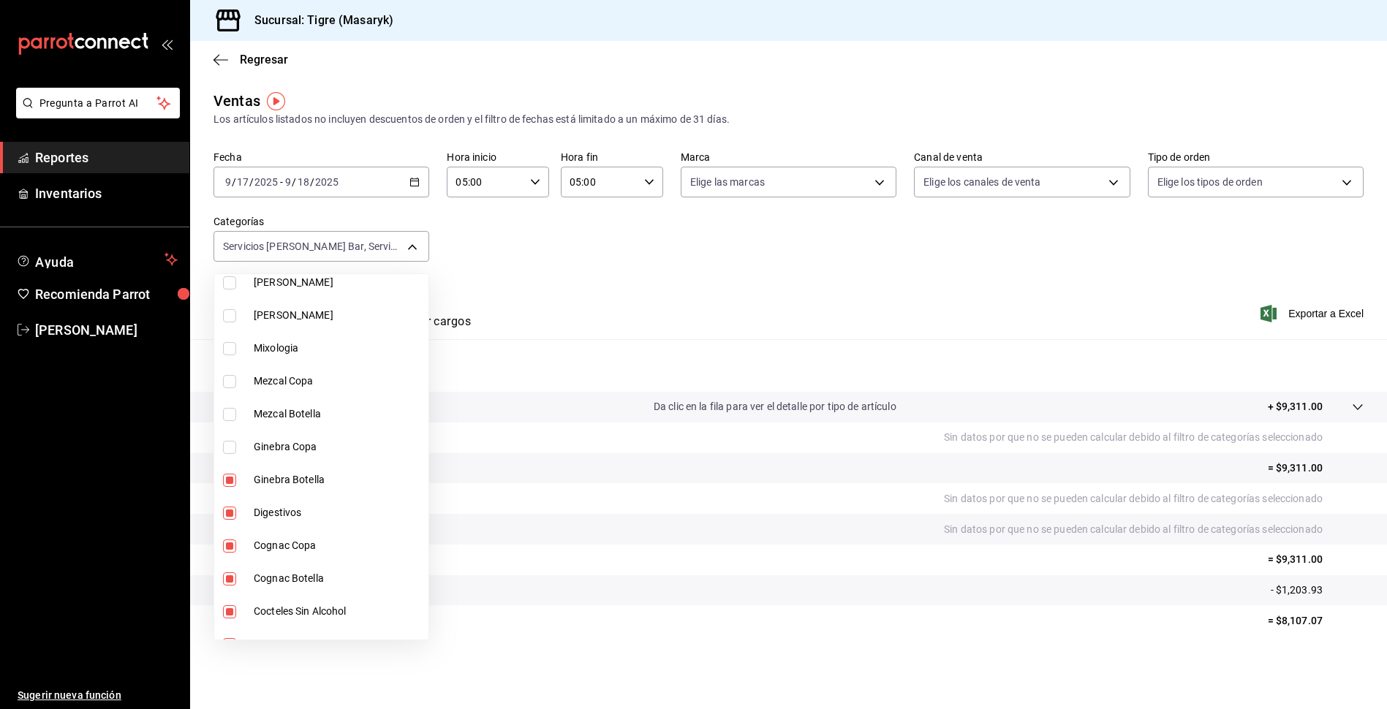
type input "7cd27861-1019-4265-ada8-0a6349b72ebc,77c47ebf-2aa7-4ca3-900f-d4e8133ed13d,60391…"
click at [233, 417] on input "checkbox" at bounding box center [229, 414] width 13 height 13
checkbox input "true"
type input "7cd27861-1019-4265-ada8-0a6349b72ebc,77c47ebf-2aa7-4ca3-900f-d4e8133ed13d,60391…"
click at [227, 382] on input "checkbox" at bounding box center [229, 381] width 13 height 13
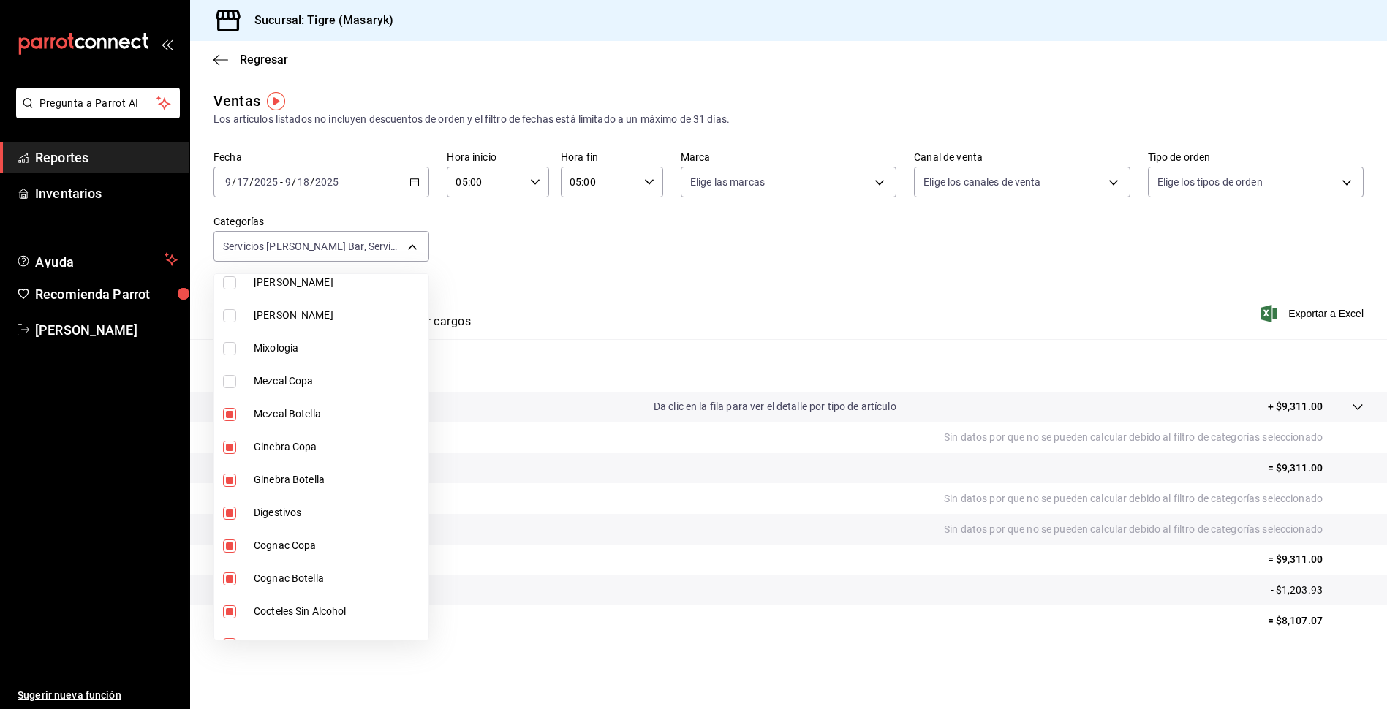
checkbox input "true"
type input "7cd27861-1019-4265-ada8-0a6349b72ebc,77c47ebf-2aa7-4ca3-900f-d4e8133ed13d,60391…"
click at [232, 352] on input "checkbox" at bounding box center [229, 348] width 13 height 13
checkbox input "true"
type input "7cd27861-1019-4265-ada8-0a6349b72ebc,77c47ebf-2aa7-4ca3-900f-d4e8133ed13d,60391…"
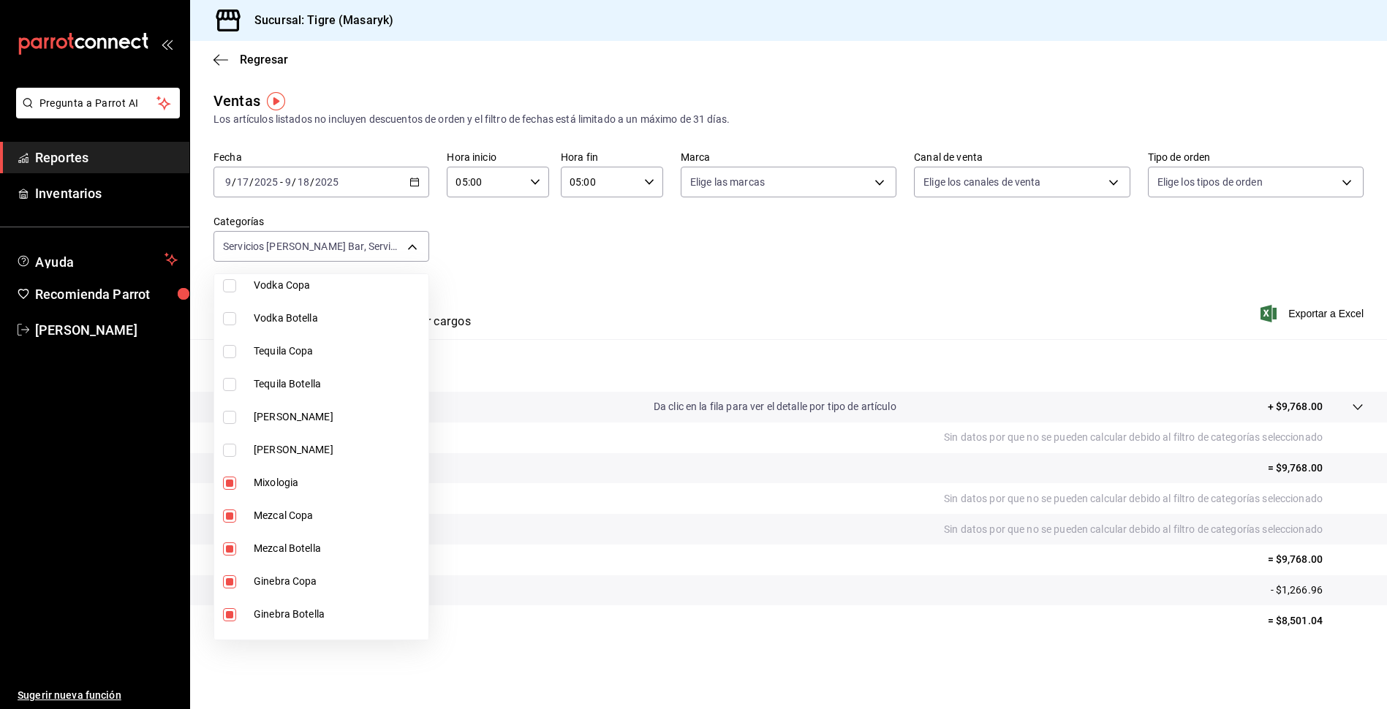
scroll to position [538, 0]
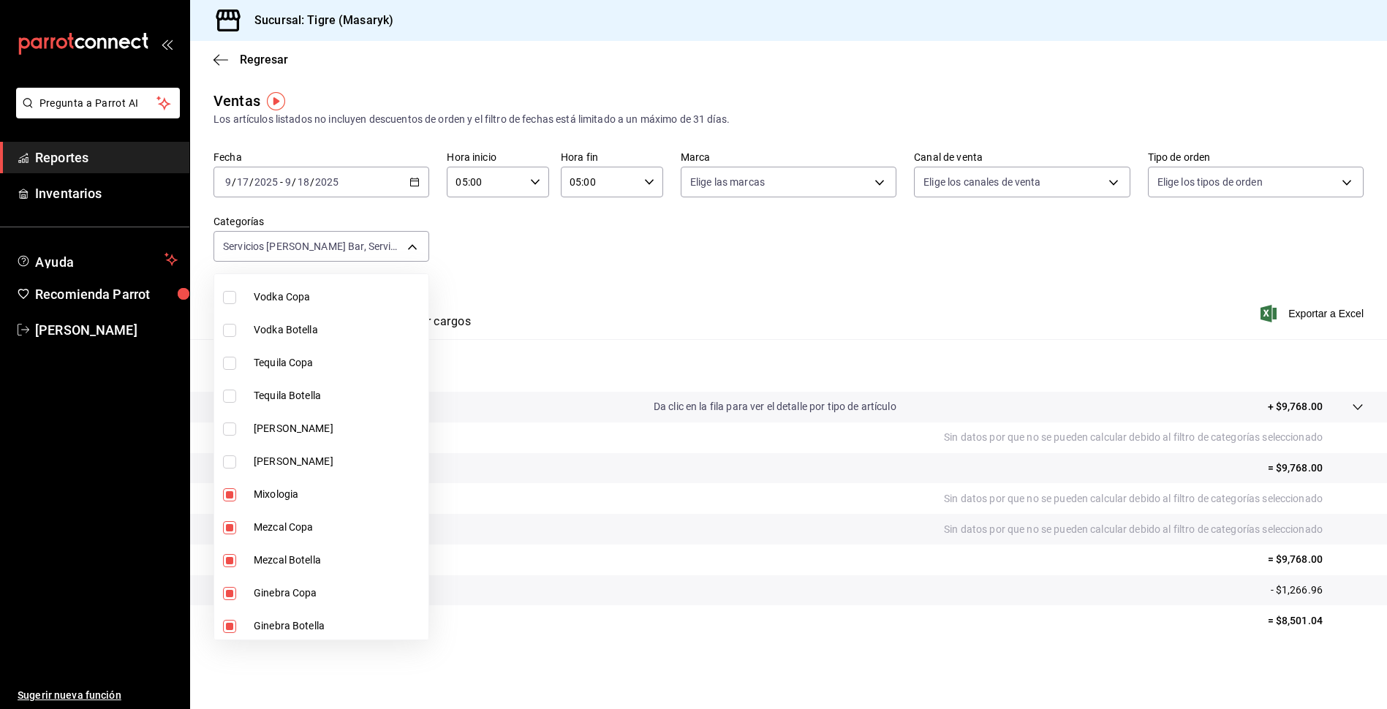
click at [227, 456] on input "checkbox" at bounding box center [229, 461] width 13 height 13
checkbox input "true"
type input "7cd27861-1019-4265-ada8-0a6349b72ebc,77c47ebf-2aa7-4ca3-900f-d4e8133ed13d,60391…"
click at [231, 425] on input "checkbox" at bounding box center [229, 429] width 13 height 13
checkbox input "true"
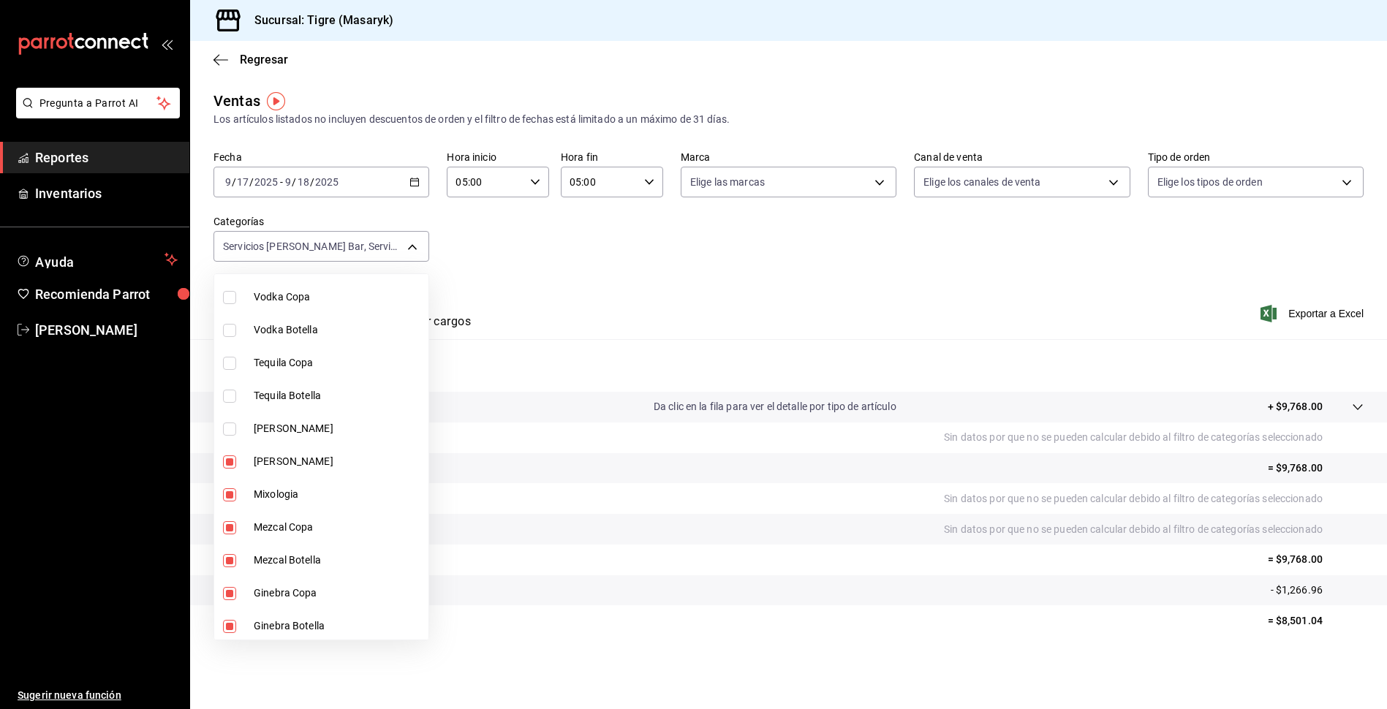
type input "7cd27861-1019-4265-ada8-0a6349b72ebc,77c47ebf-2aa7-4ca3-900f-d4e8133ed13d,60391…"
click at [238, 393] on label at bounding box center [232, 396] width 19 height 13
click at [236, 393] on input "checkbox" at bounding box center [229, 396] width 13 height 13
checkbox input "false"
type input "7cd27861-1019-4265-ada8-0a6349b72ebc,77c47ebf-2aa7-4ca3-900f-d4e8133ed13d,60391…"
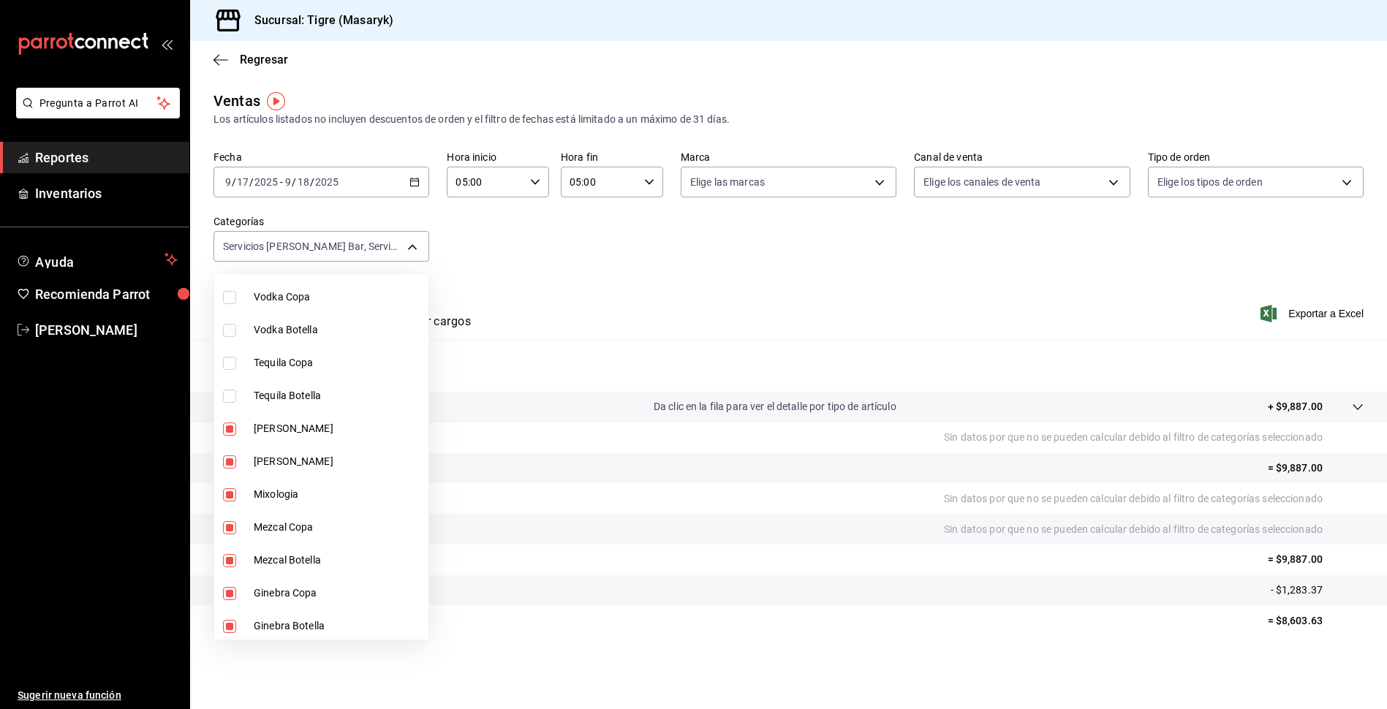
click at [232, 361] on input "checkbox" at bounding box center [229, 363] width 13 height 13
checkbox input "true"
click at [230, 404] on li "Tequila Botella" at bounding box center [321, 395] width 214 height 33
type input "7cd27861-1019-4265-ada8-0a6349b72ebc,77c47ebf-2aa7-4ca3-900f-d4e8133ed13d,60391…"
checkbox input "true"
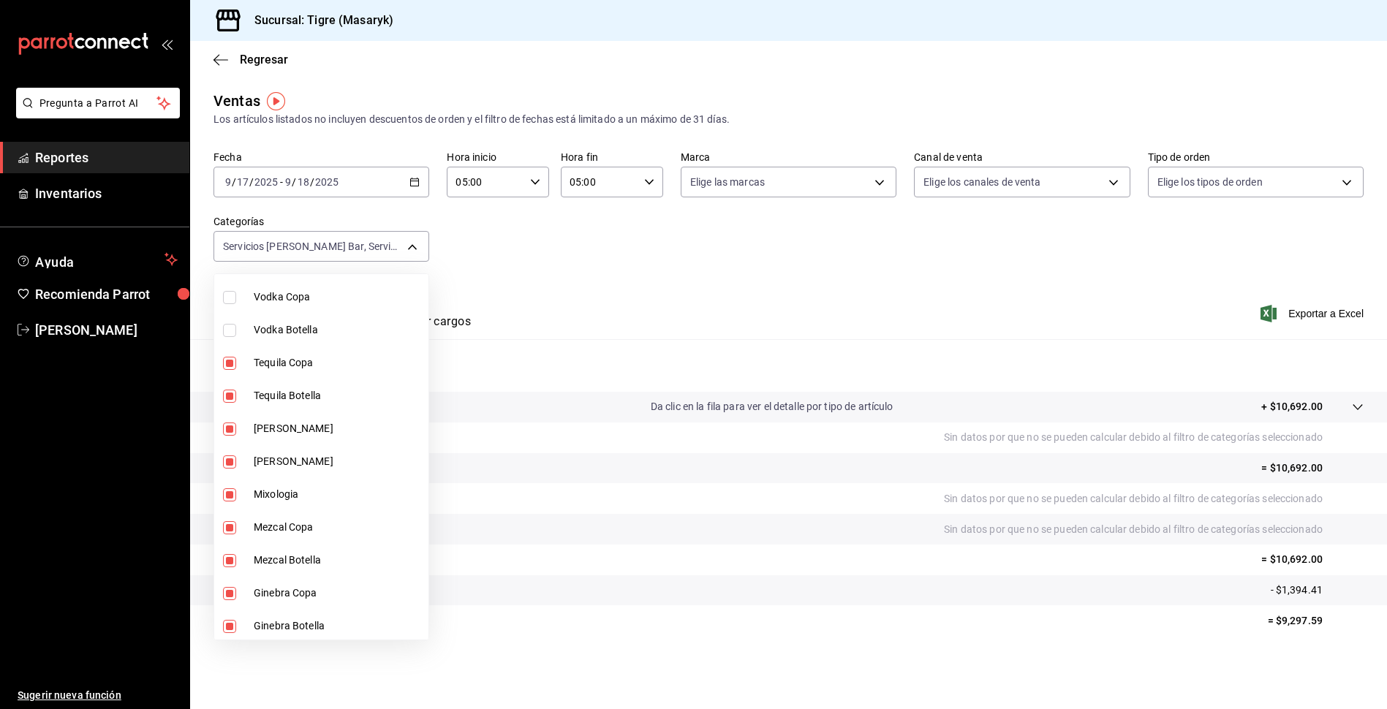
click at [230, 329] on input "checkbox" at bounding box center [229, 330] width 13 height 13
checkbox input "true"
type input "7cd27861-1019-4265-ada8-0a6349b72ebc,77c47ebf-2aa7-4ca3-900f-d4e8133ed13d,60391…"
click at [228, 297] on input "checkbox" at bounding box center [229, 297] width 13 height 13
checkbox input "true"
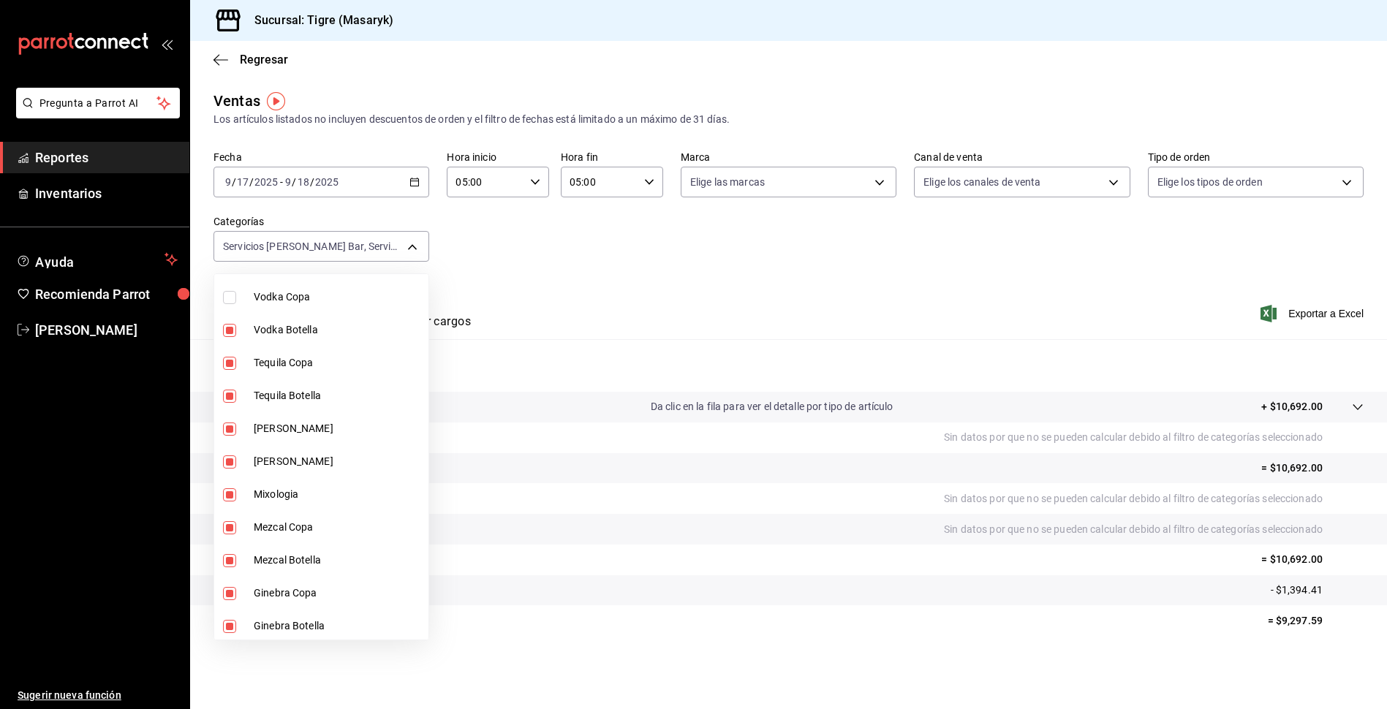
type input "7cd27861-1019-4265-ada8-0a6349b72ebc,77c47ebf-2aa7-4ca3-900f-d4e8133ed13d,60391…"
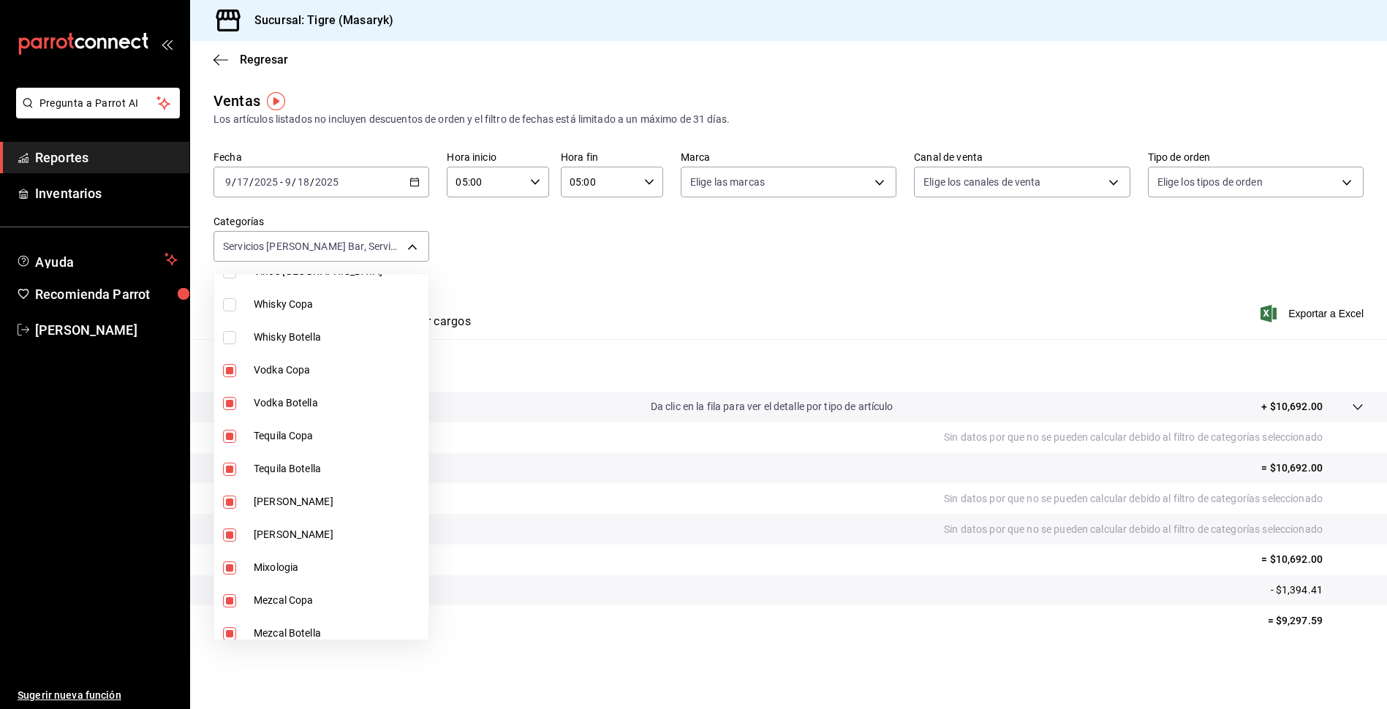
scroll to position [392, 0]
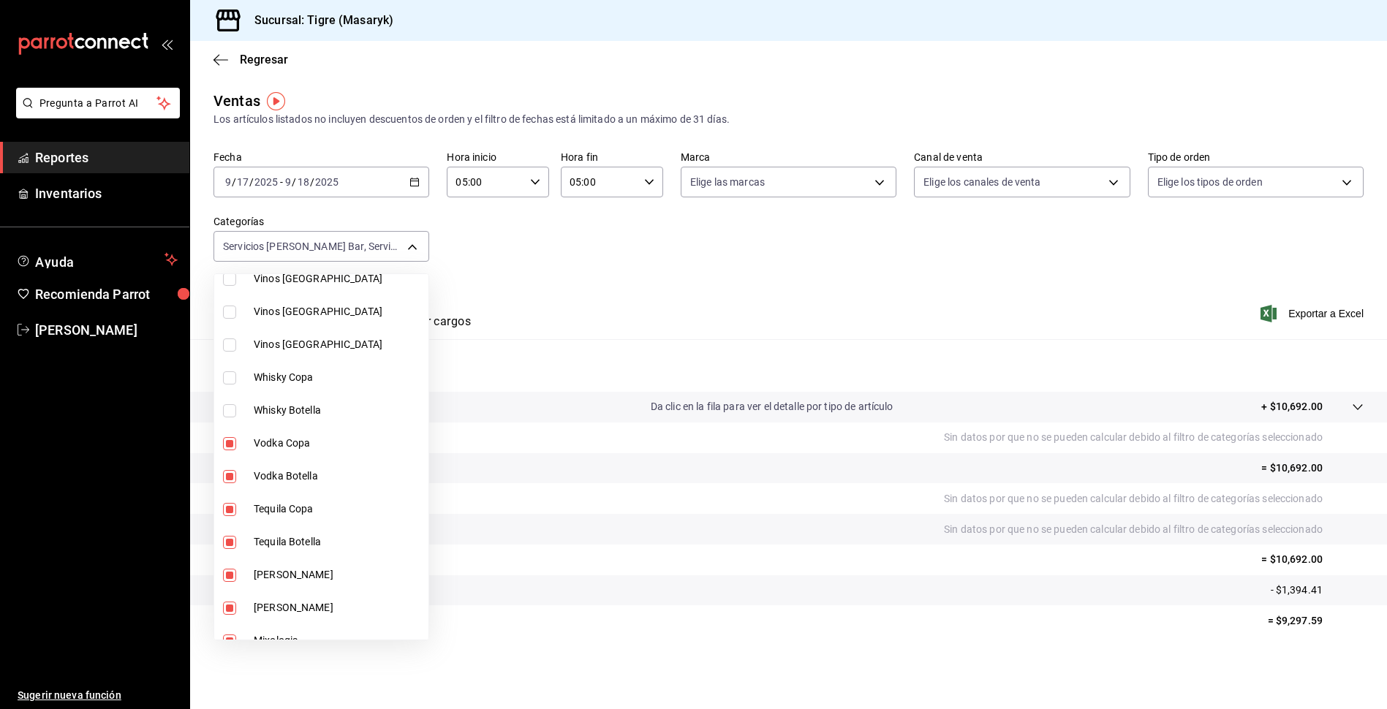
click at [232, 406] on input "checkbox" at bounding box center [229, 410] width 13 height 13
checkbox input "true"
type input "7cd27861-1019-4265-ada8-0a6349b72ebc,77c47ebf-2aa7-4ca3-900f-d4e8133ed13d,60391…"
click at [225, 377] on input "checkbox" at bounding box center [229, 377] width 13 height 13
checkbox input "true"
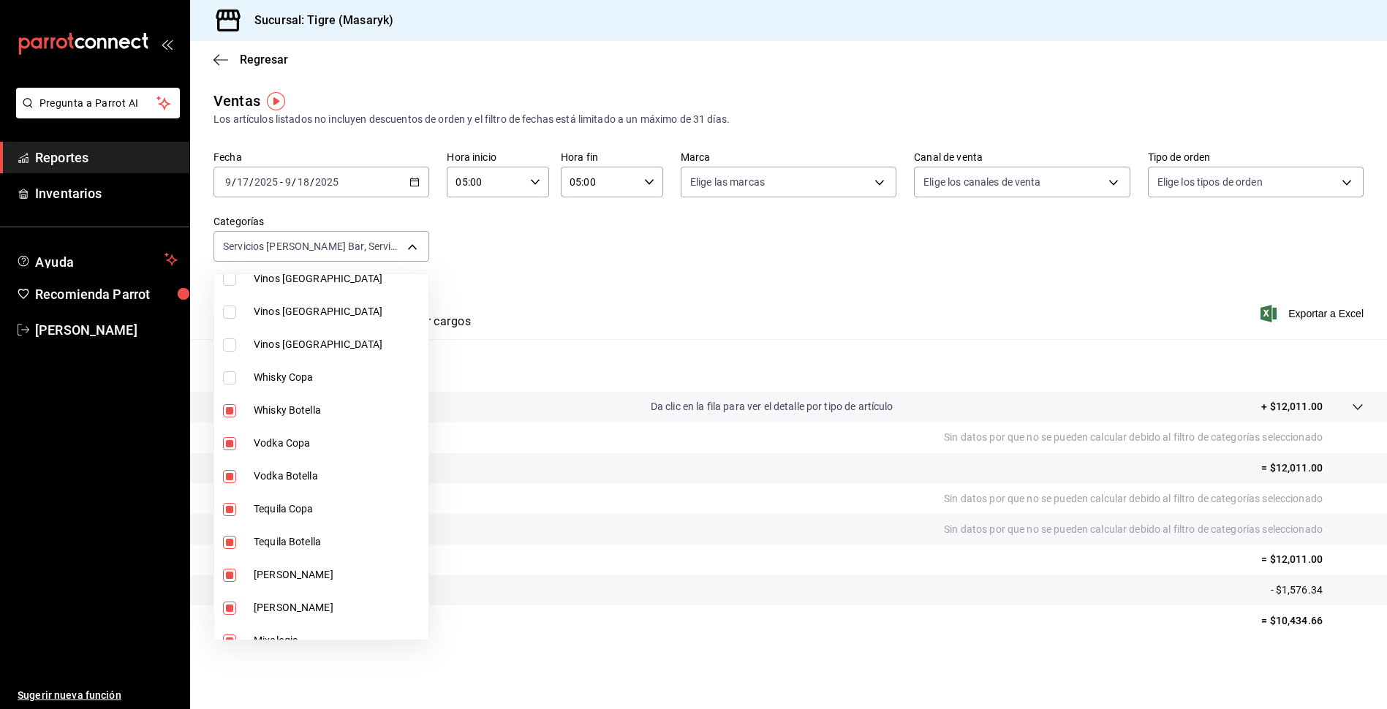
type input "7cd27861-1019-4265-ada8-0a6349b72ebc,77c47ebf-2aa7-4ca3-900f-d4e8133ed13d,60391…"
click at [230, 340] on input "checkbox" at bounding box center [229, 344] width 13 height 13
checkbox input "true"
type input "7cd27861-1019-4265-ada8-0a6349b72ebc,77c47ebf-2aa7-4ca3-900f-d4e8133ed13d,60391…"
click at [226, 309] on input "checkbox" at bounding box center [229, 312] width 13 height 13
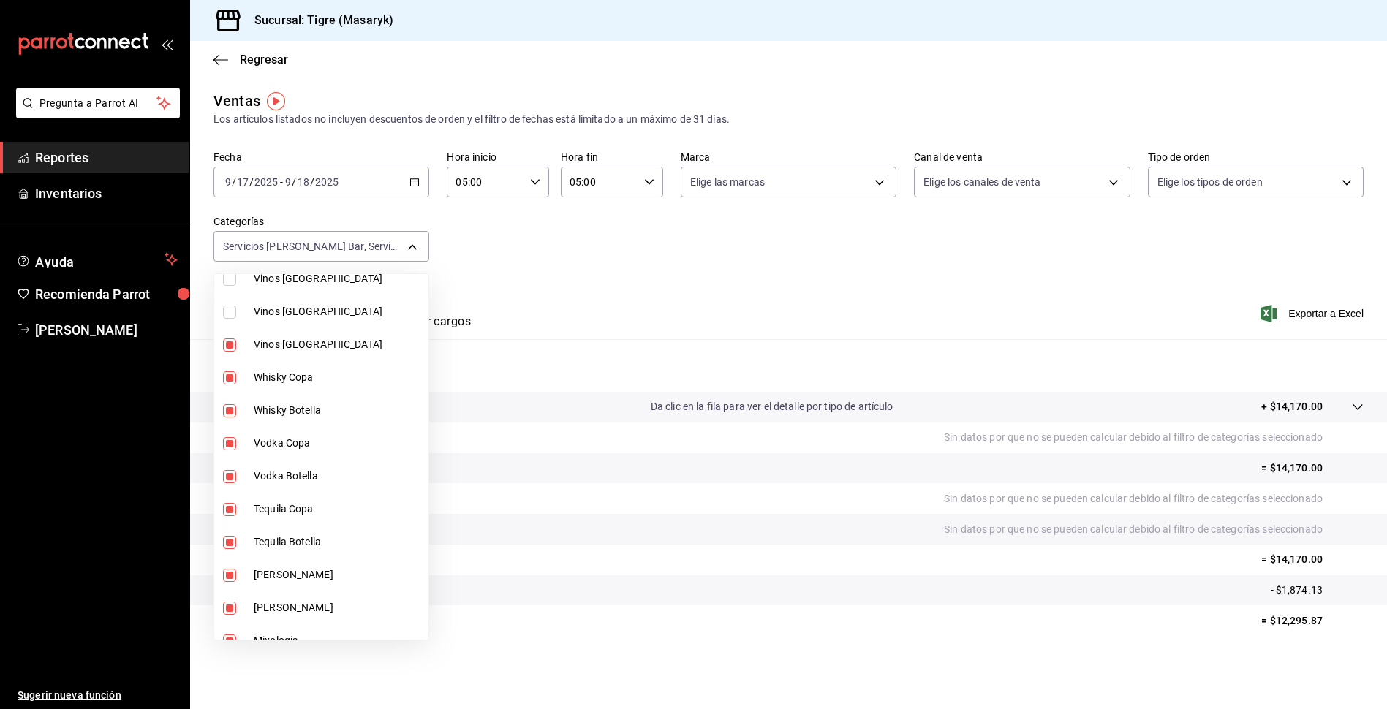
checkbox input "true"
type input "7cd27861-1019-4265-ada8-0a6349b72ebc,77c47ebf-2aa7-4ca3-900f-d4e8133ed13d,60391…"
click at [233, 340] on input "checkbox" at bounding box center [229, 344] width 13 height 13
checkbox input "false"
type input "7cd27861-1019-4265-ada8-0a6349b72ebc,77c47ebf-2aa7-4ca3-900f-d4e8133ed13d,60391…"
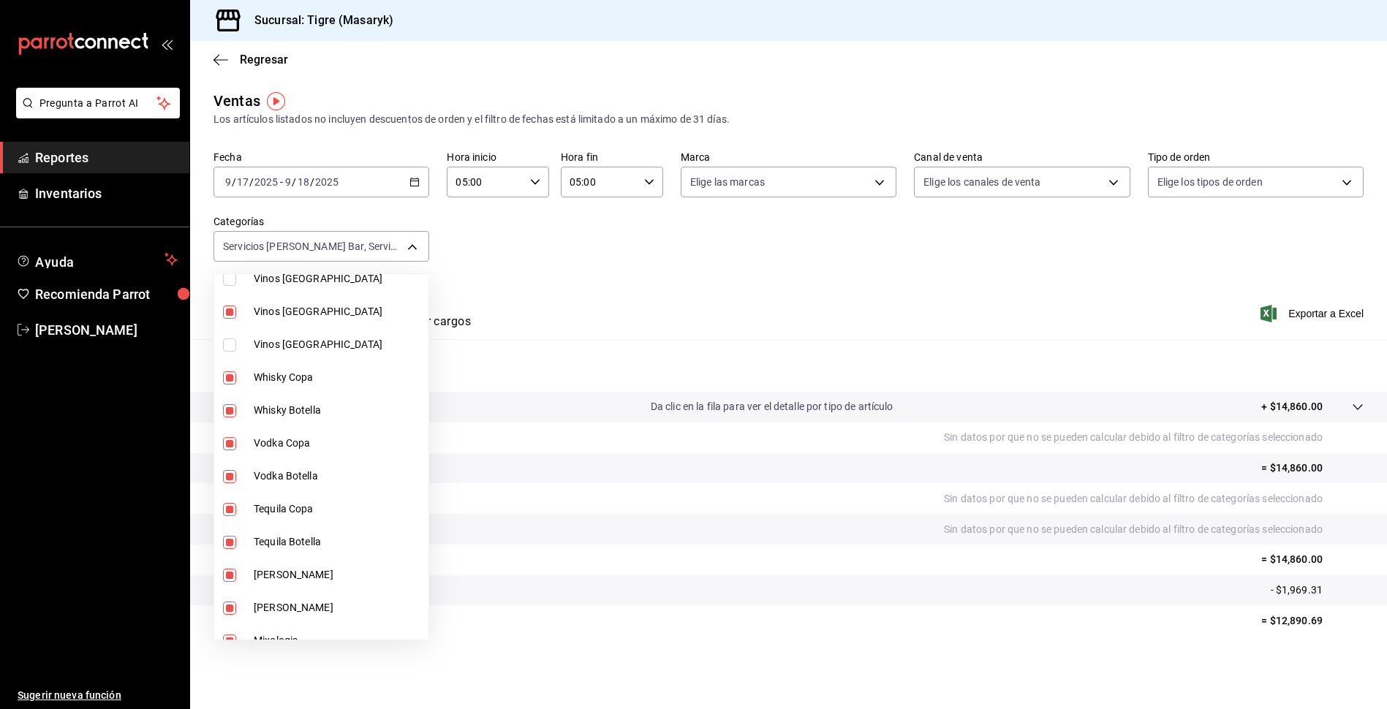
click at [229, 310] on input "checkbox" at bounding box center [229, 312] width 13 height 13
checkbox input "false"
click at [223, 347] on input "checkbox" at bounding box center [229, 344] width 13 height 13
click at [228, 306] on input "checkbox" at bounding box center [229, 312] width 13 height 13
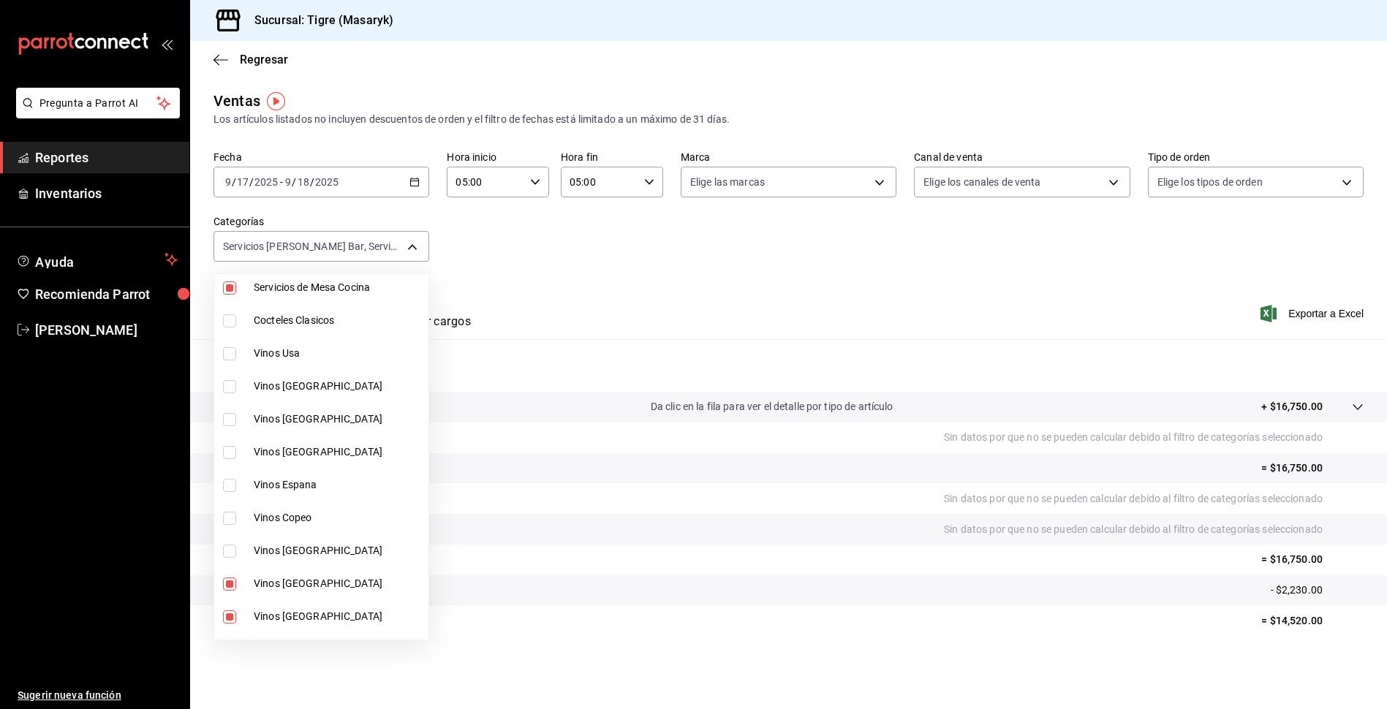
scroll to position [99, 0]
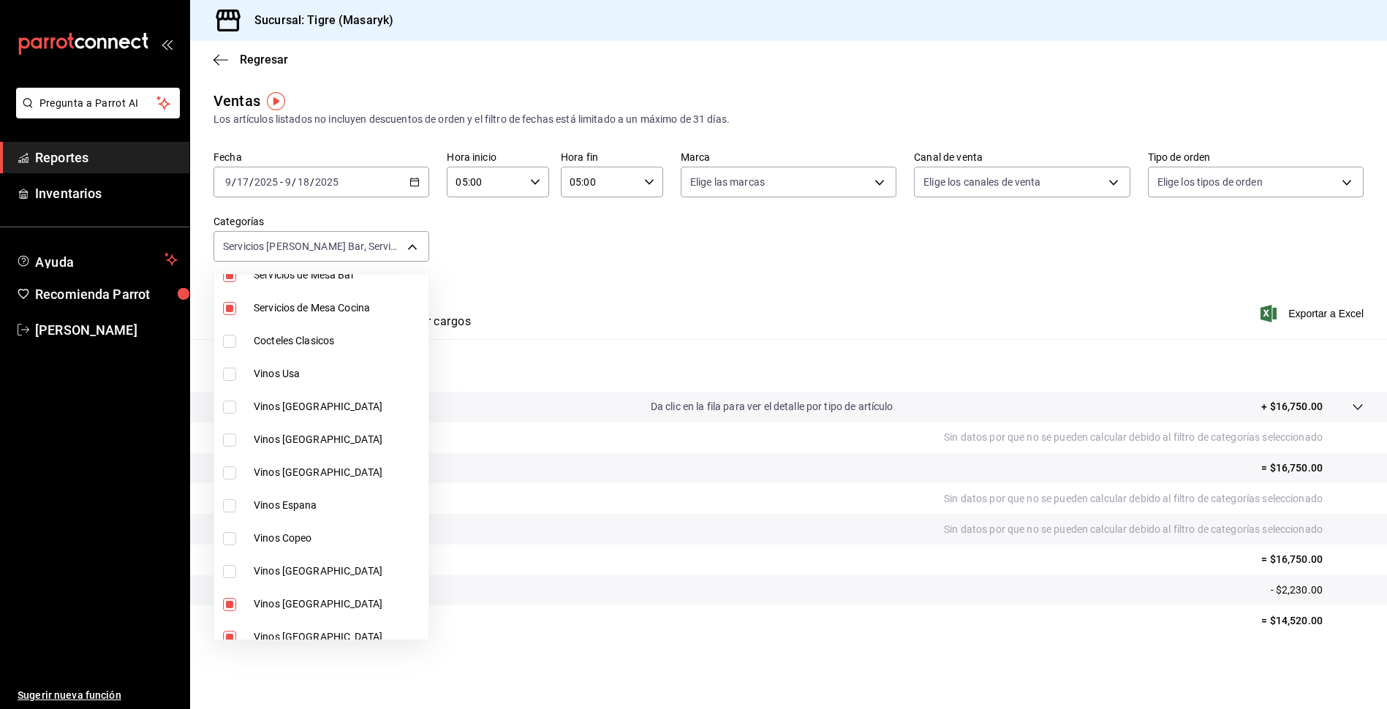
click at [224, 370] on input "checkbox" at bounding box center [229, 374] width 13 height 13
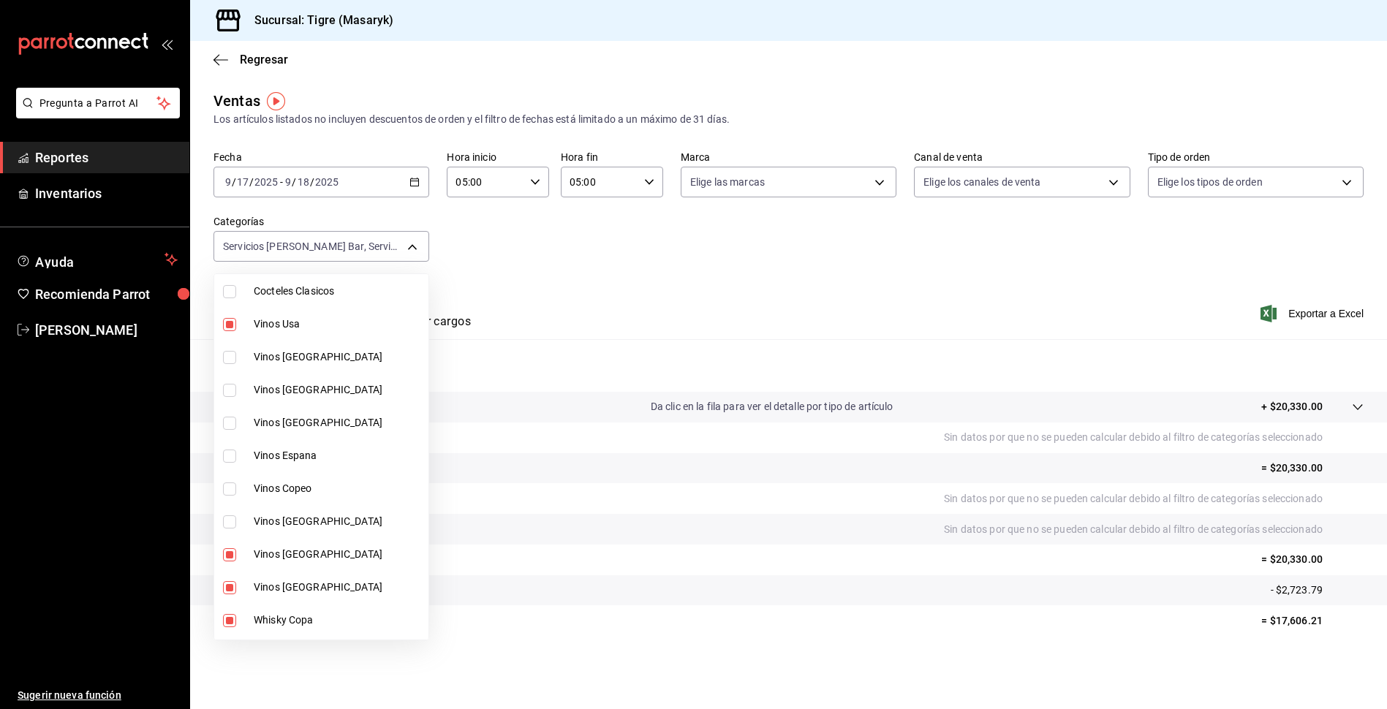
scroll to position [173, 0]
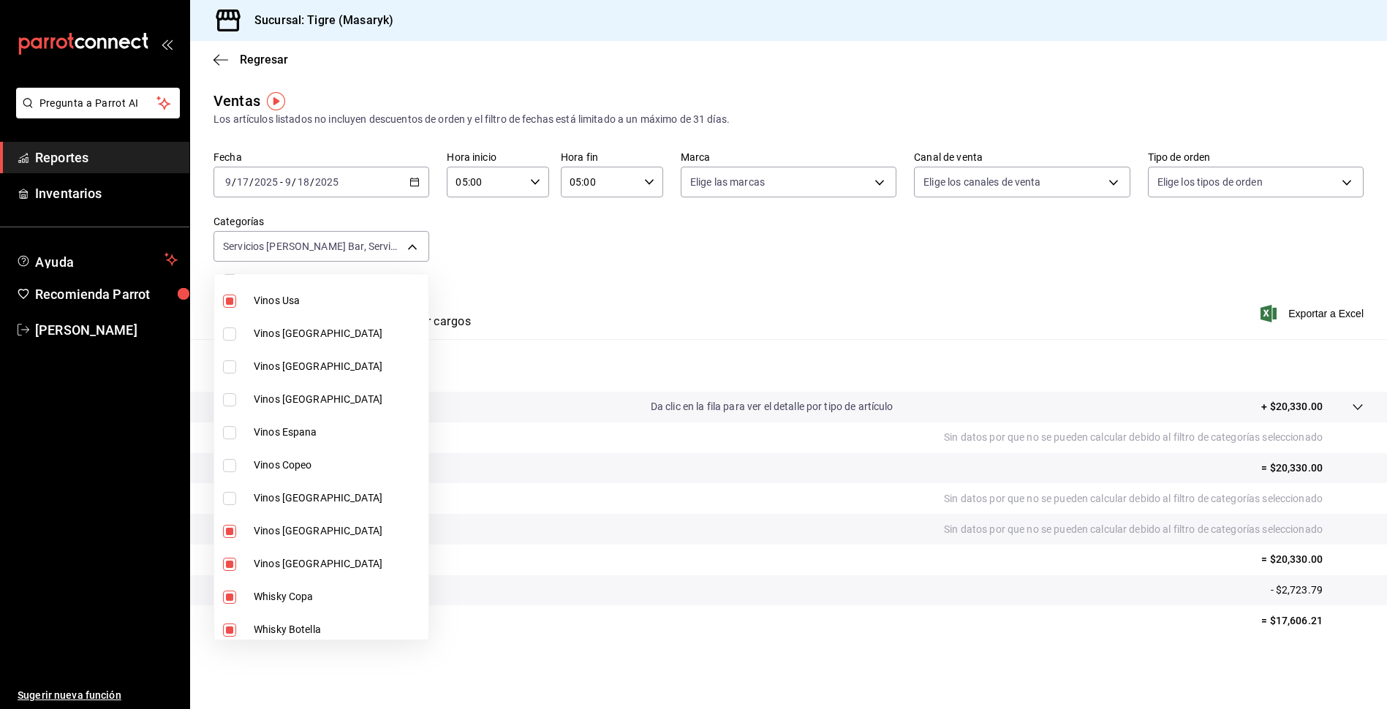
click at [229, 534] on input "checkbox" at bounding box center [229, 531] width 13 height 13
click at [229, 561] on input "checkbox" at bounding box center [229, 564] width 13 height 13
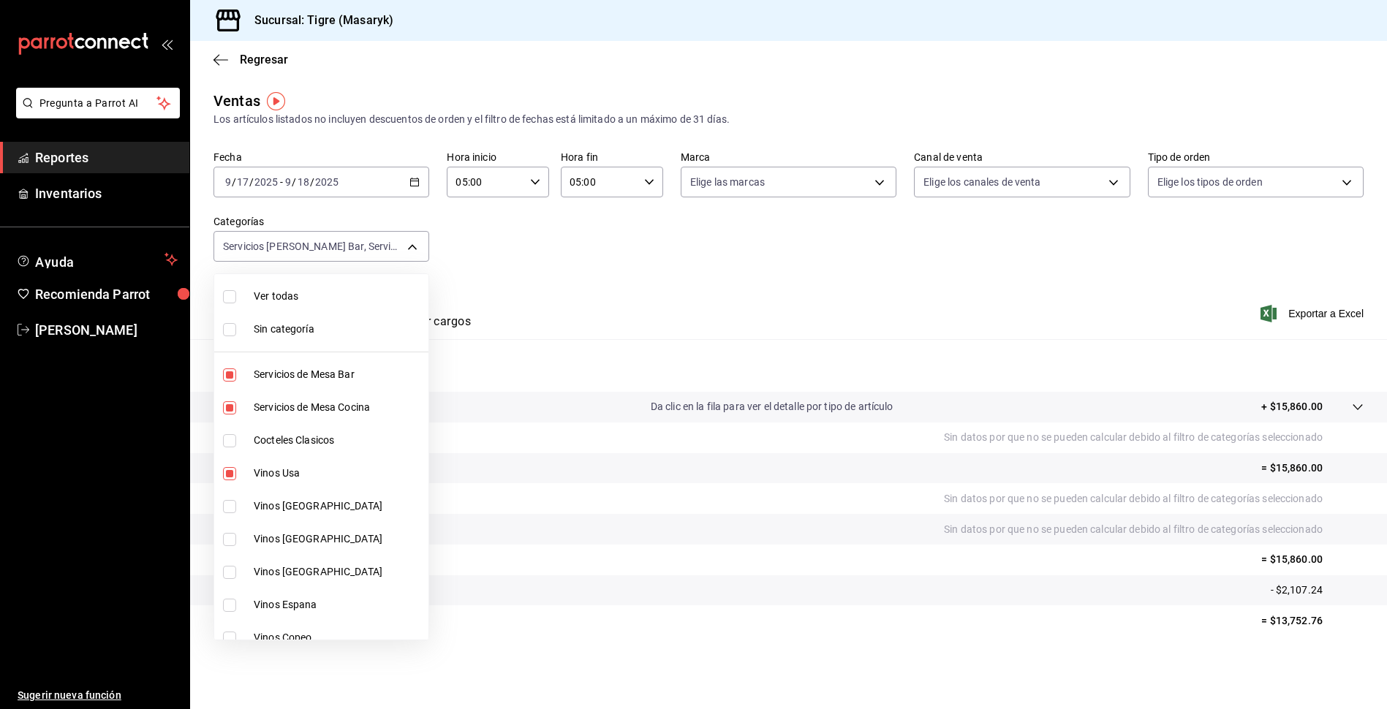
click at [225, 470] on input "checkbox" at bounding box center [229, 473] width 13 height 13
click at [230, 445] on input "checkbox" at bounding box center [229, 440] width 13 height 13
click at [225, 437] on input "checkbox" at bounding box center [229, 440] width 13 height 13
click at [234, 472] on input "checkbox" at bounding box center [229, 473] width 13 height 13
click at [232, 499] on li "Vinos [GEOGRAPHIC_DATA]" at bounding box center [321, 506] width 214 height 33
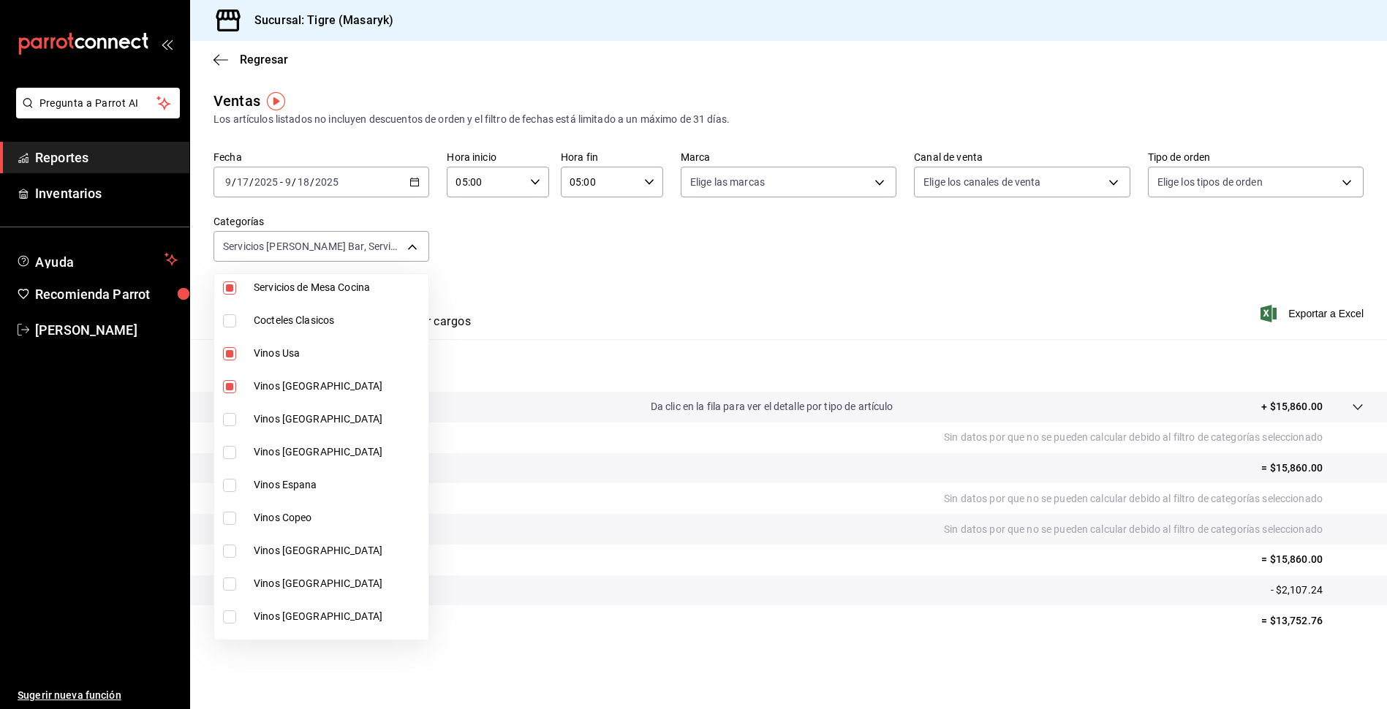
scroll to position [146, 0]
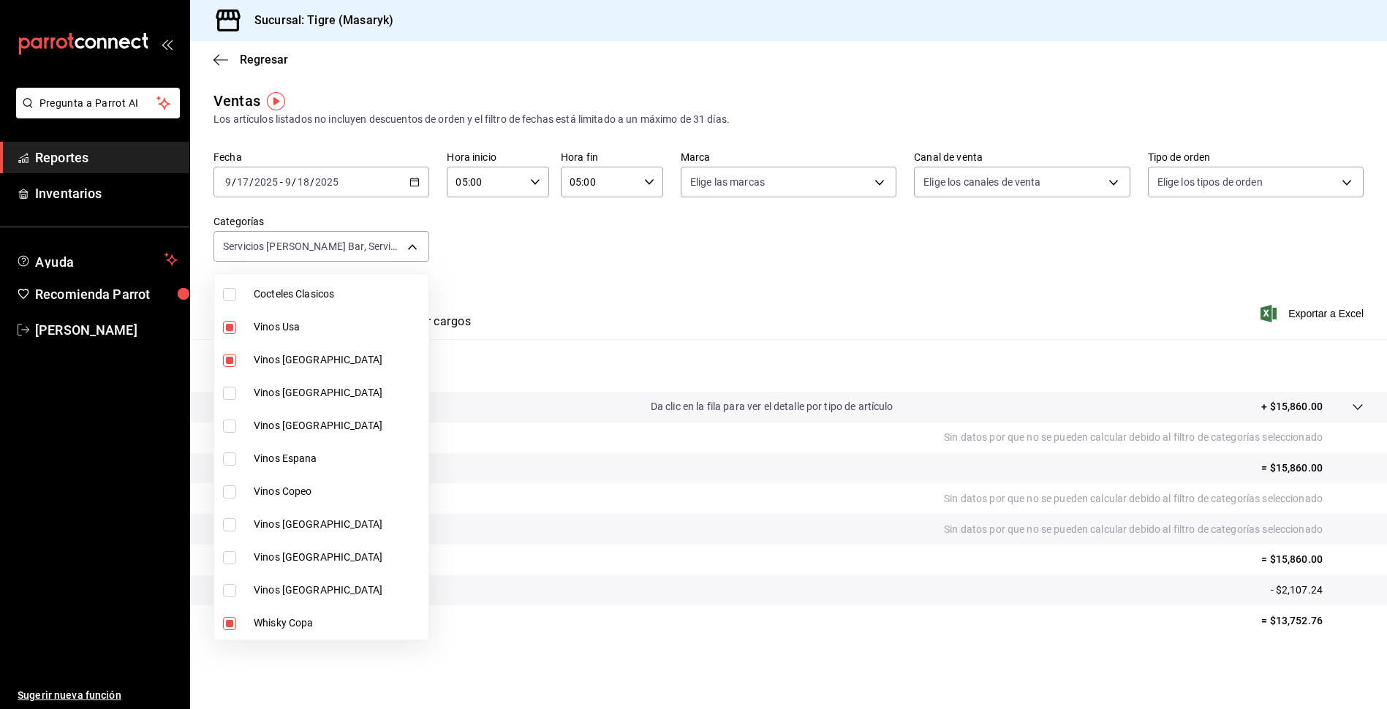
click at [232, 384] on li "Vinos [GEOGRAPHIC_DATA]" at bounding box center [321, 393] width 214 height 33
click at [232, 425] on input "checkbox" at bounding box center [229, 426] width 13 height 13
click at [228, 450] on li "Vinos Espana" at bounding box center [321, 458] width 214 height 33
click at [230, 489] on input "checkbox" at bounding box center [229, 491] width 13 height 13
click at [230, 525] on input "checkbox" at bounding box center [229, 524] width 13 height 13
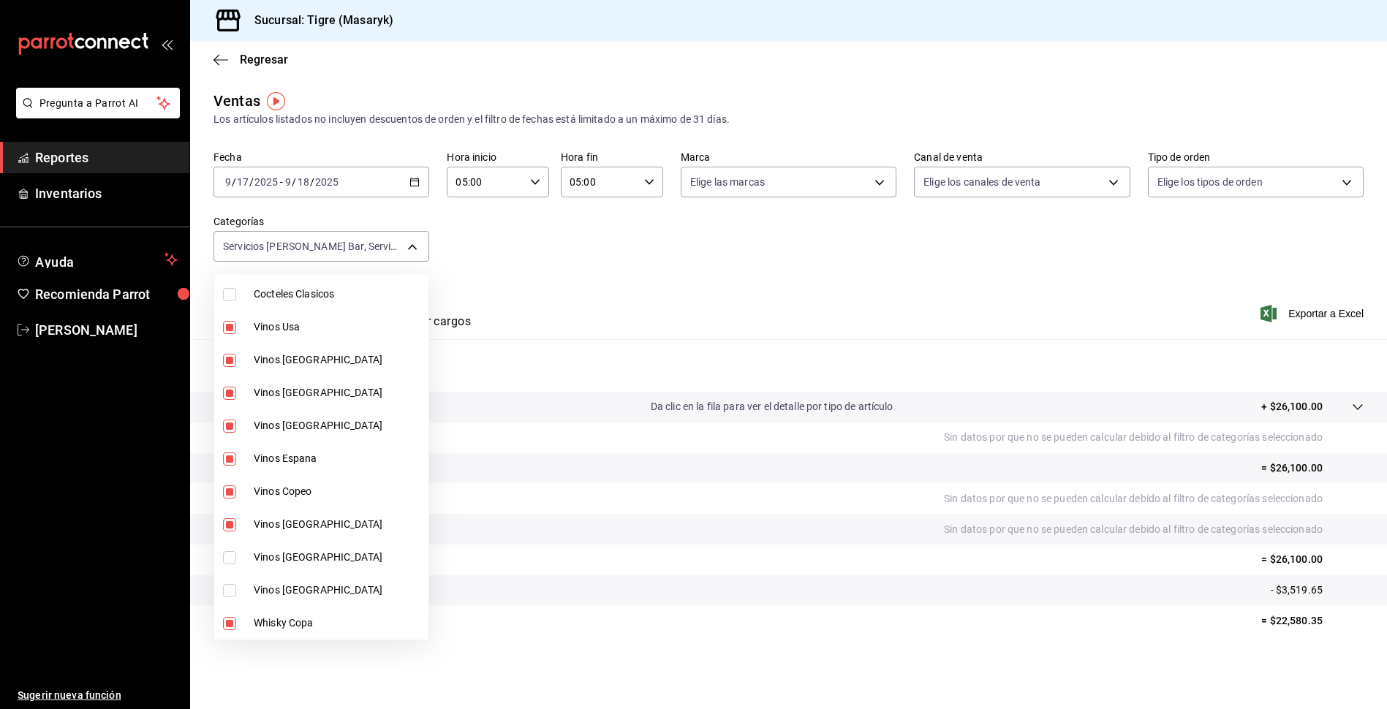
click at [225, 557] on input "checkbox" at bounding box center [229, 557] width 13 height 13
click at [229, 594] on input "checkbox" at bounding box center [229, 590] width 13 height 13
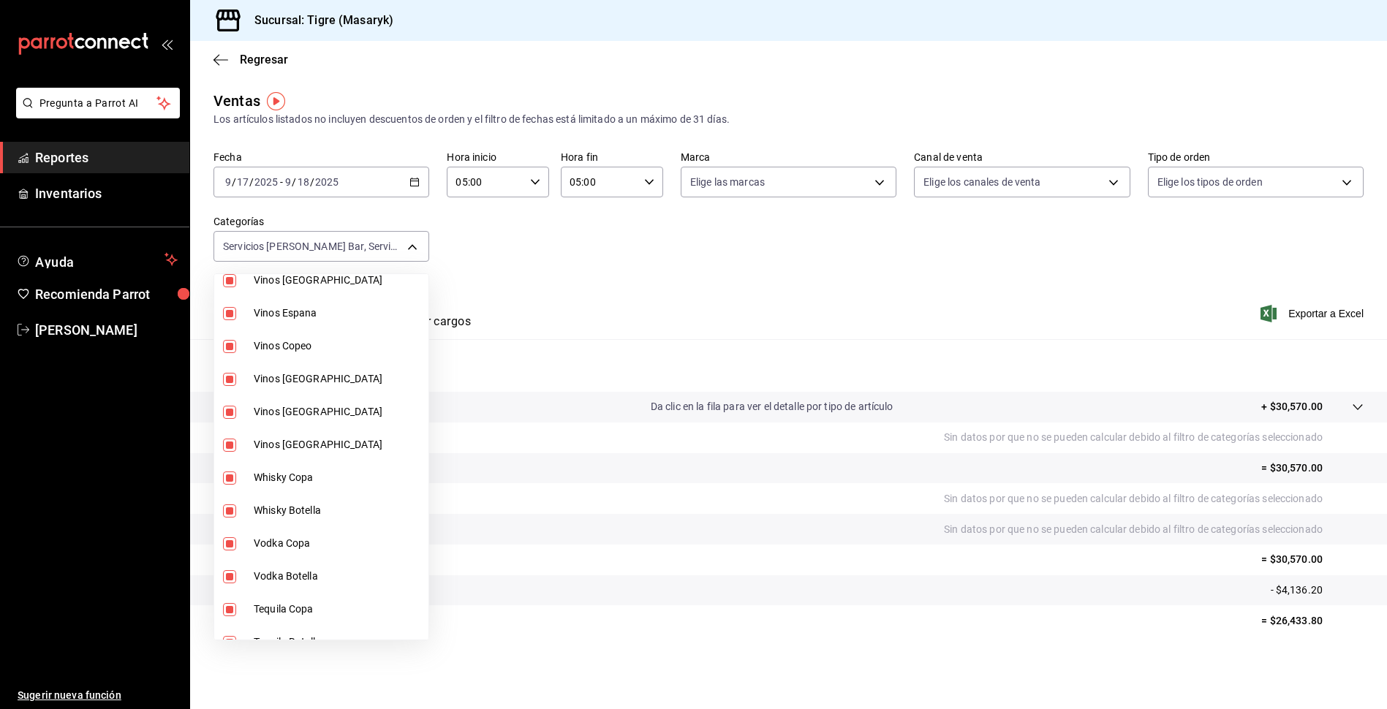
scroll to position [292, 0]
click at [233, 471] on input "checkbox" at bounding box center [229, 477] width 13 height 13
click at [221, 512] on li "Whisky Botella" at bounding box center [321, 509] width 214 height 33
click at [229, 545] on input "checkbox" at bounding box center [229, 543] width 13 height 13
click at [227, 578] on input "checkbox" at bounding box center [229, 576] width 13 height 13
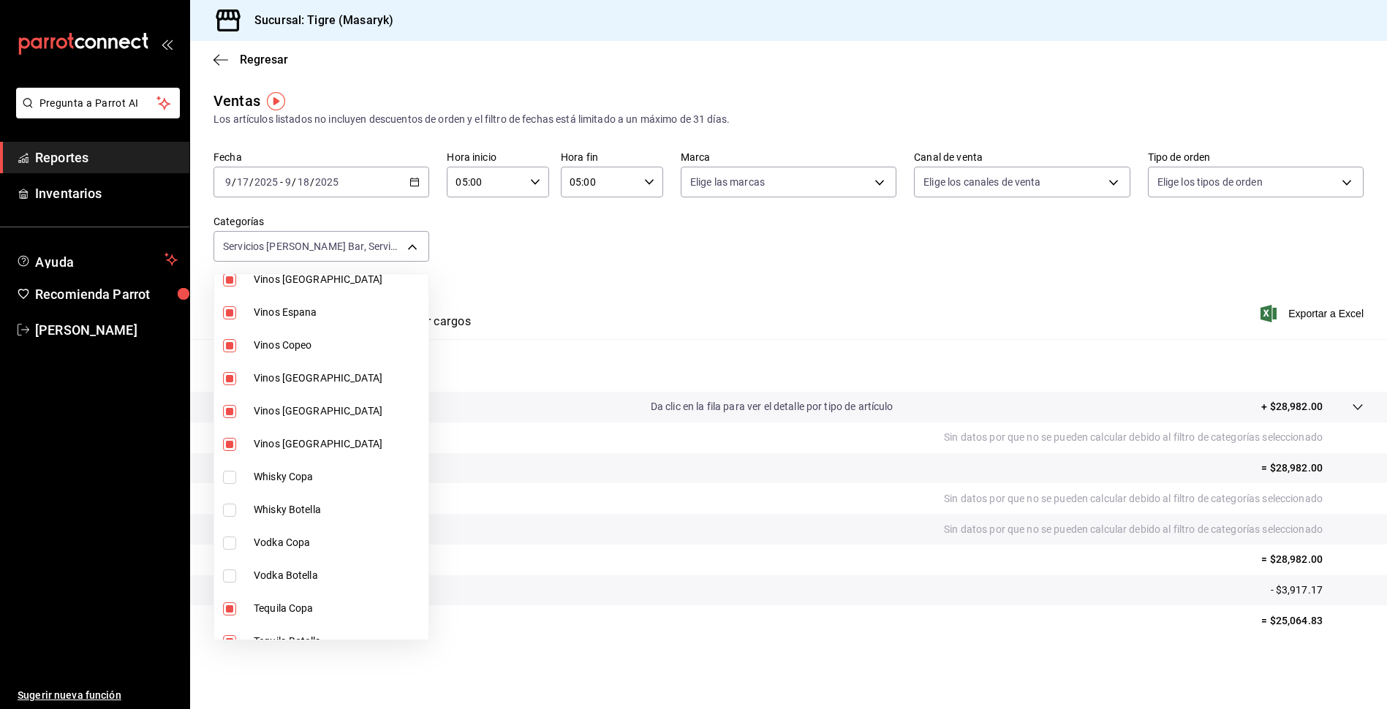
click at [225, 598] on li "Tequila Copa" at bounding box center [321, 608] width 214 height 33
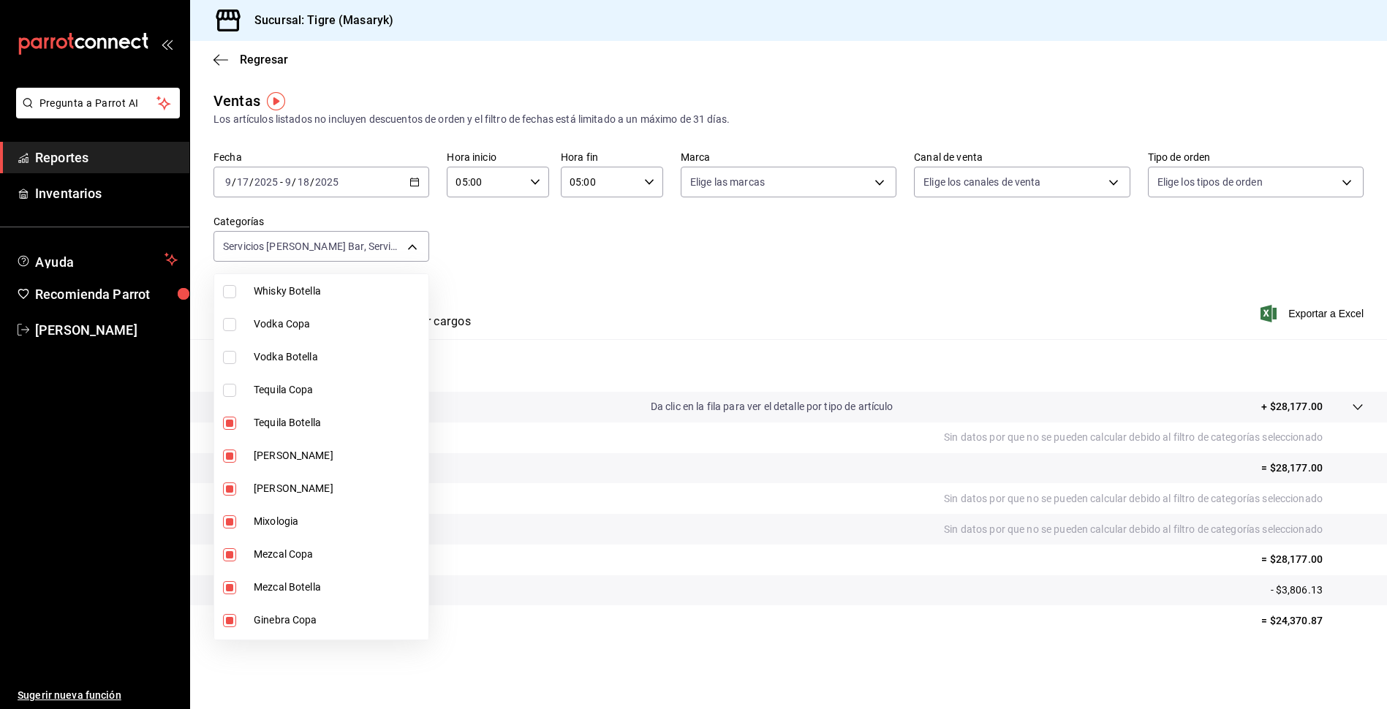
scroll to position [512, 0]
click at [227, 420] on input "checkbox" at bounding box center [229, 422] width 13 height 13
click at [228, 458] on input "checkbox" at bounding box center [229, 455] width 13 height 13
click at [224, 495] on li "[PERSON_NAME]" at bounding box center [321, 488] width 214 height 33
click at [226, 527] on input "checkbox" at bounding box center [229, 521] width 13 height 13
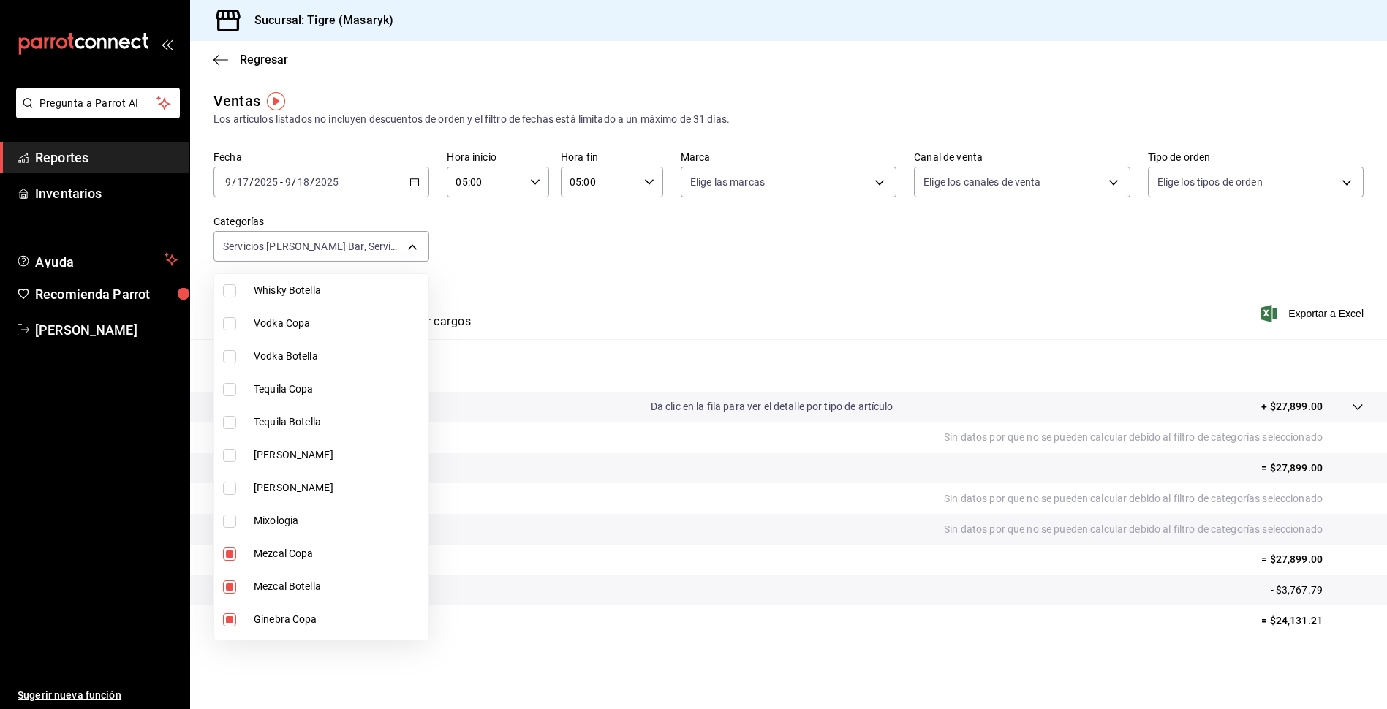
click at [229, 552] on input "checkbox" at bounding box center [229, 554] width 13 height 13
click at [230, 580] on input "checkbox" at bounding box center [229, 586] width 13 height 13
click at [227, 613] on input "checkbox" at bounding box center [229, 619] width 13 height 13
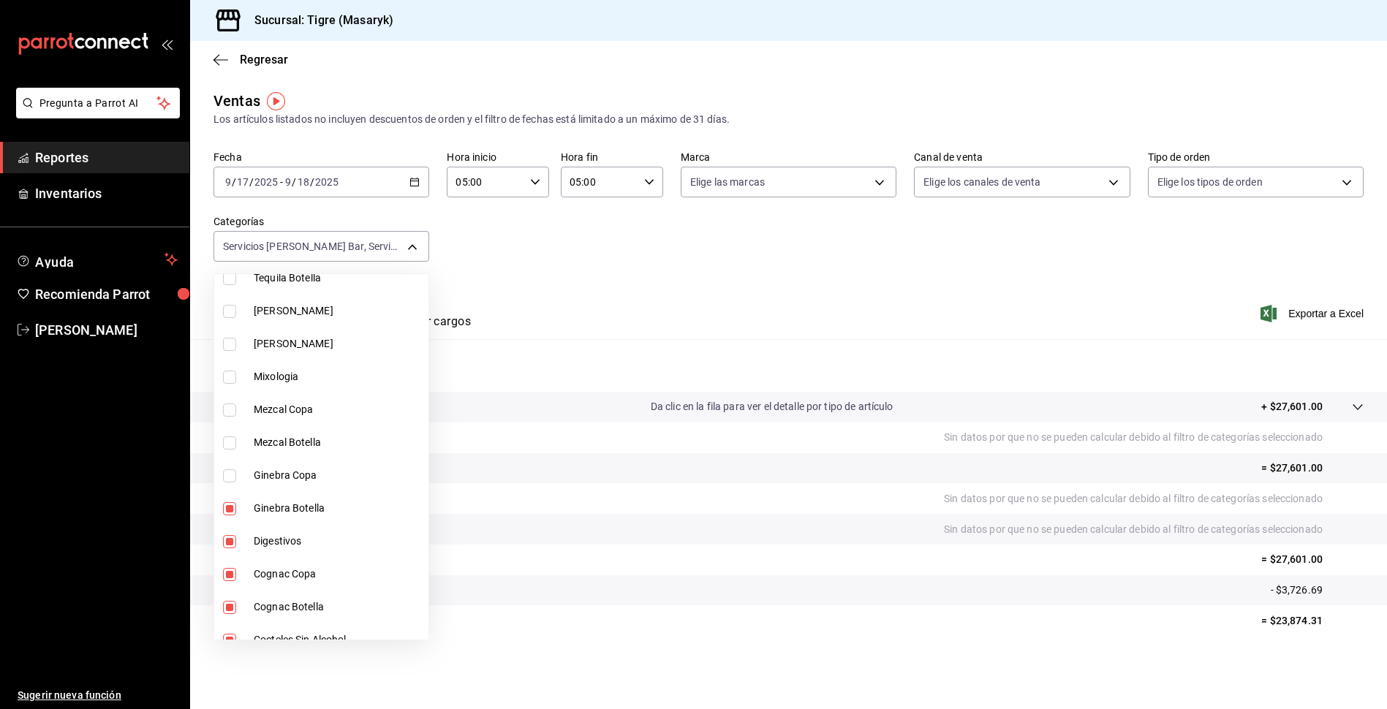
scroll to position [658, 0]
click at [235, 503] on input "checkbox" at bounding box center [229, 506] width 13 height 13
click at [227, 545] on input "checkbox" at bounding box center [229, 539] width 13 height 13
click at [227, 573] on input "checkbox" at bounding box center [229, 572] width 13 height 13
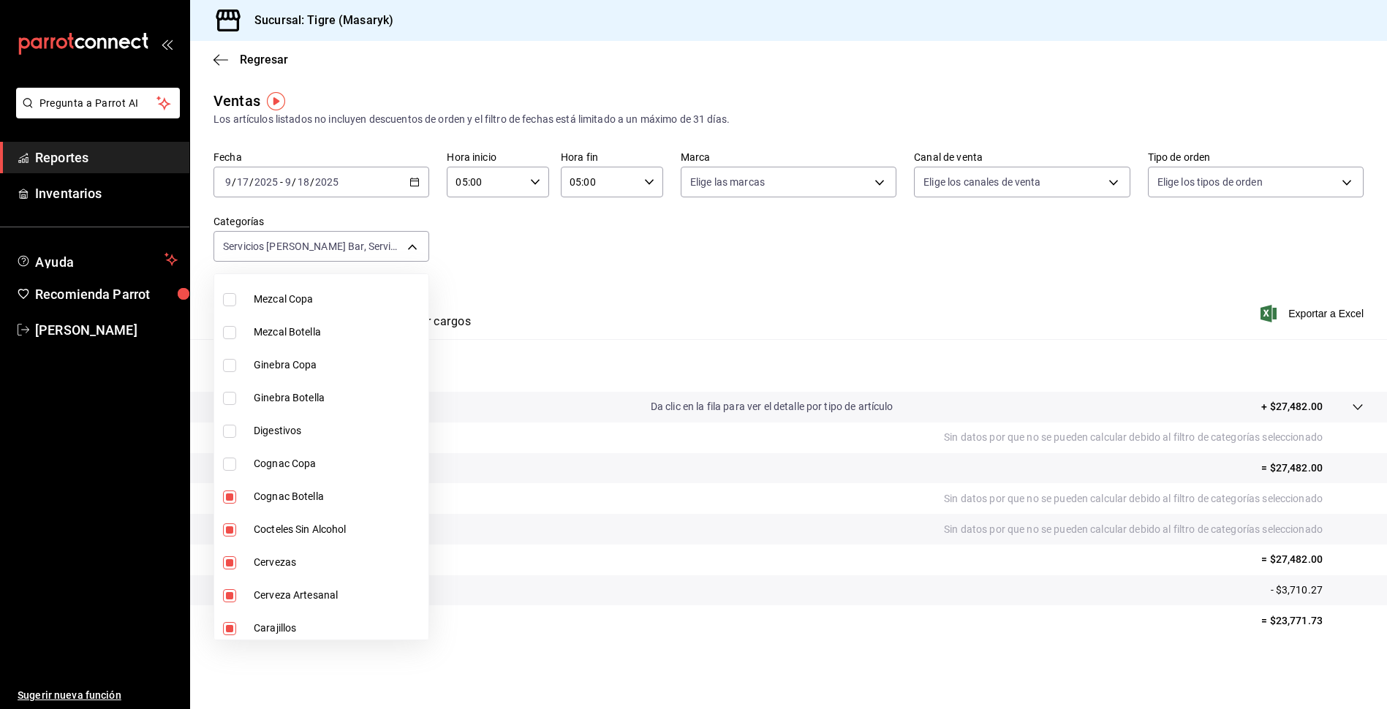
scroll to position [804, 0]
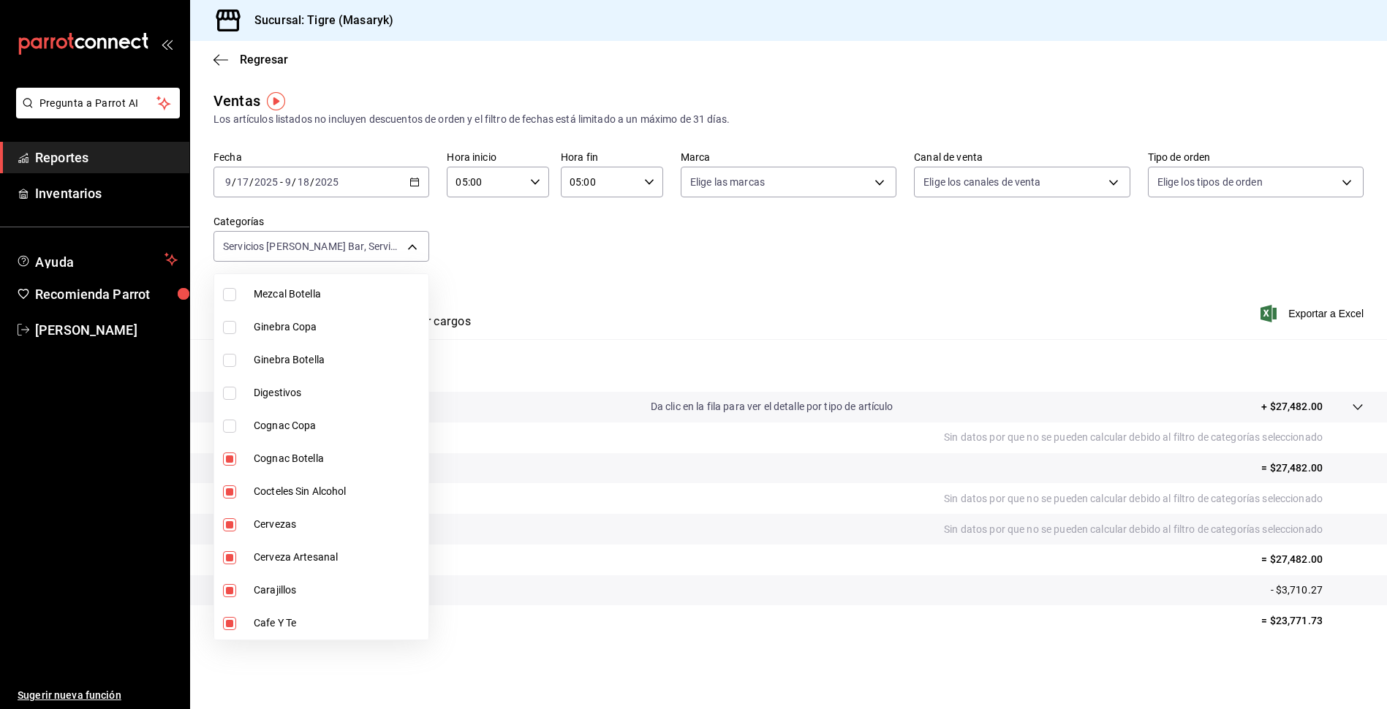
click at [227, 488] on input "checkbox" at bounding box center [229, 491] width 13 height 13
click at [229, 453] on input "checkbox" at bounding box center [229, 459] width 13 height 13
click at [232, 526] on input "checkbox" at bounding box center [229, 524] width 13 height 13
click at [230, 556] on input "checkbox" at bounding box center [229, 557] width 13 height 13
click at [225, 586] on input "checkbox" at bounding box center [229, 590] width 13 height 13
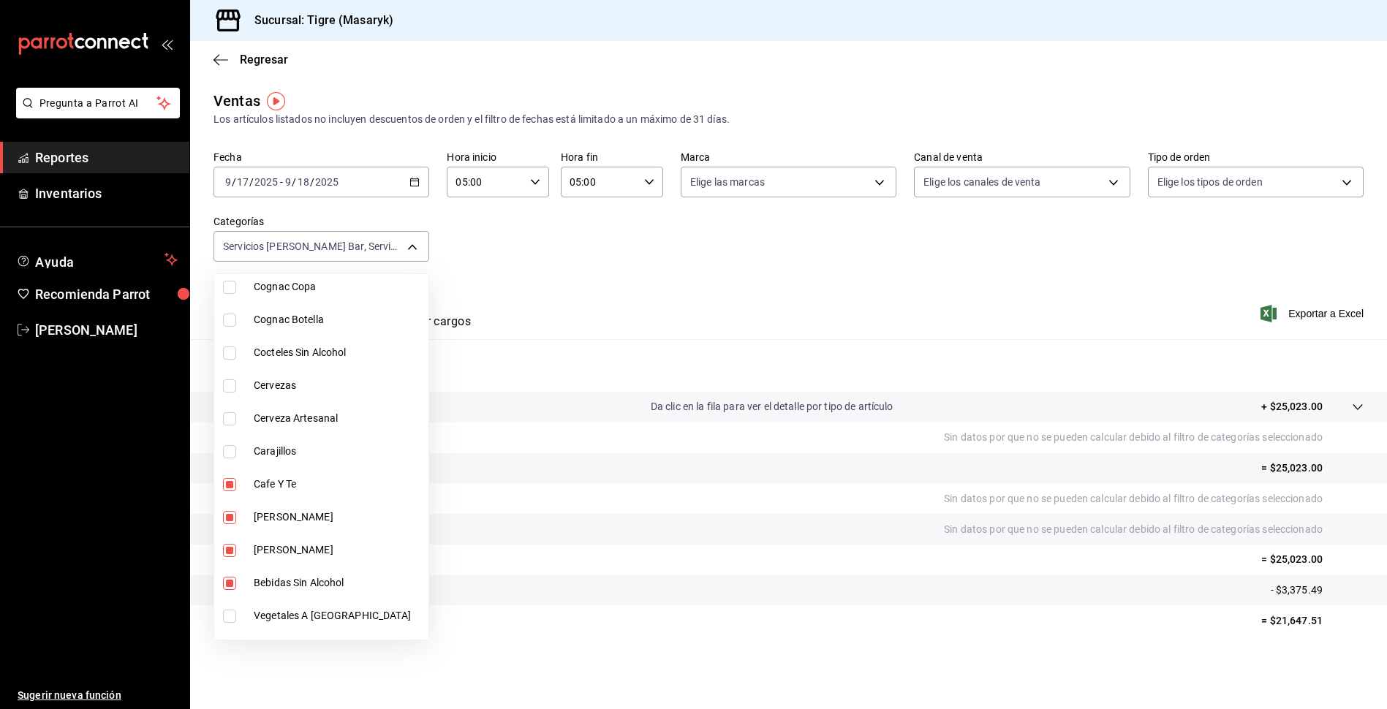
scroll to position [950, 0]
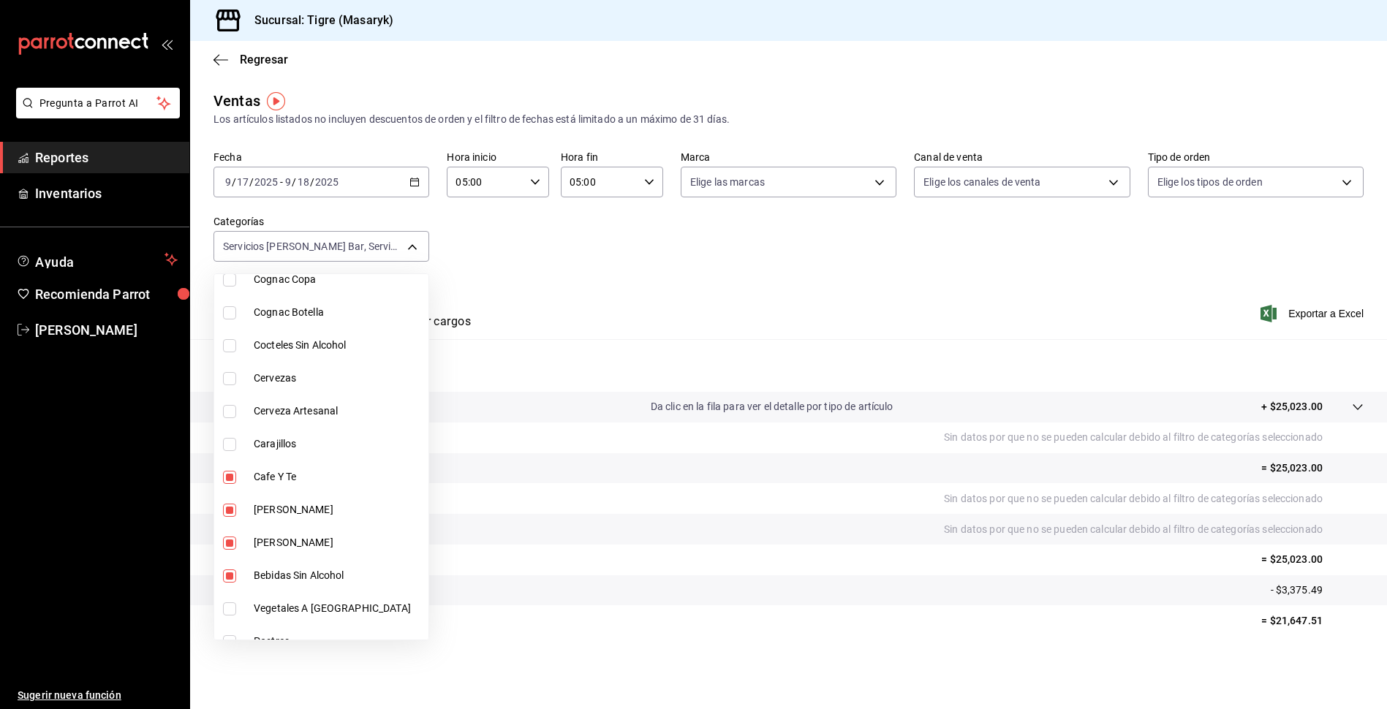
click at [223, 480] on input "checkbox" at bounding box center [229, 477] width 13 height 13
click at [229, 514] on input "checkbox" at bounding box center [229, 510] width 13 height 13
click at [229, 542] on input "checkbox" at bounding box center [229, 543] width 13 height 13
click at [227, 575] on input "checkbox" at bounding box center [229, 576] width 13 height 13
